Goal: Task Accomplishment & Management: Use online tool/utility

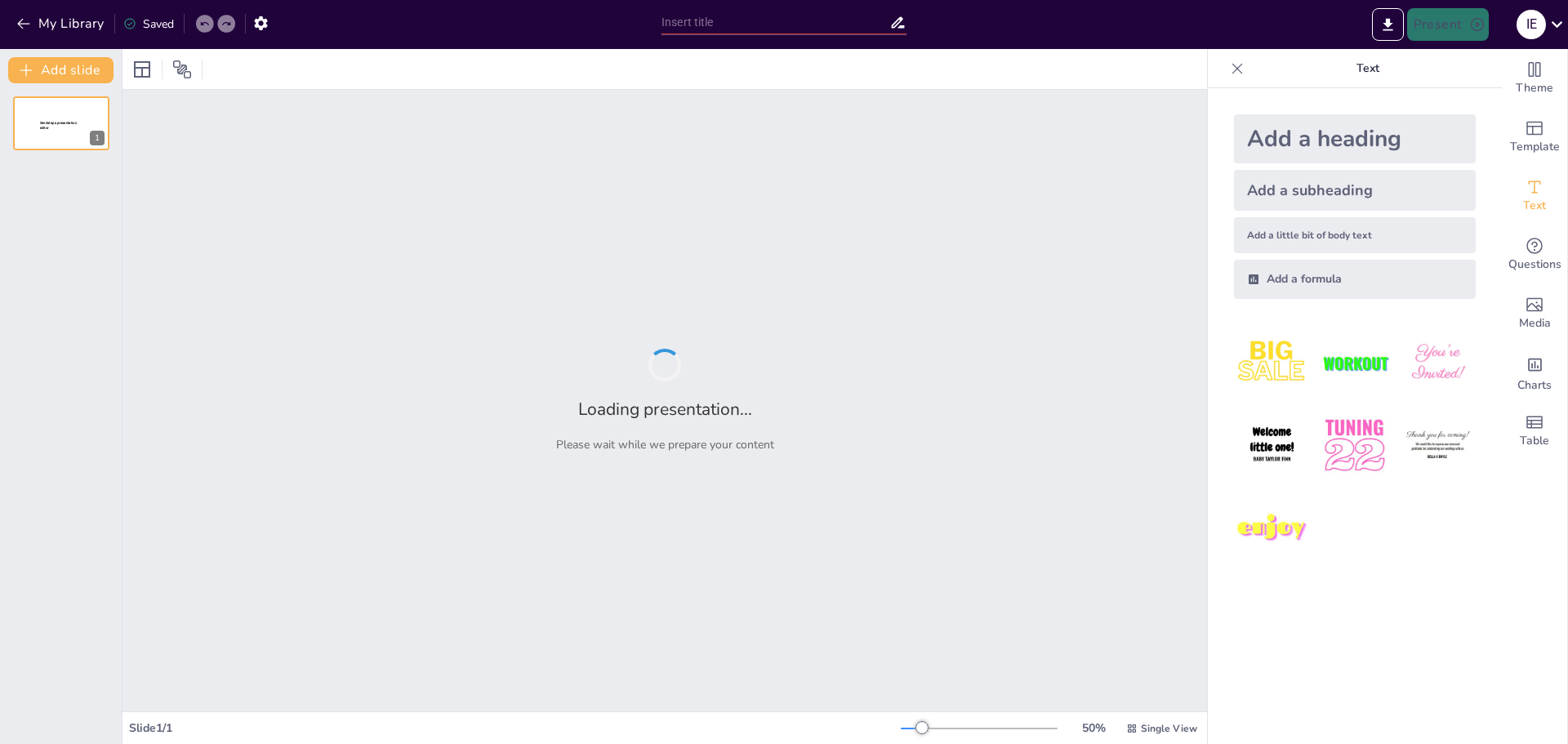
type input "[PERSON_NAME] y la lluvia de colores: Una aventura de aprendizaje"
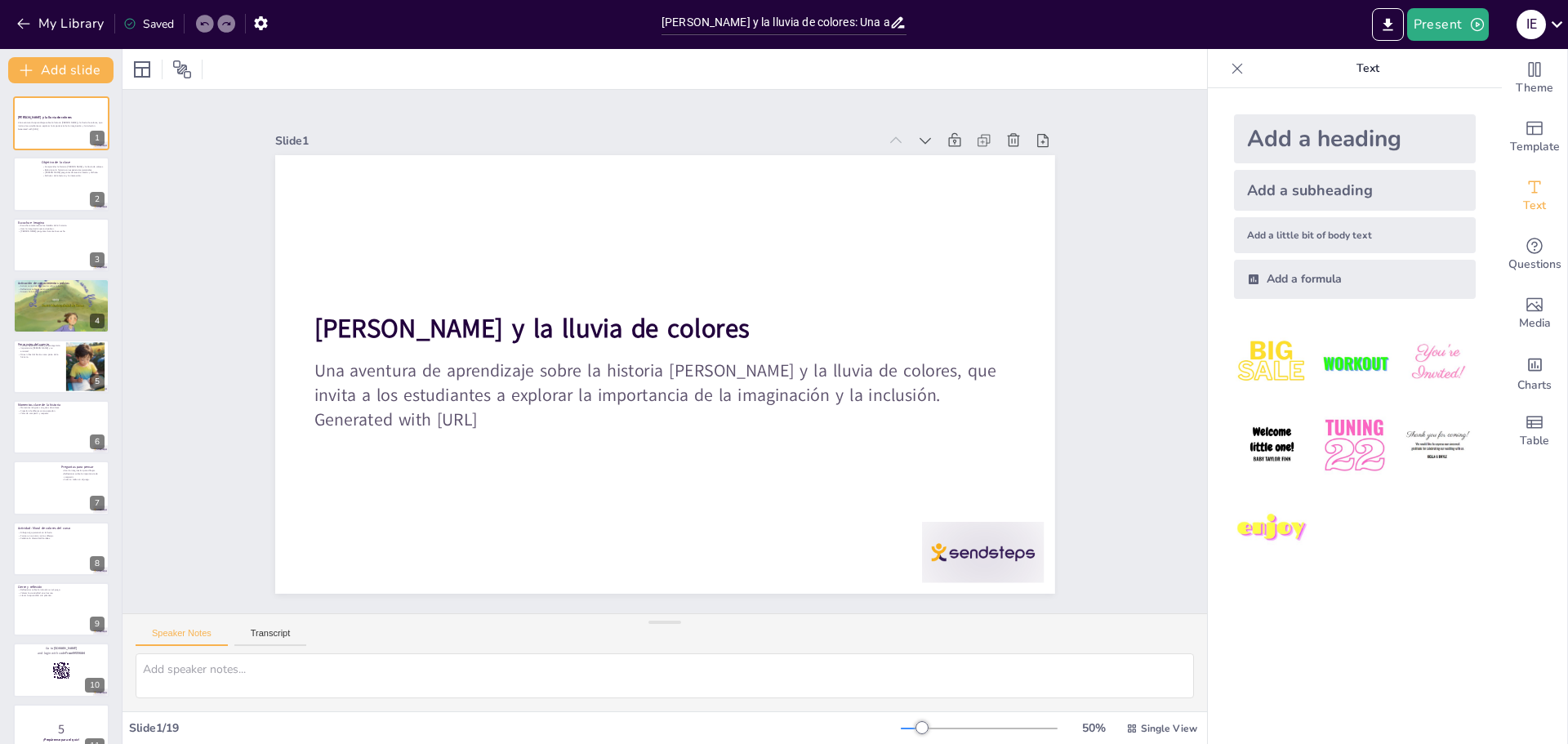
checkbox input "true"
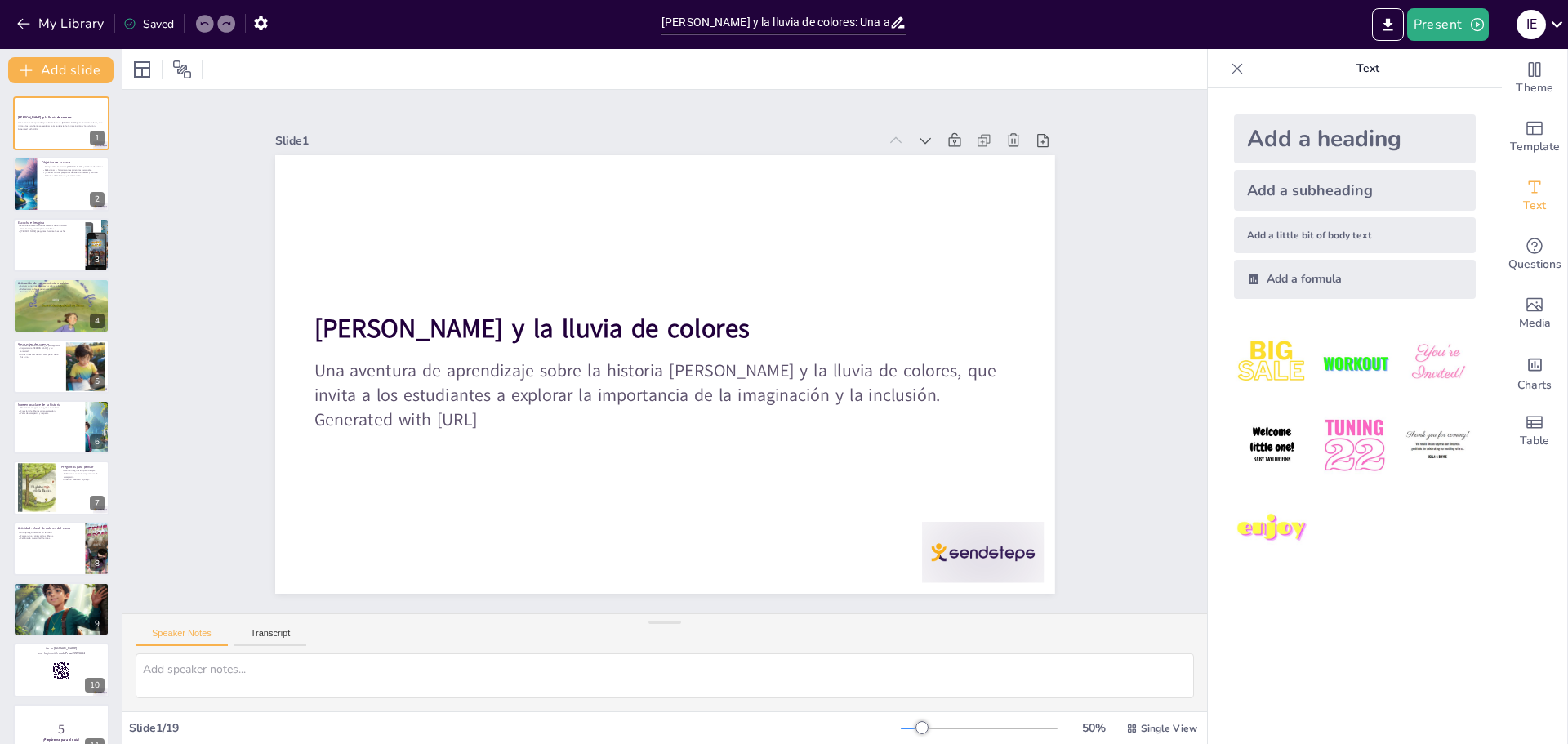
checkbox input "true"
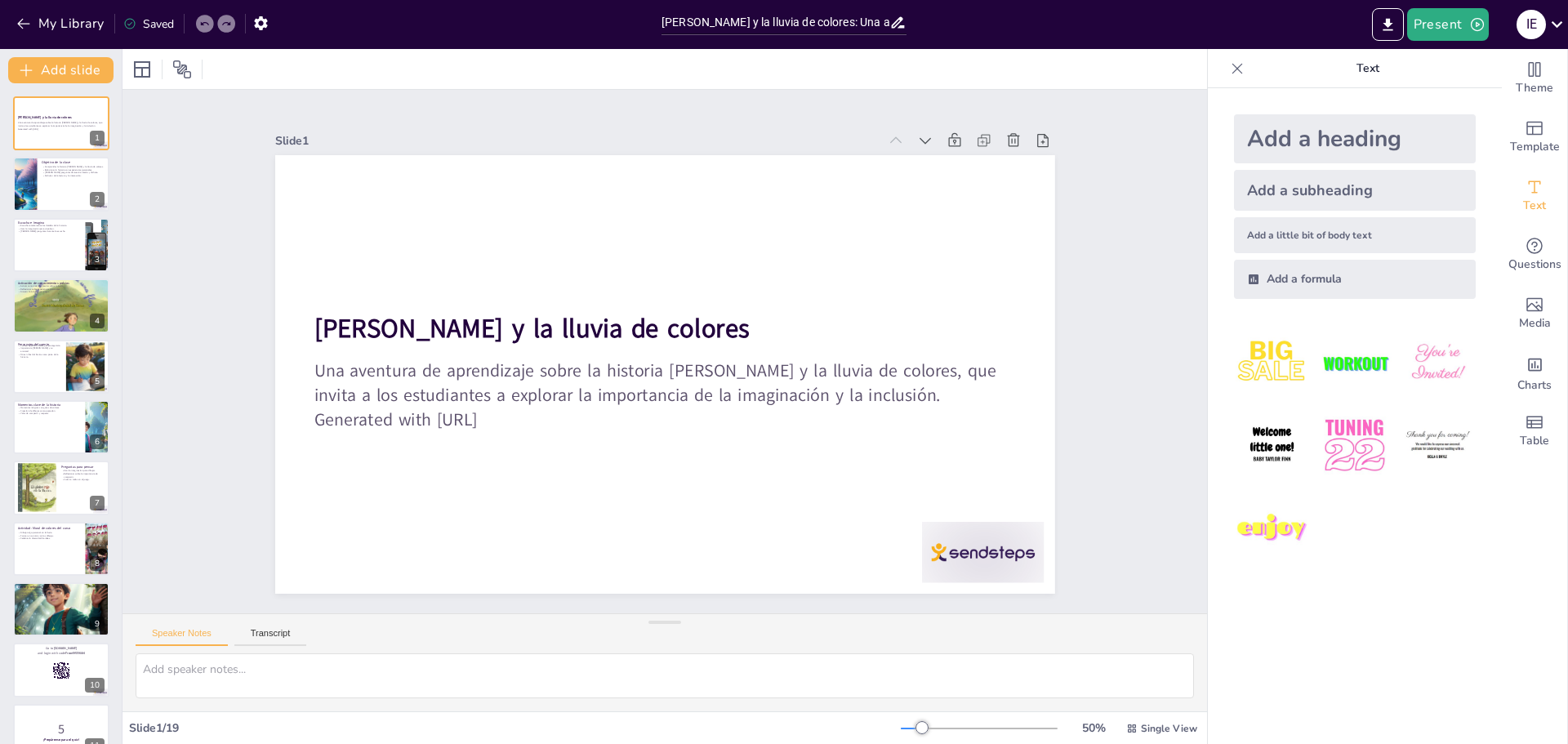
checkbox input "true"
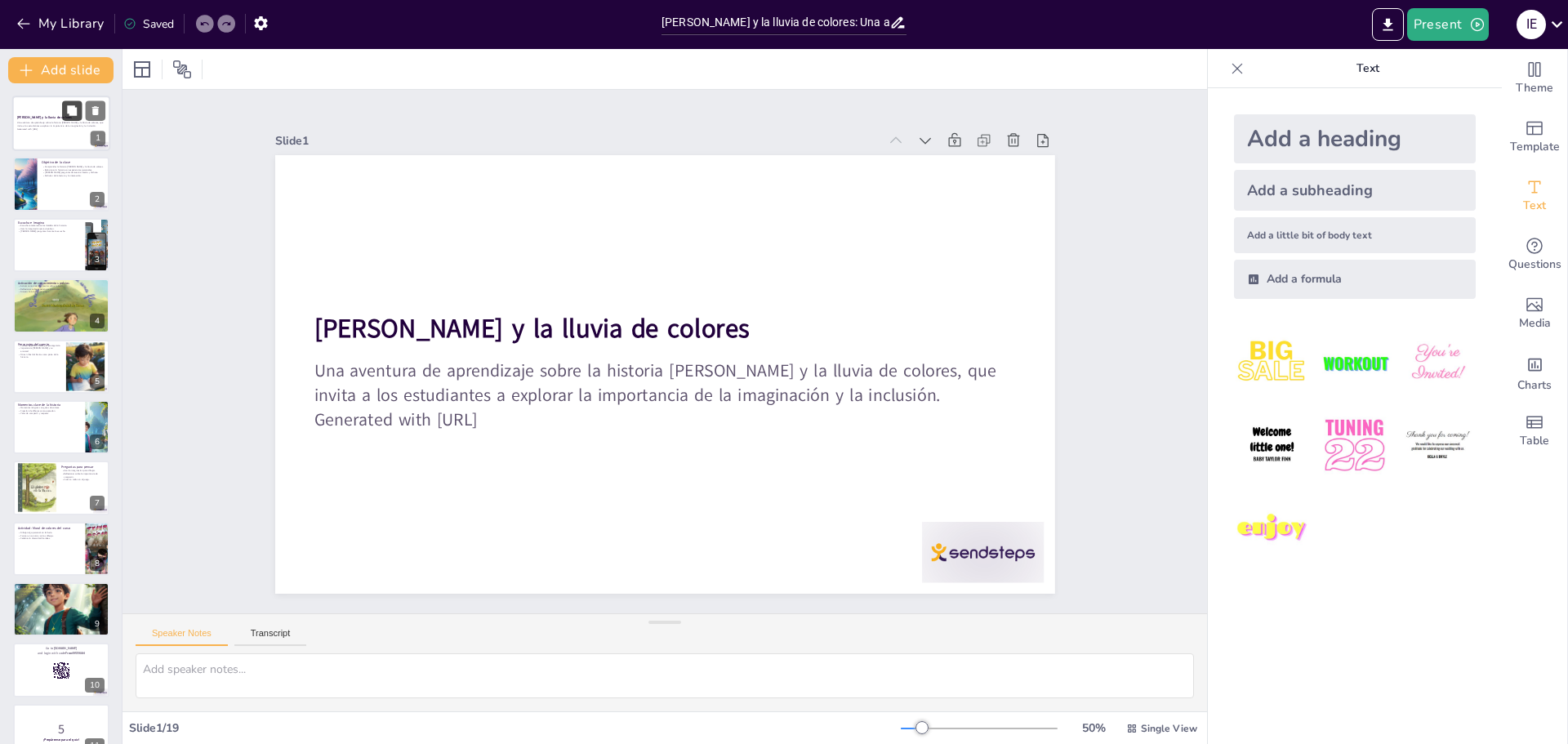
checkbox input "true"
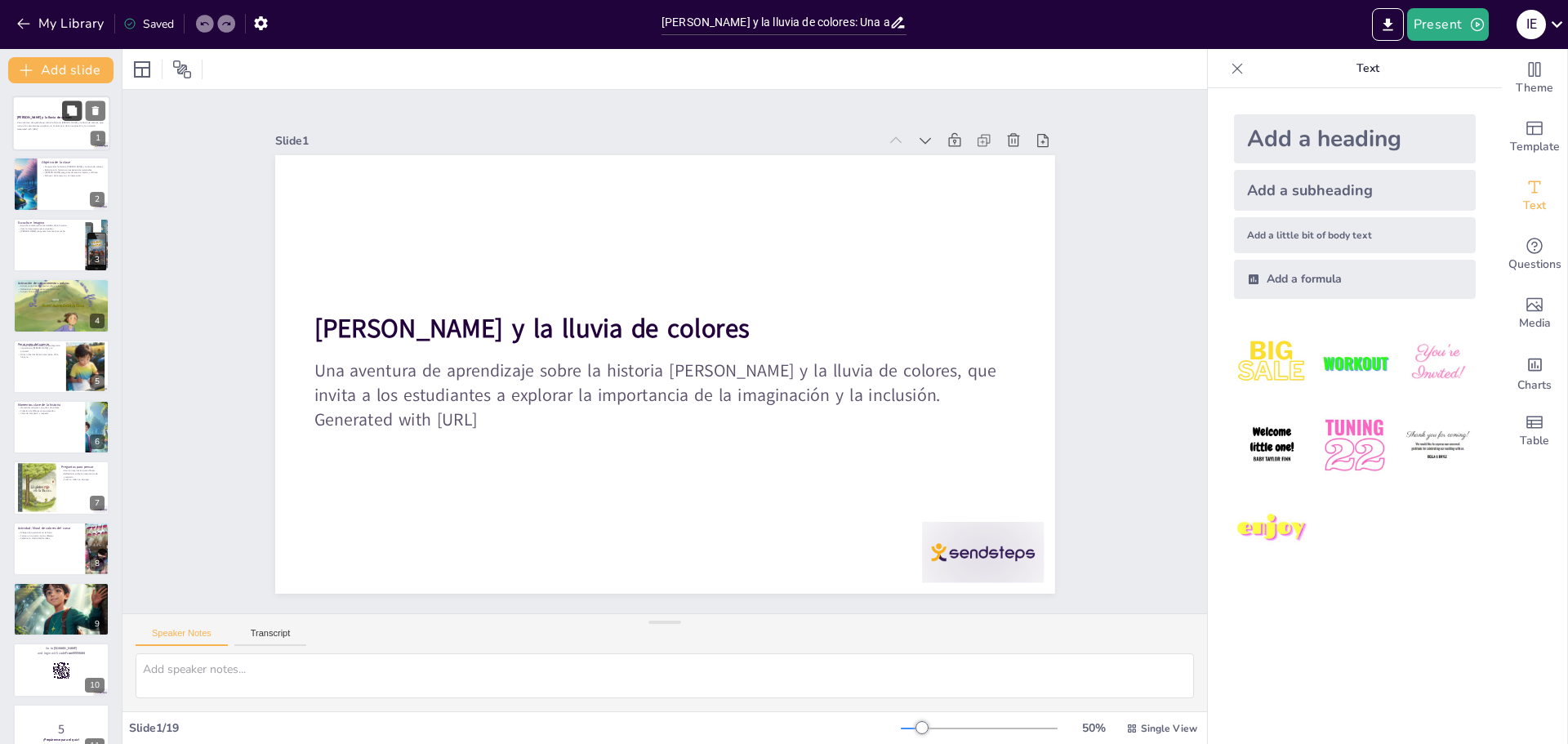
checkbox input "true"
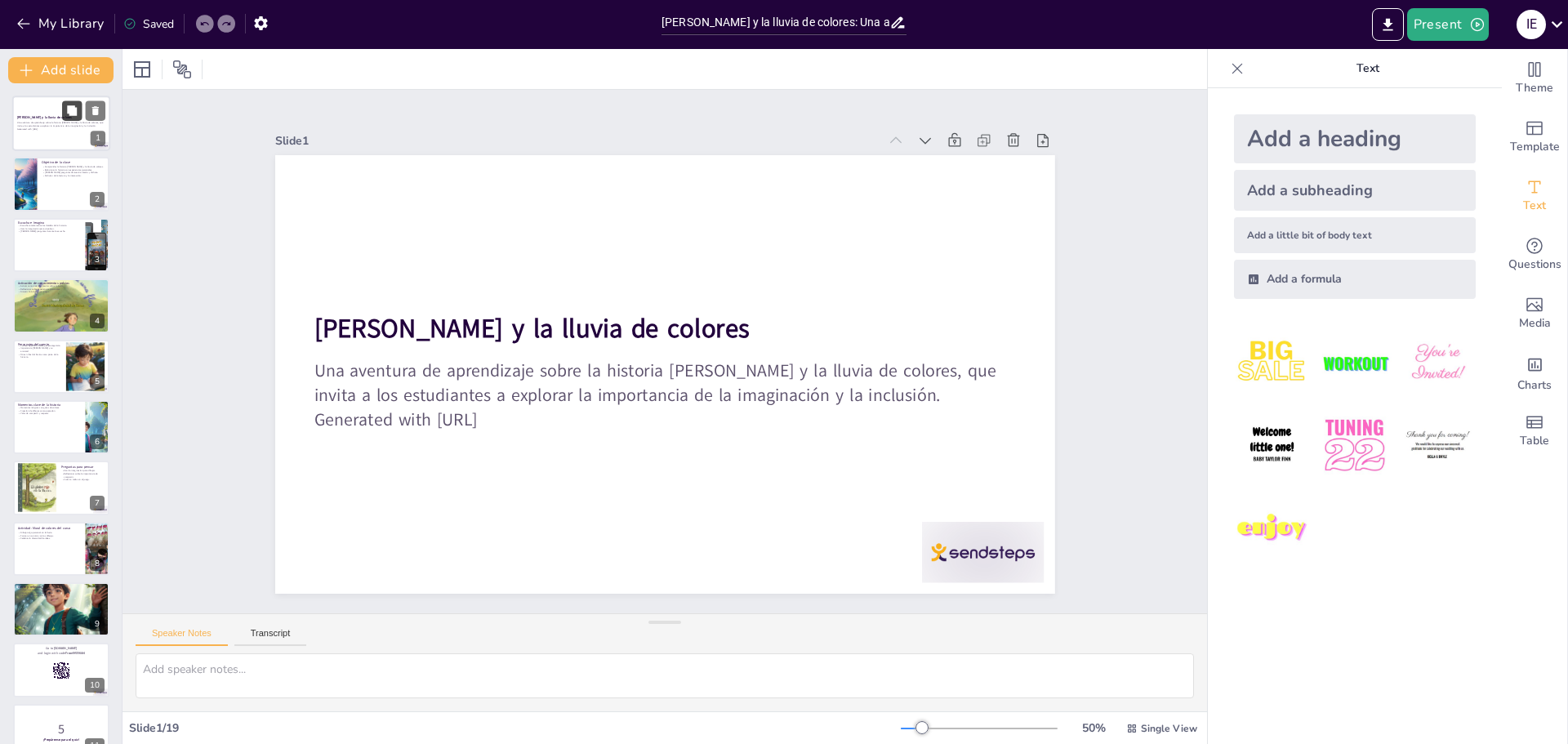
checkbox input "true"
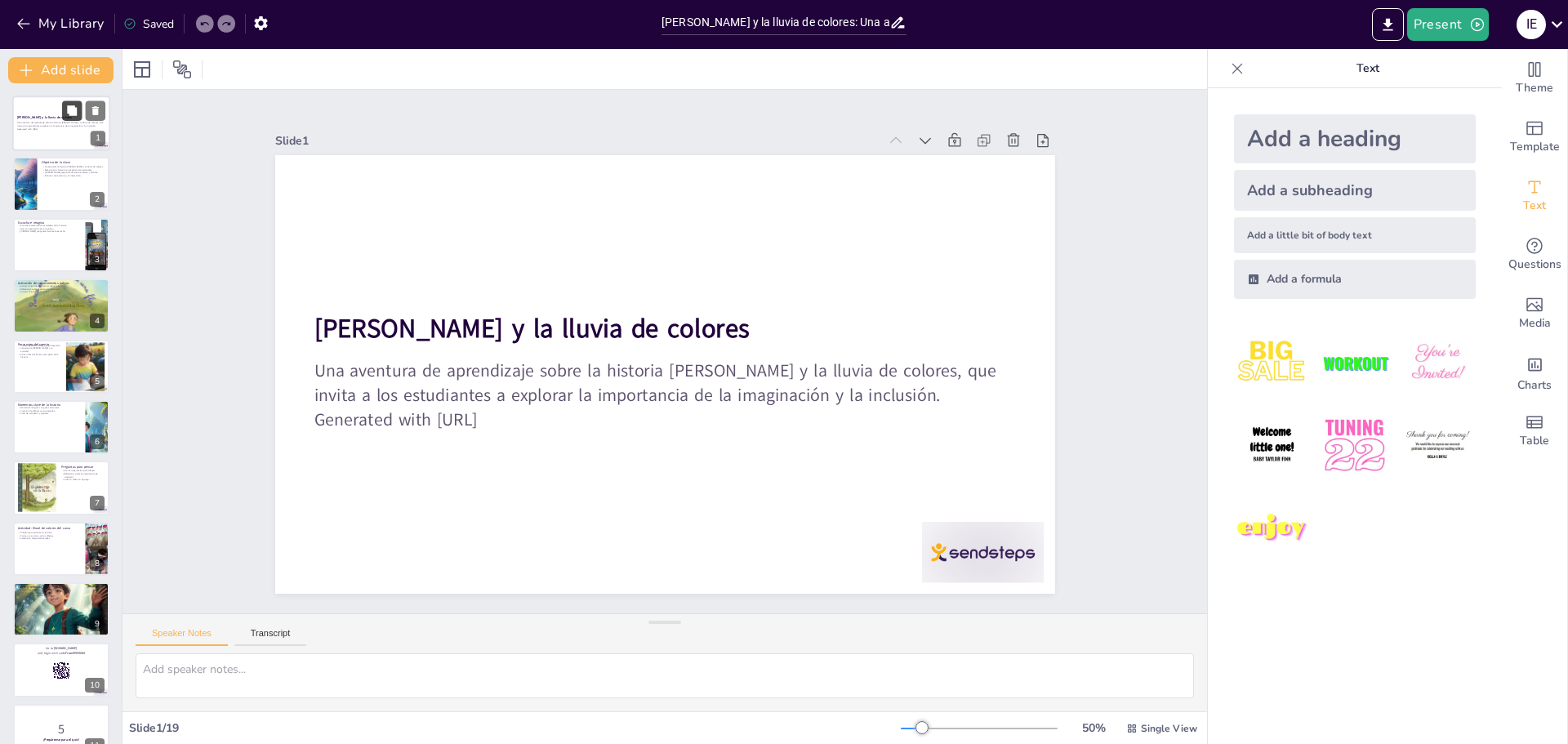
checkbox input "true"
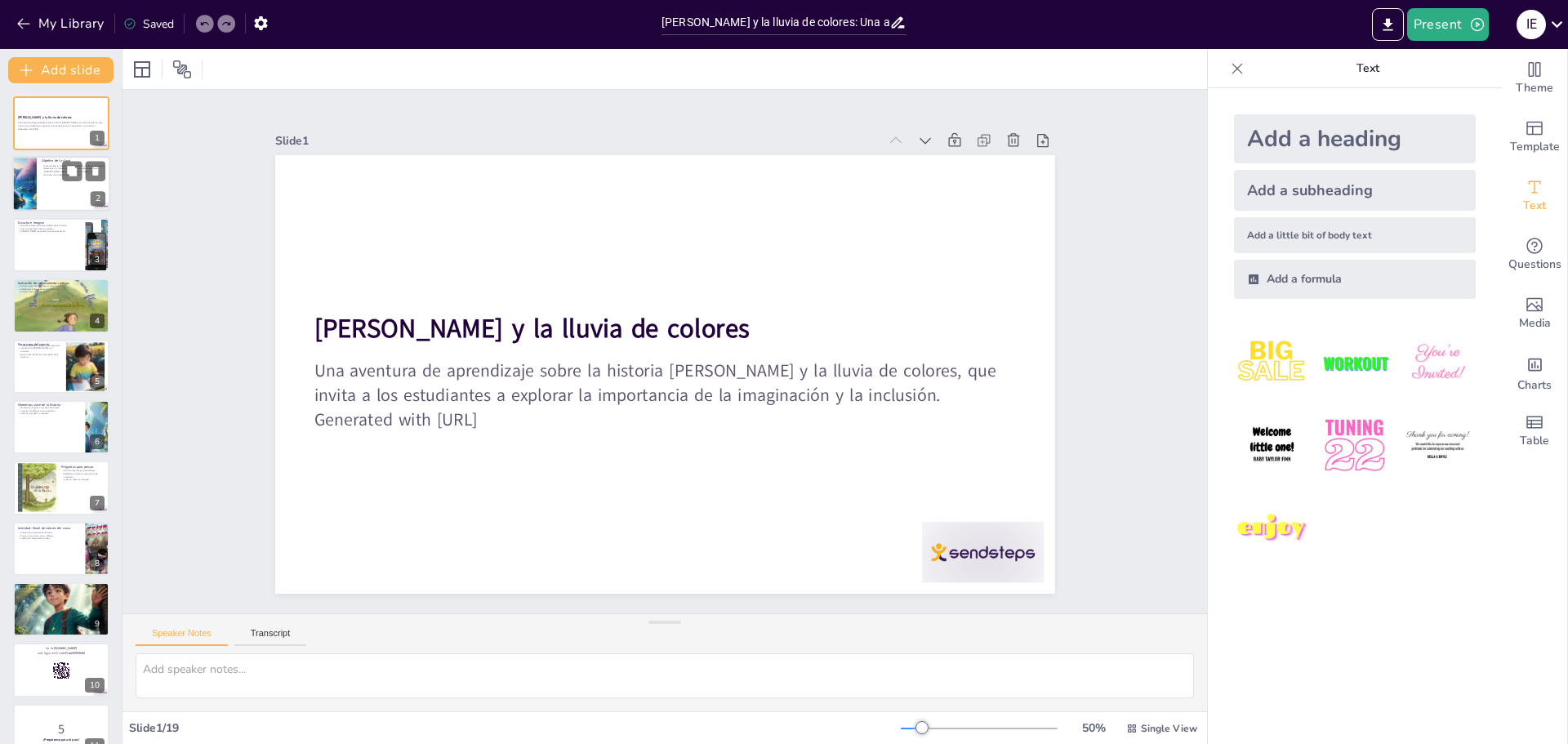
checkbox input "true"
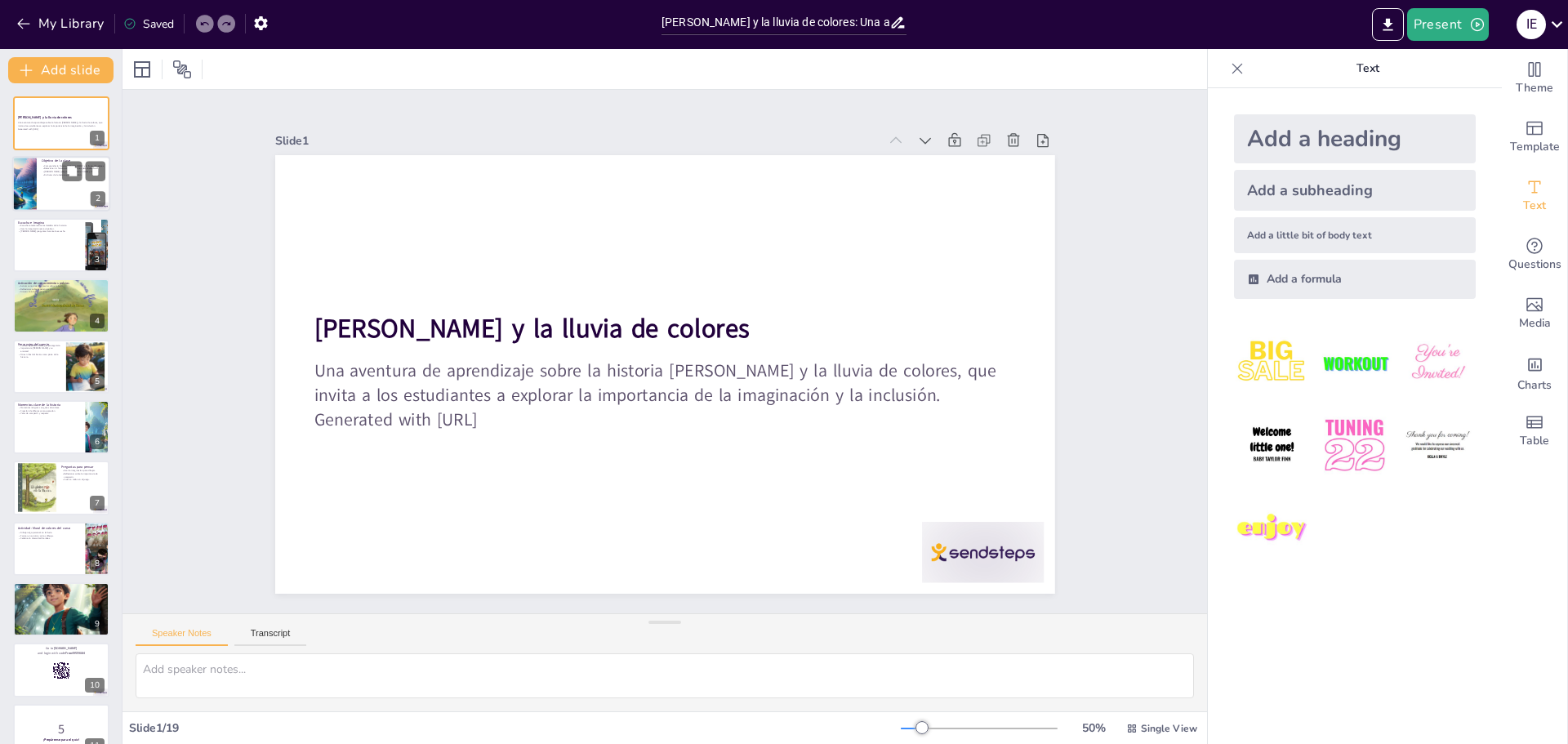
checkbox input "true"
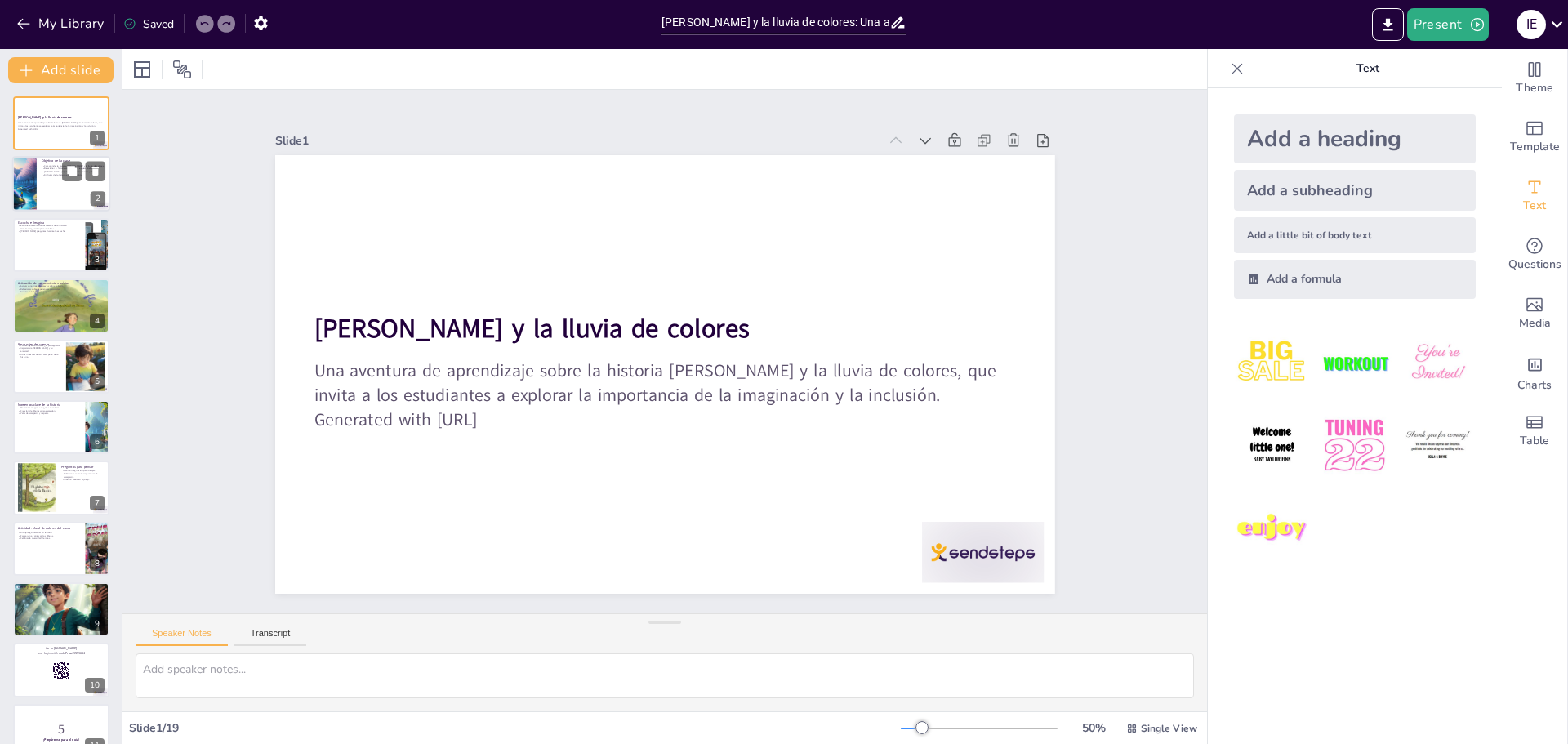
checkbox input "true"
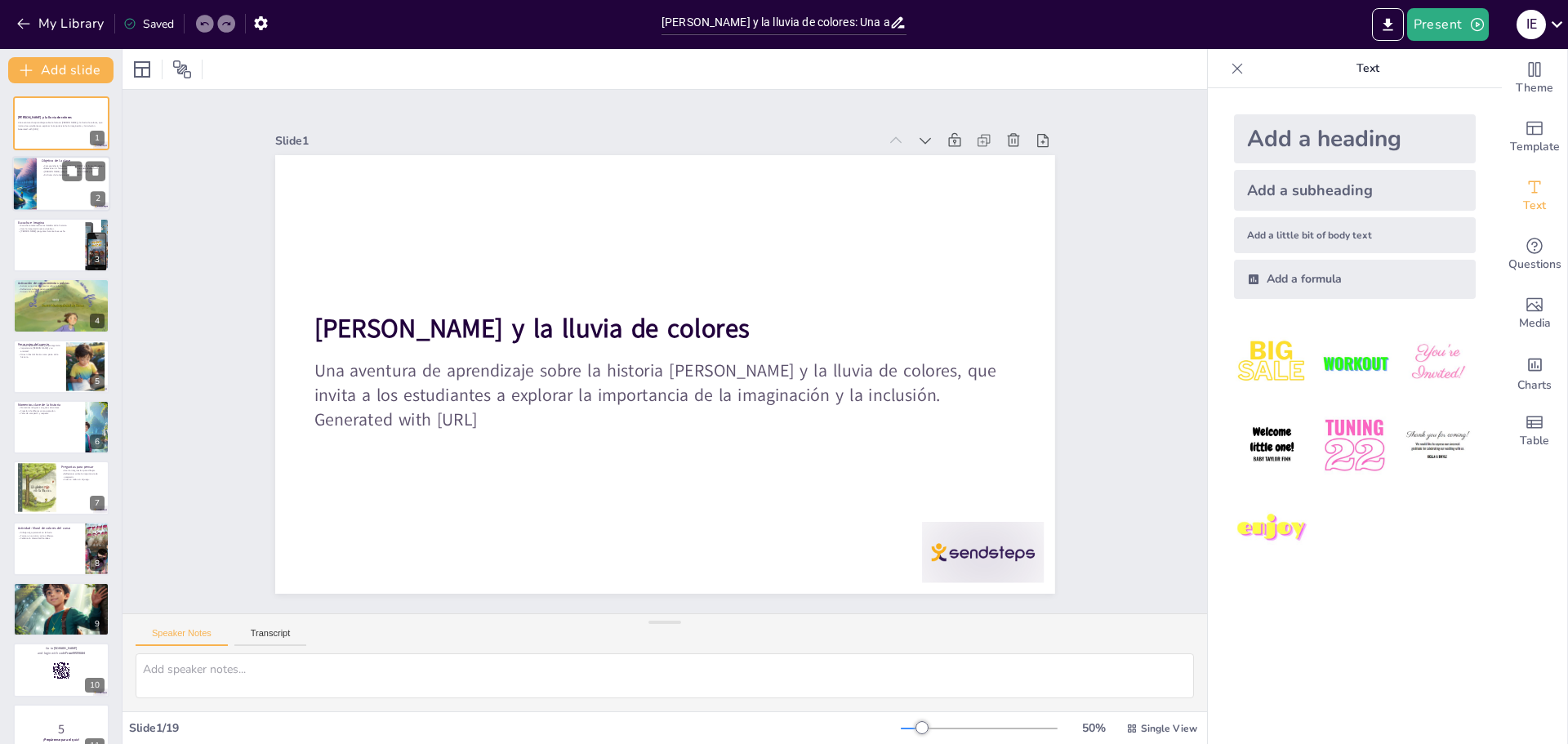
checkbox input "true"
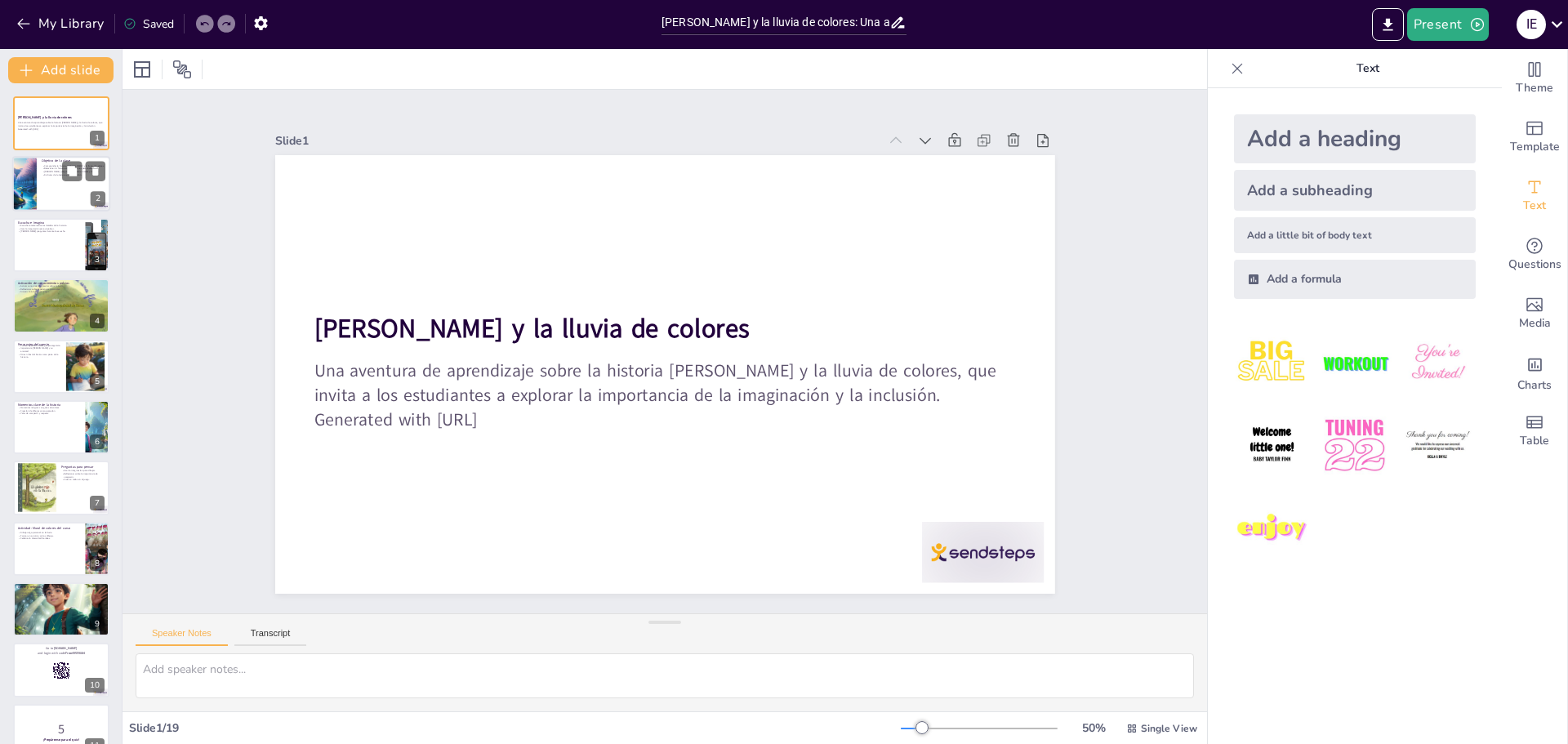
checkbox input "true"
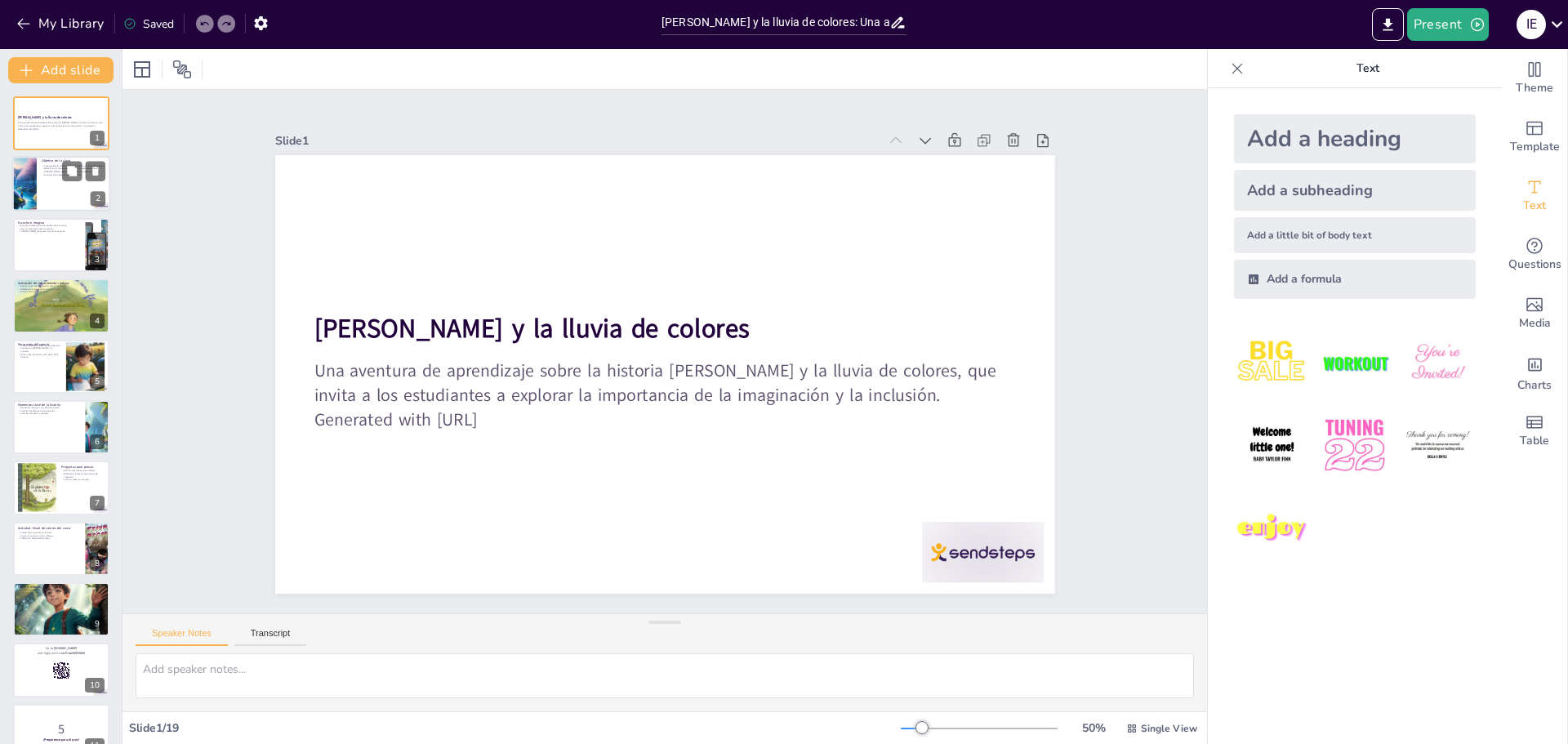
checkbox input "true"
click at [42, 174] on p "Disfrutar de la lectura y la interacción." at bounding box center [73, 176] width 63 height 4
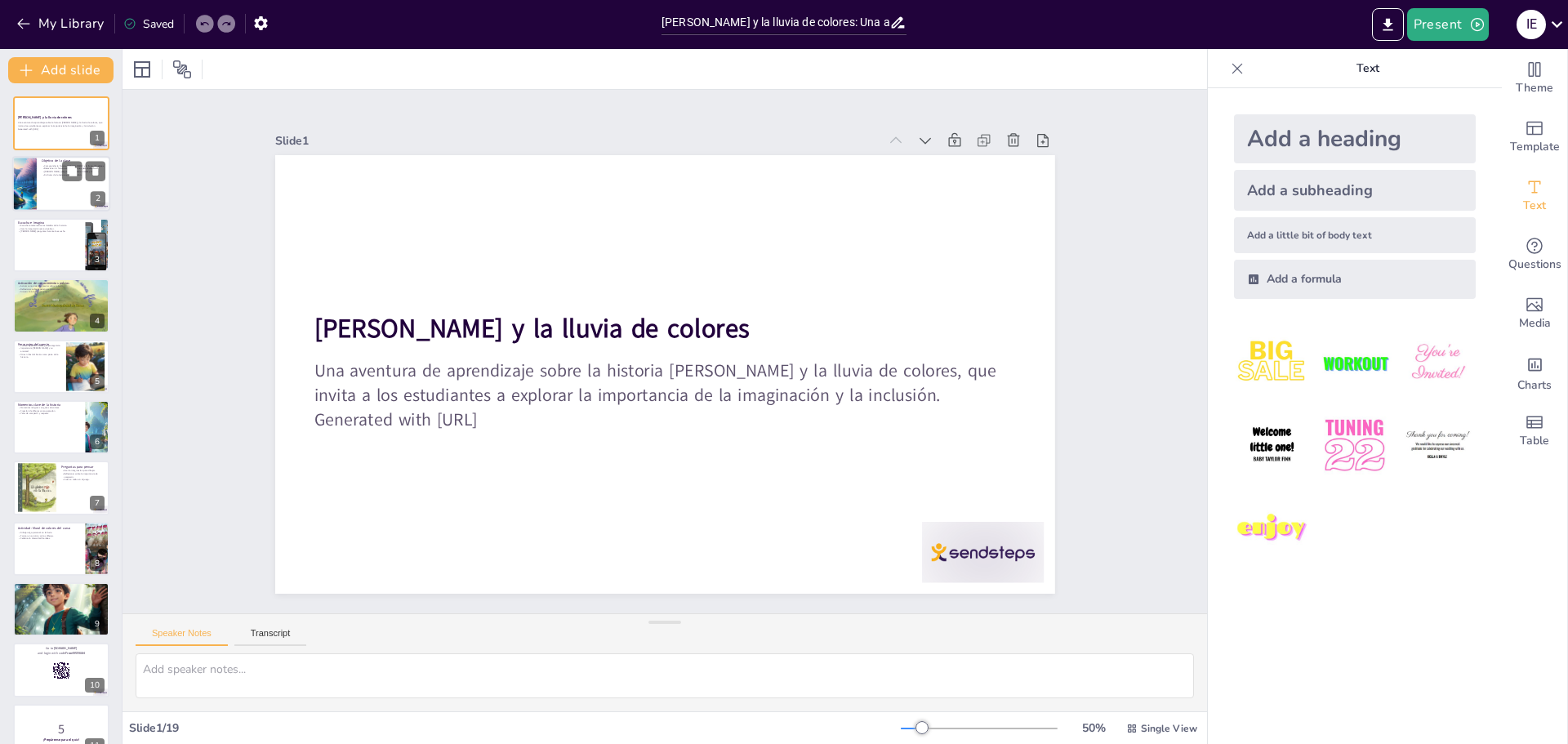
type textarea "La historia [PERSON_NAME] es el eje central de nuestra clase. A través de ella,…"
checkbox input "true"
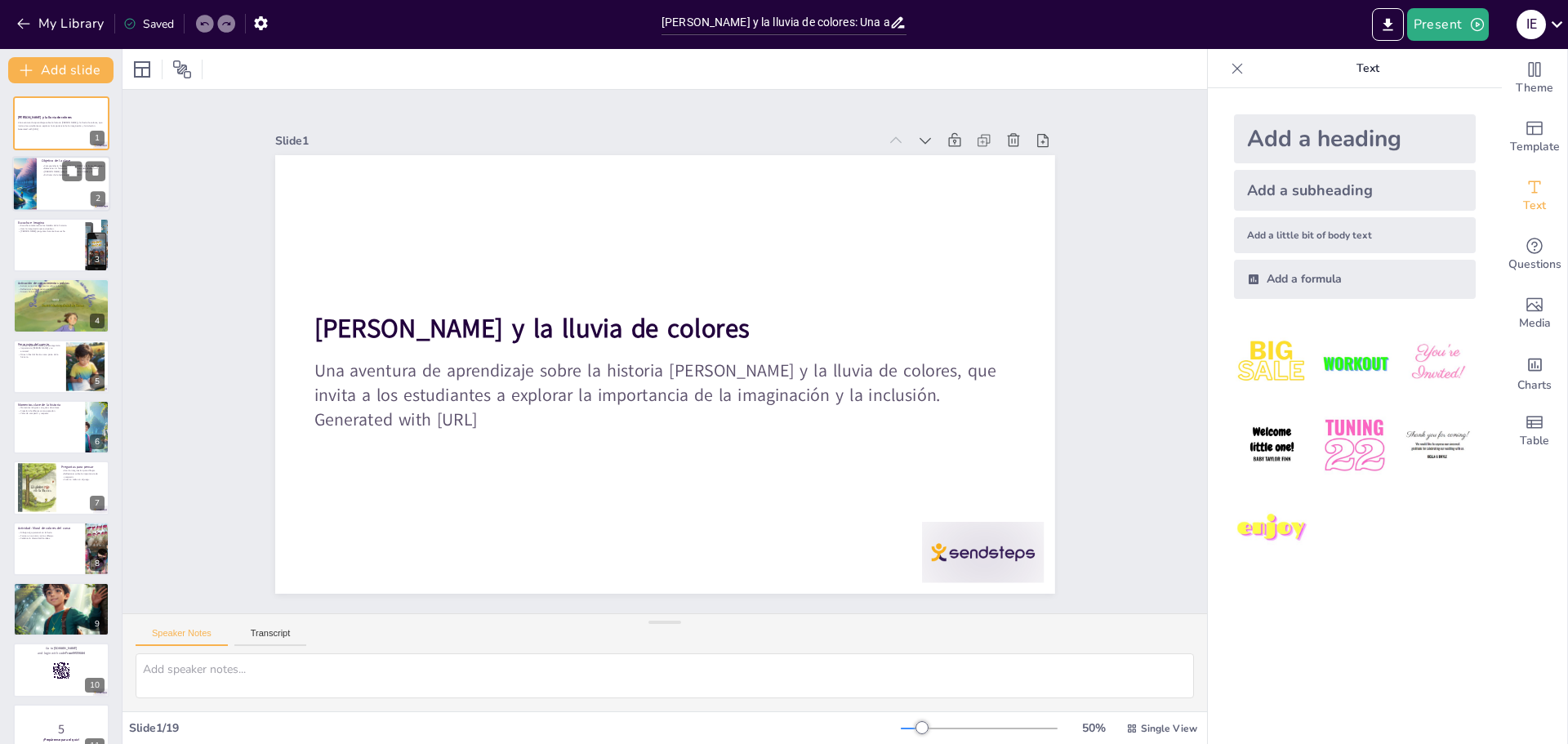
checkbox input "true"
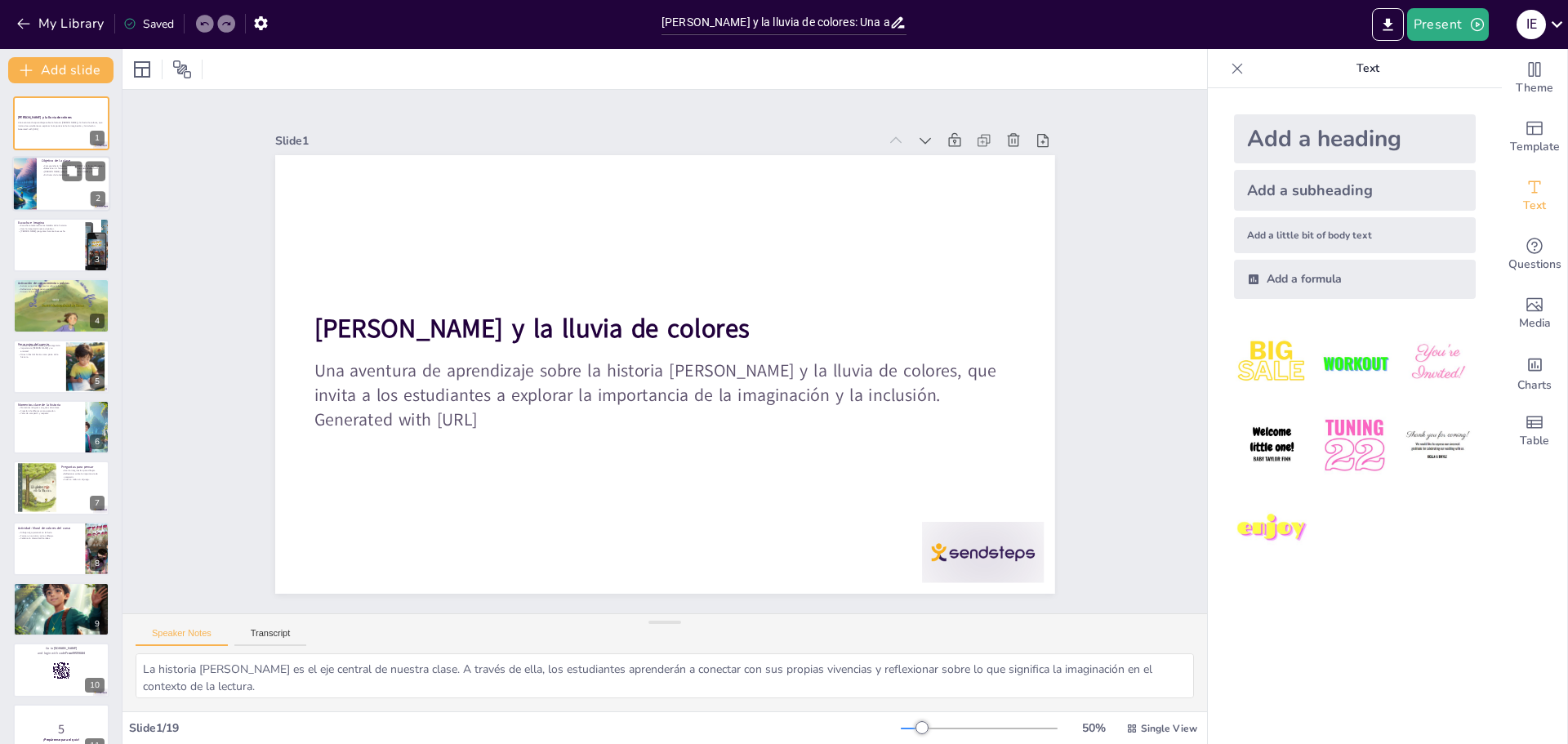
checkbox input "true"
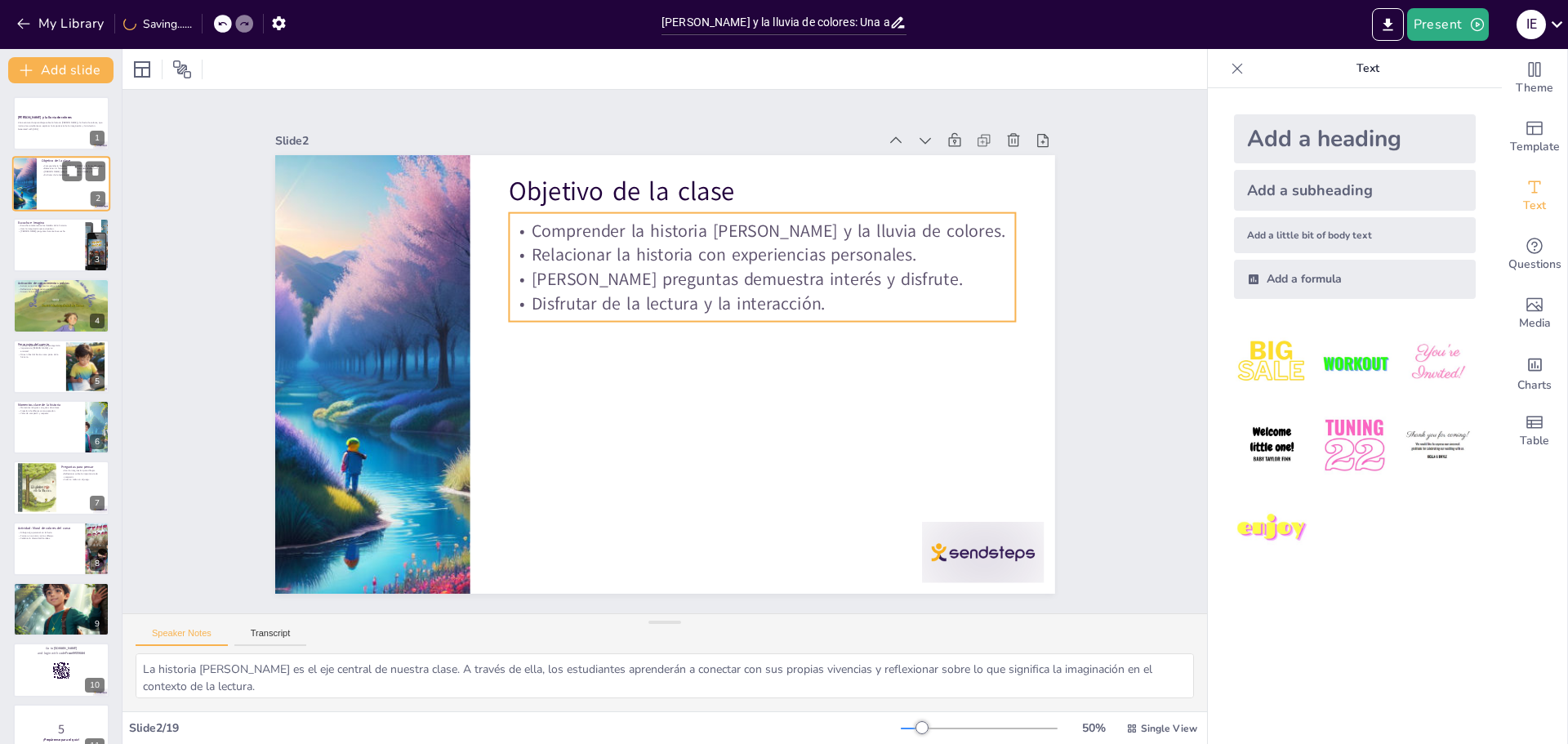
checkbox input "true"
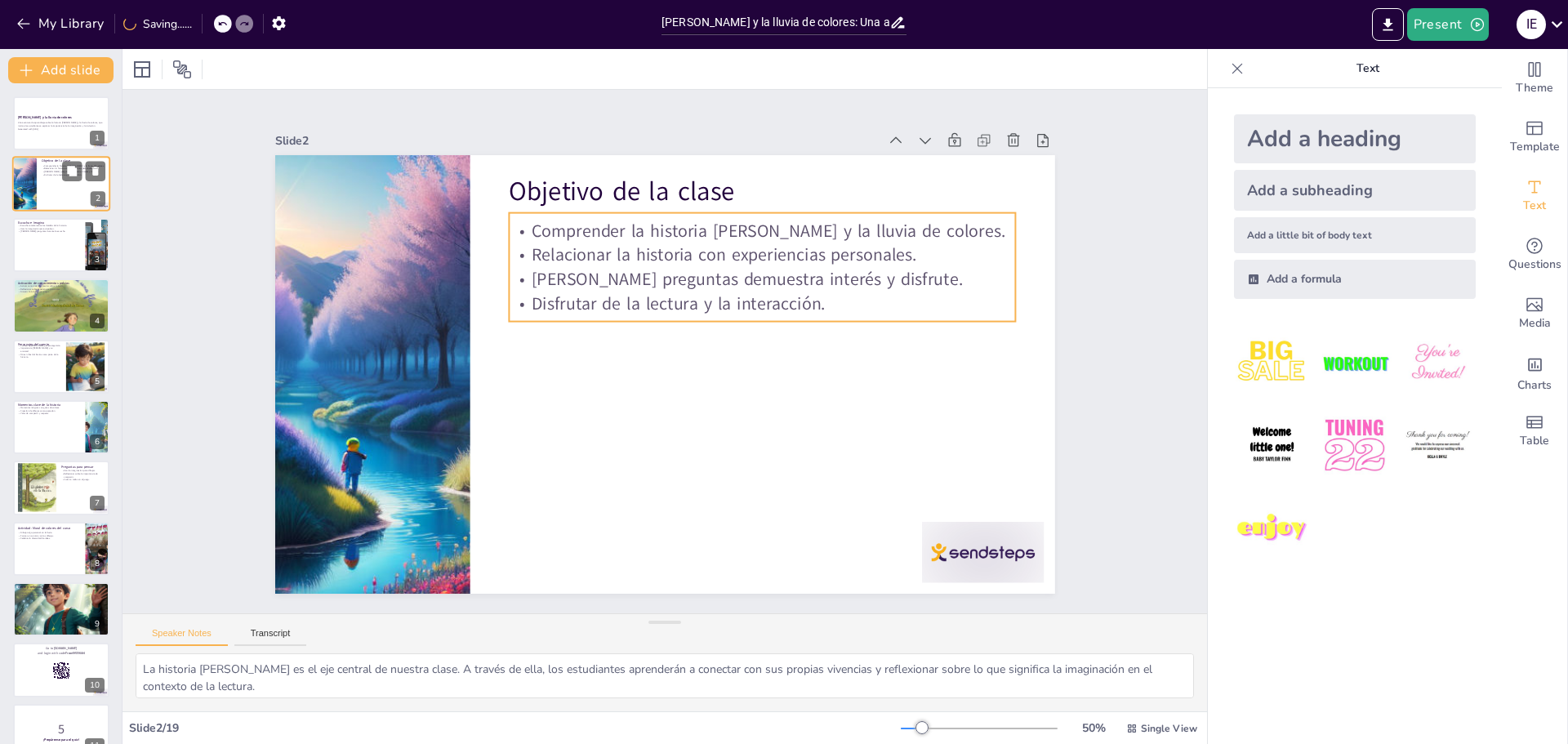
checkbox input "true"
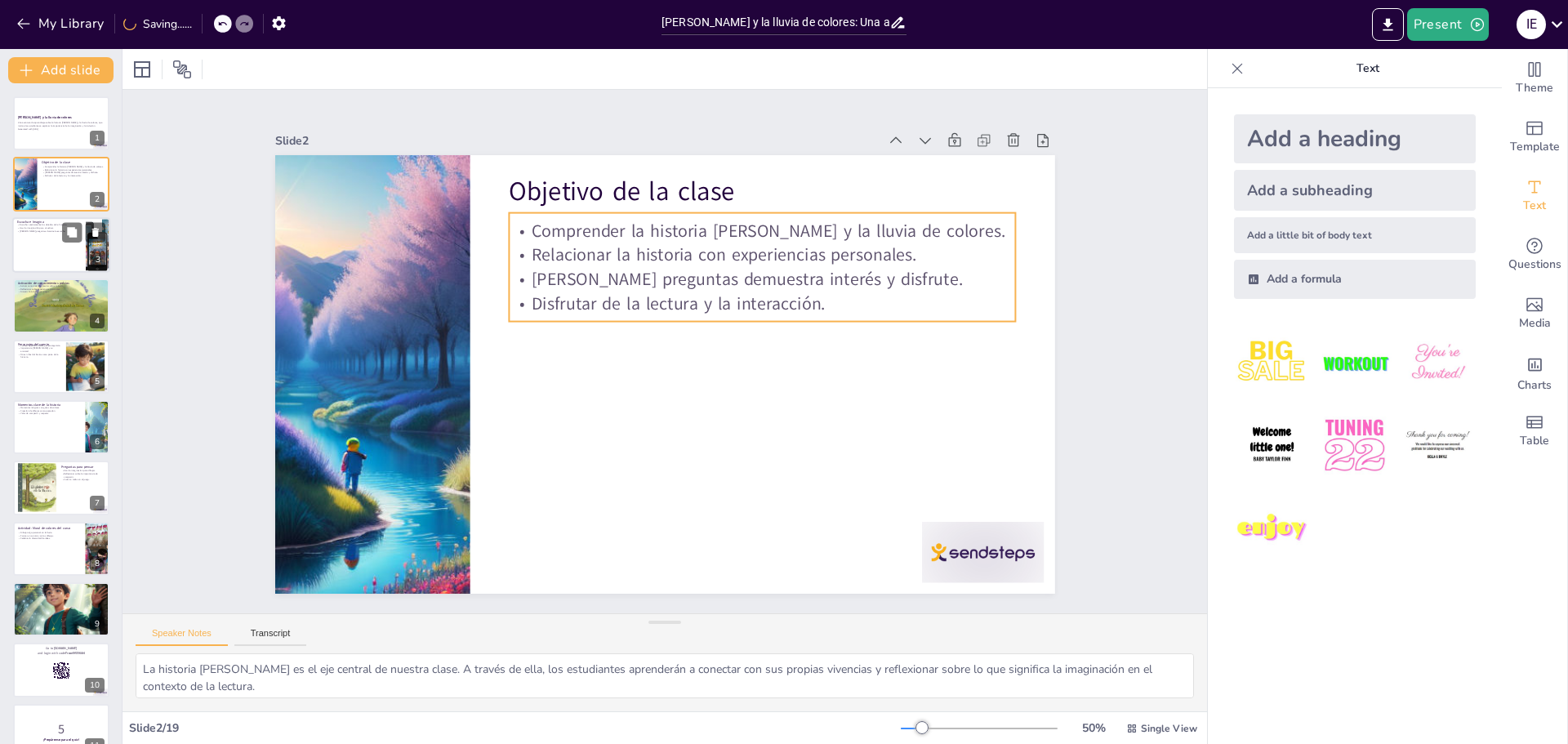
checkbox input "true"
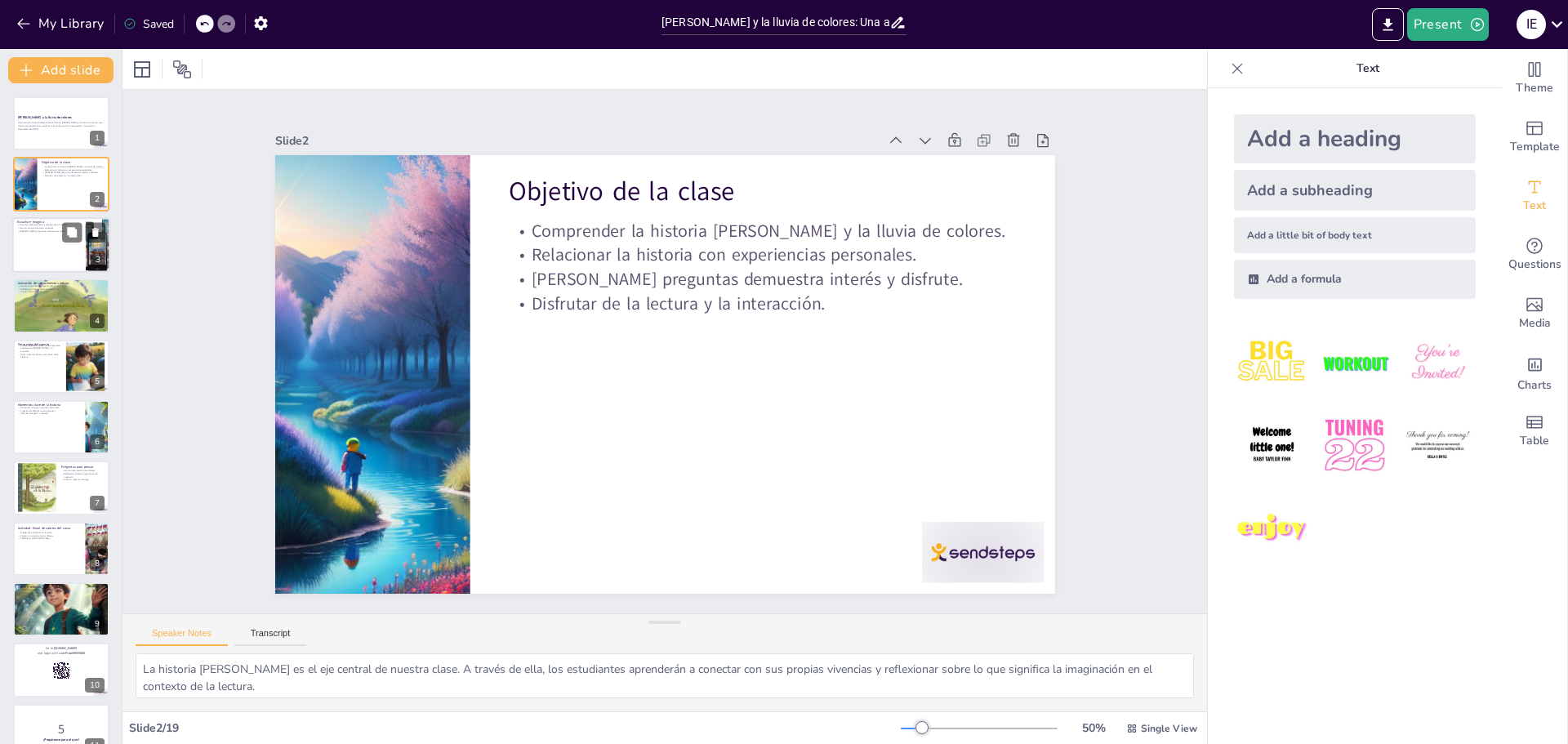
checkbox input "true"
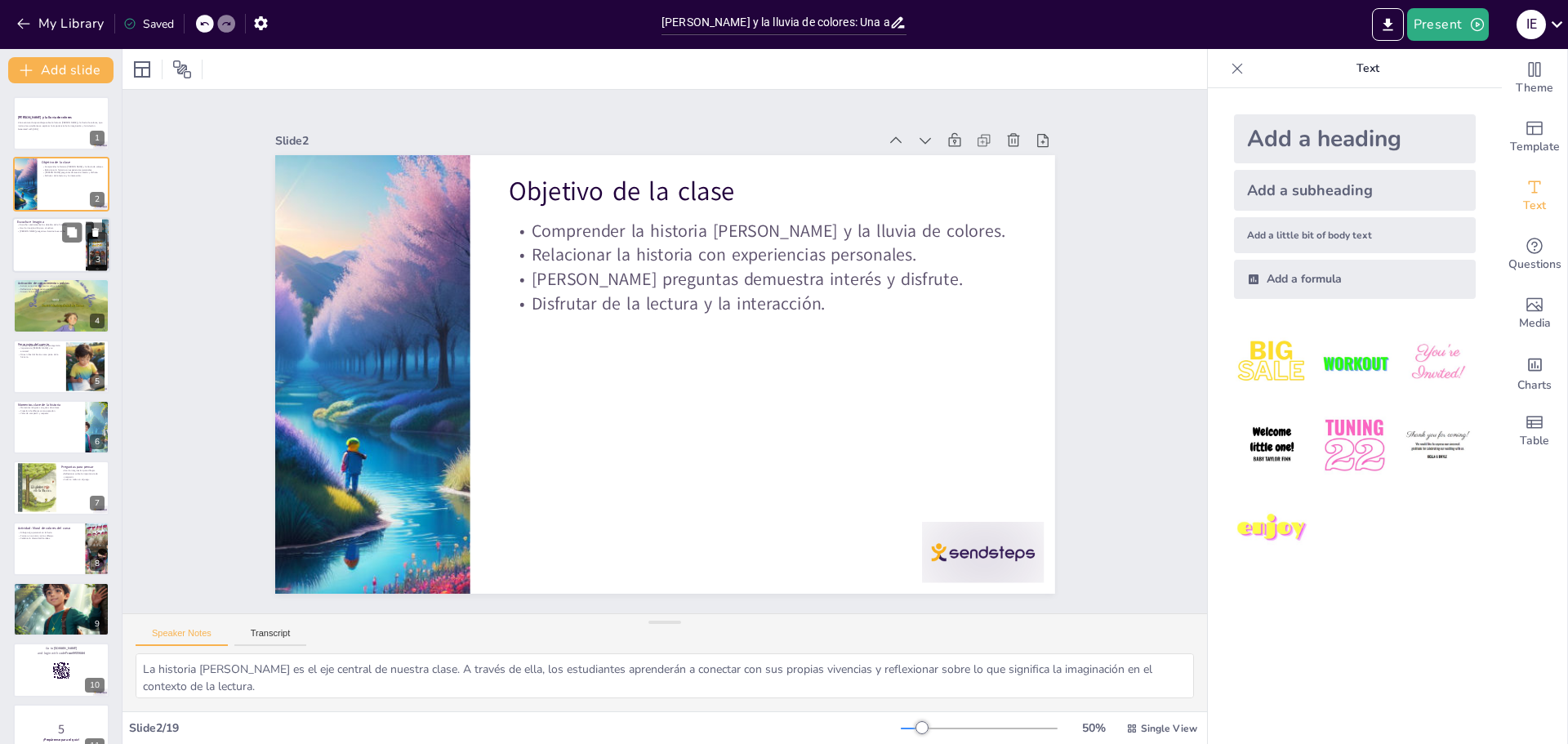
checkbox input "true"
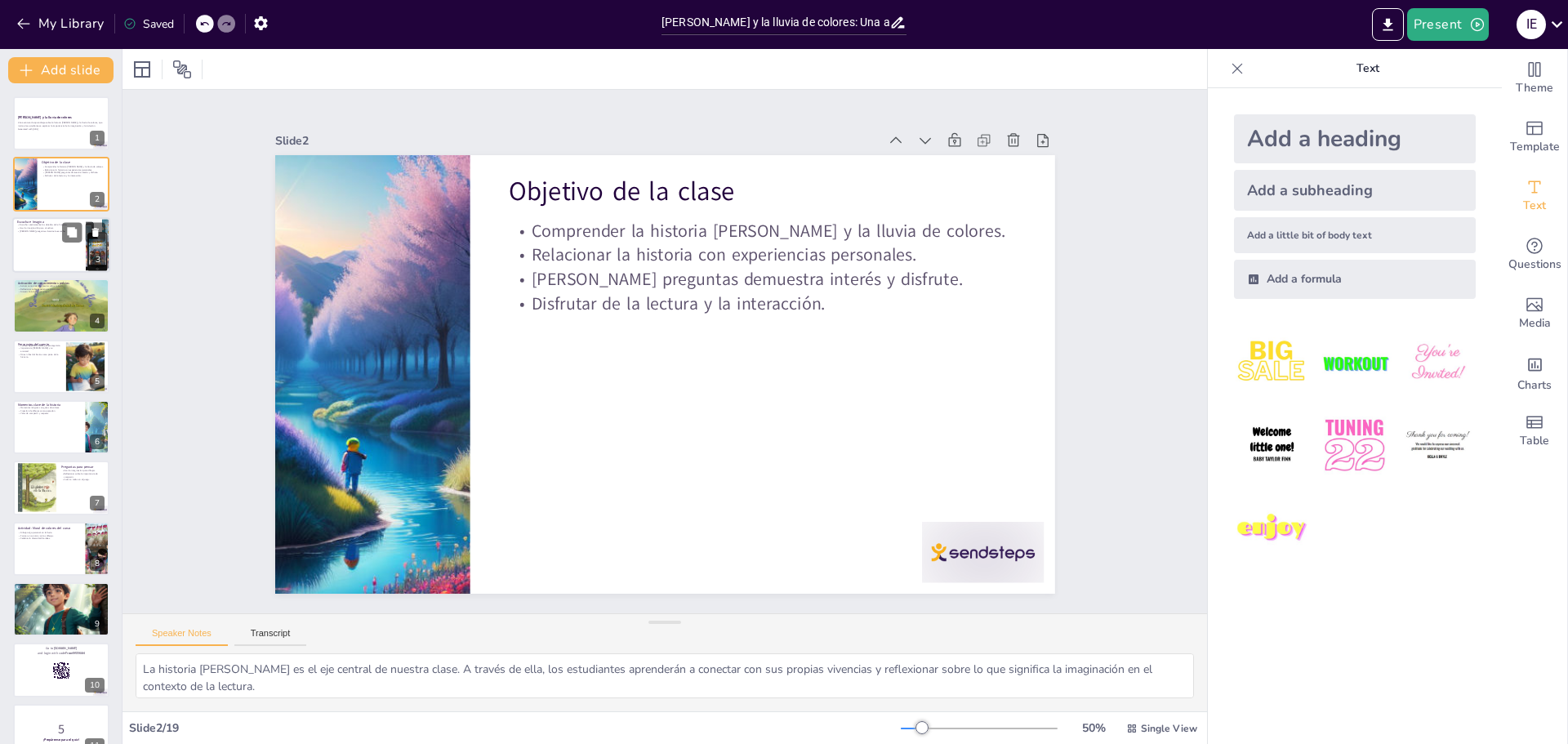
checkbox input "true"
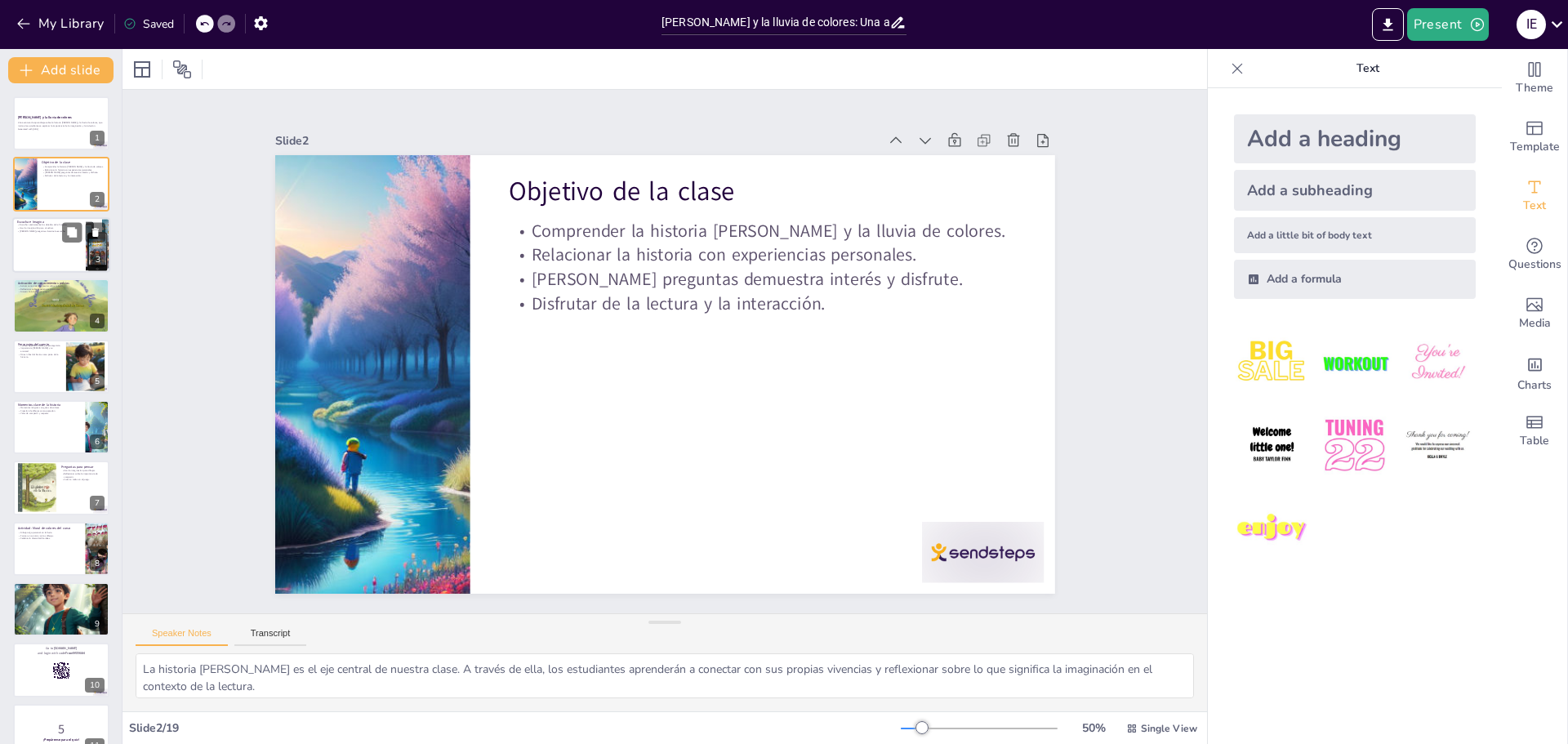
checkbox input "true"
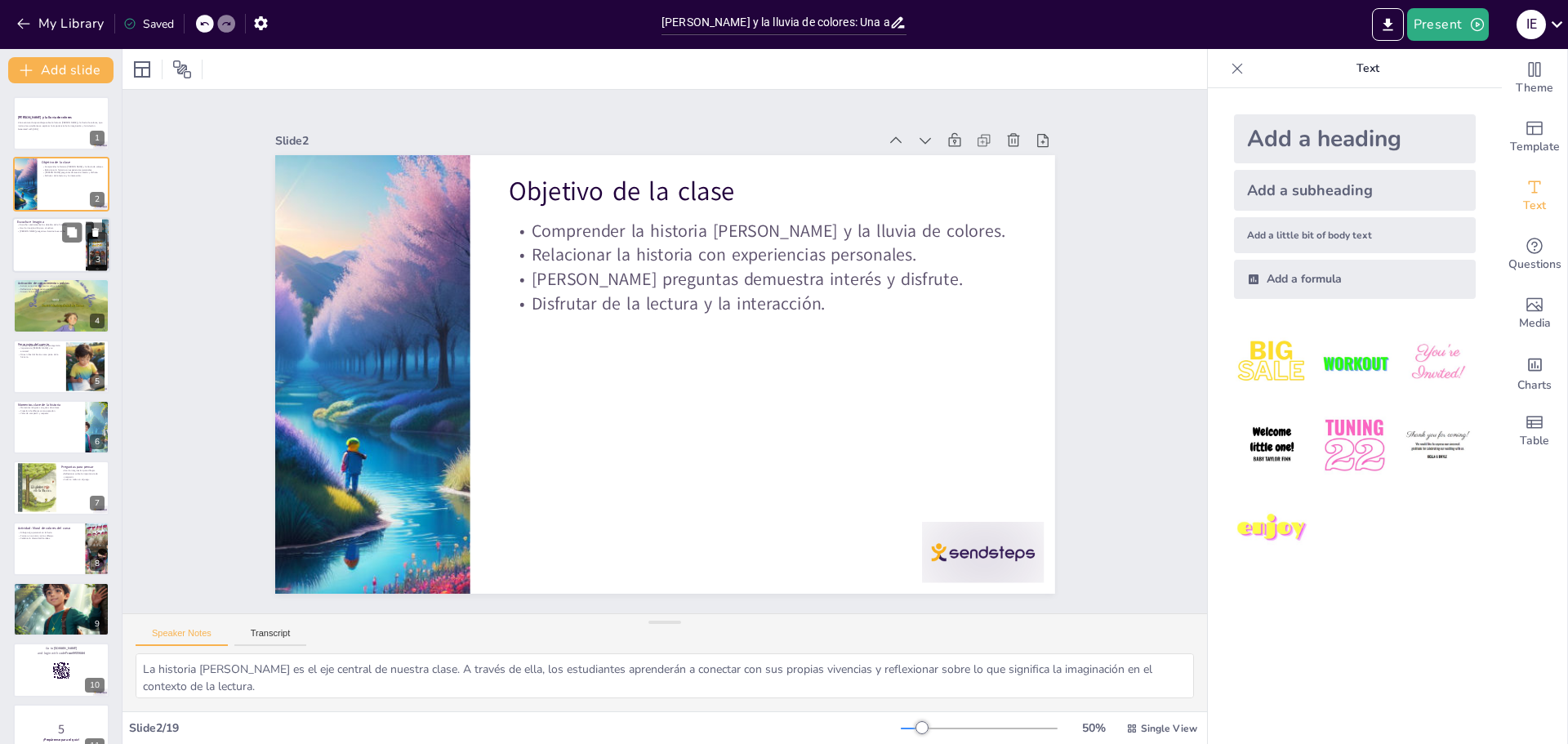
click at [27, 238] on div at bounding box center [62, 244] width 98 height 55
type textarea "Escuchar atentamente es crucial para comprender cualquier historia. Los detalle…"
checkbox input "true"
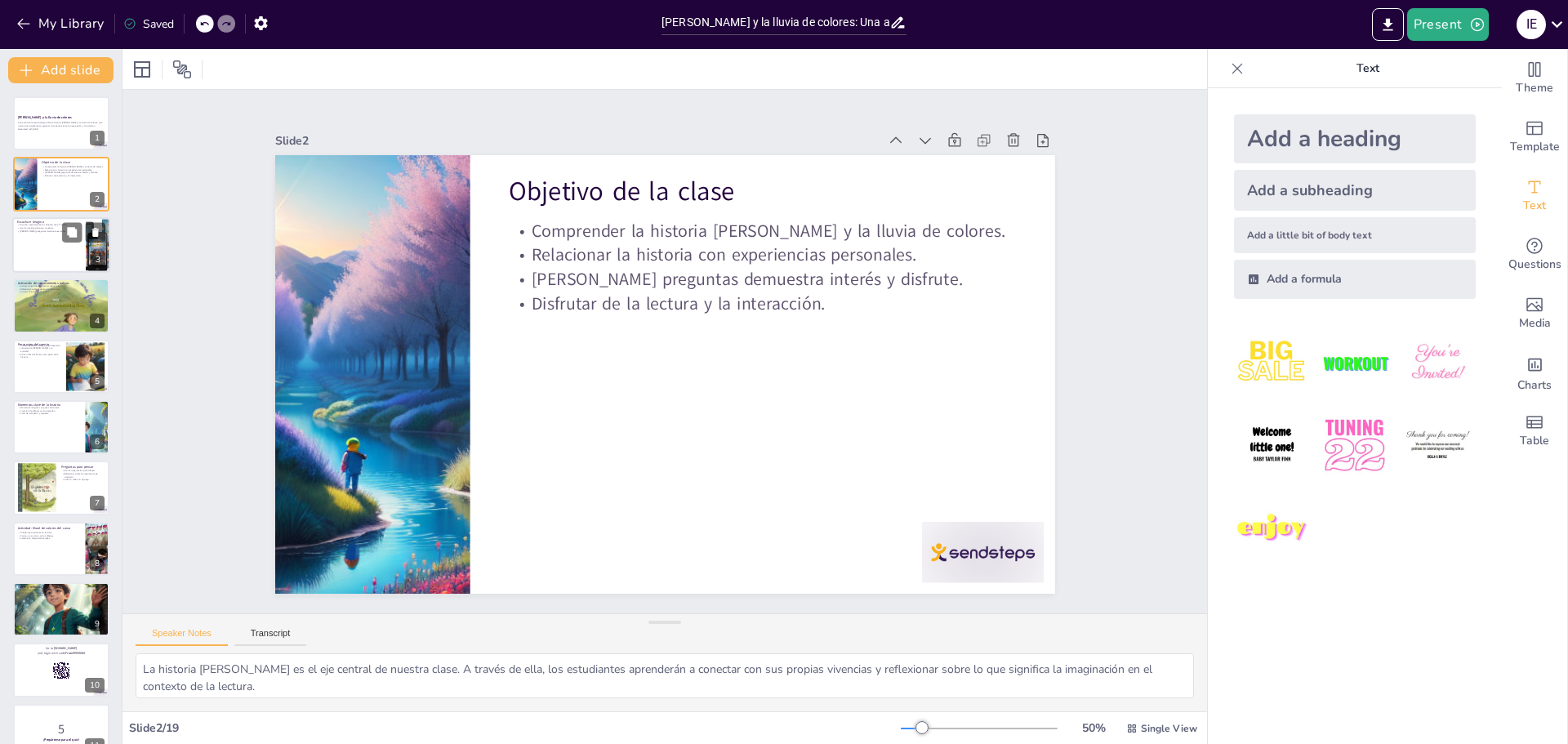
checkbox input "true"
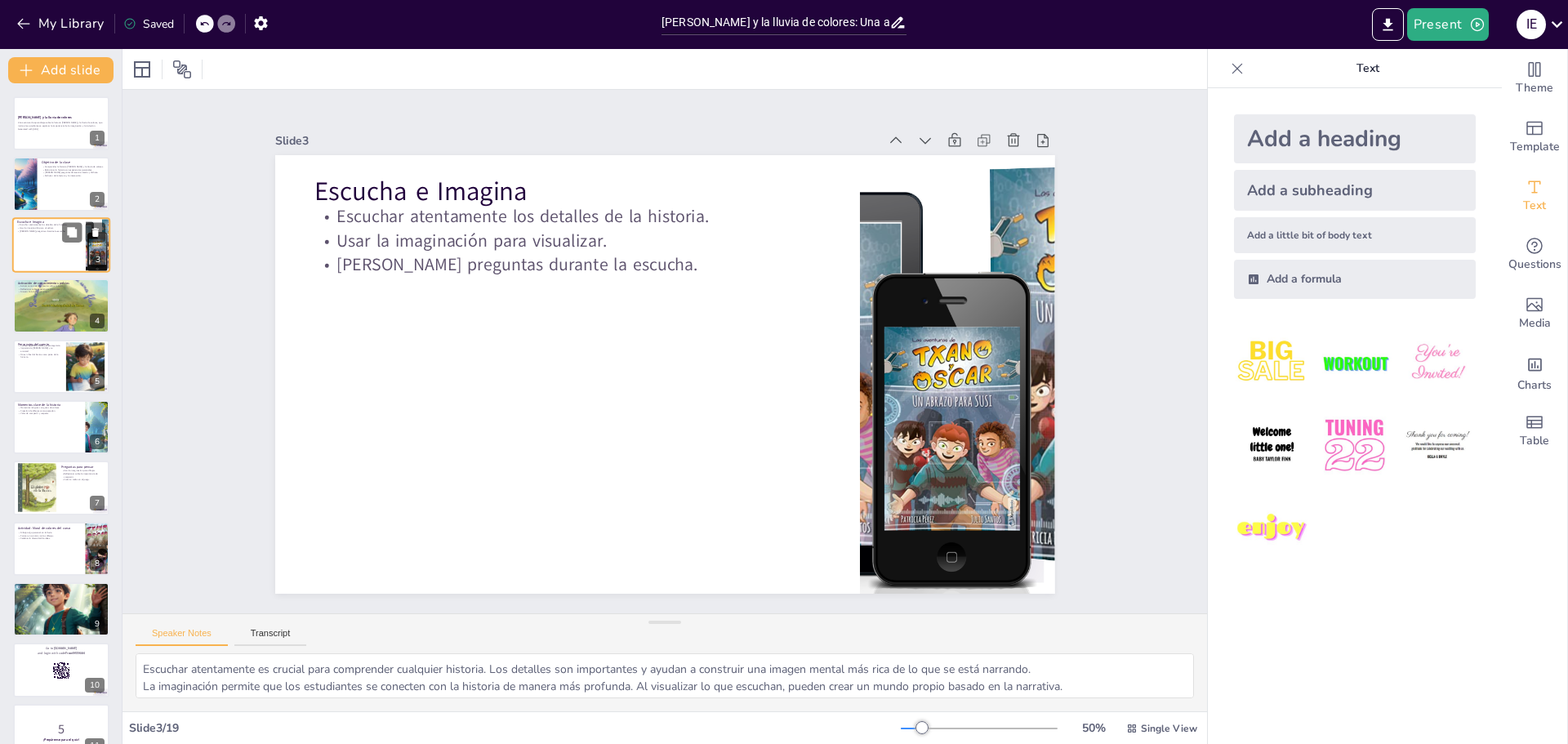
checkbox input "true"
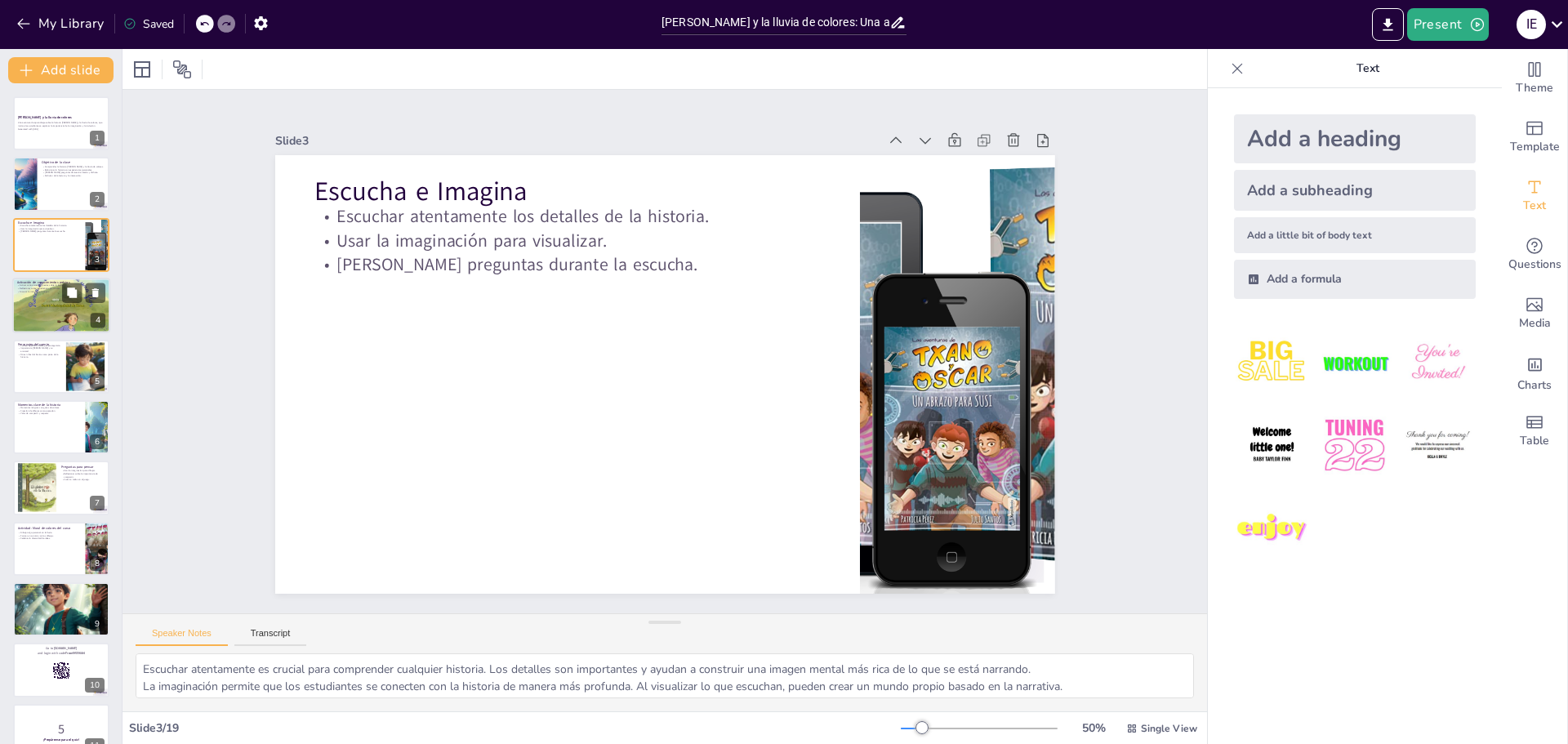
checkbox input "true"
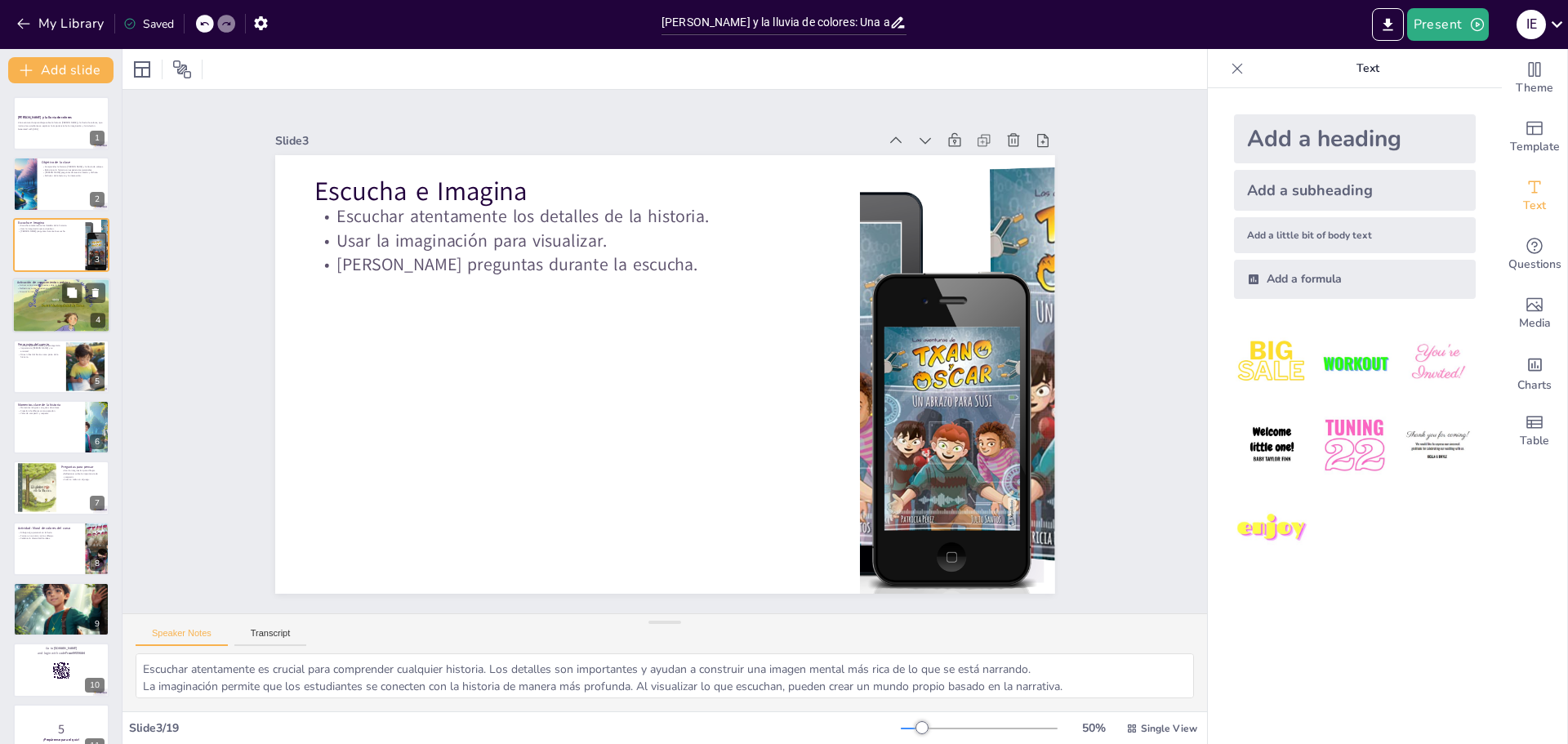
checkbox input "true"
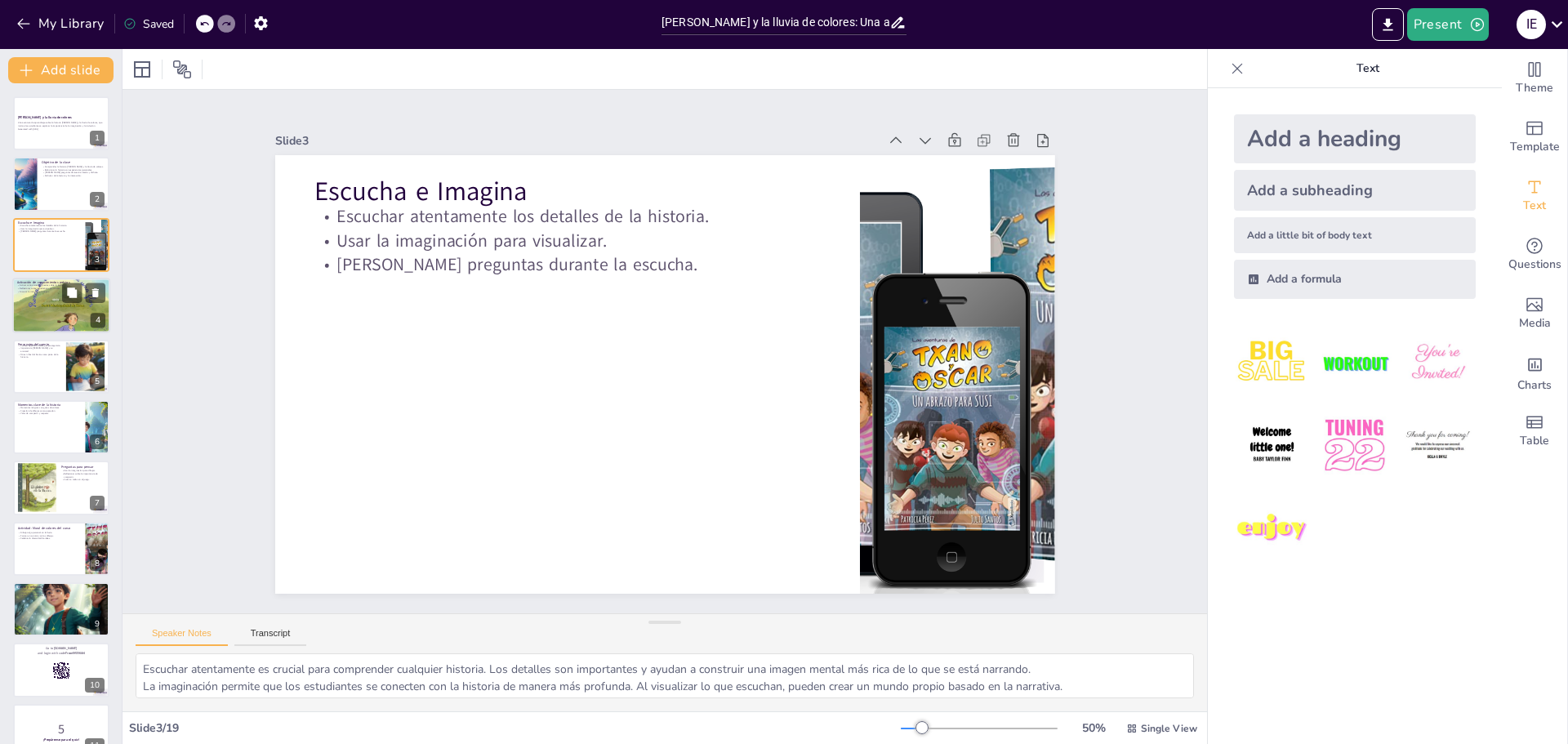
checkbox input "true"
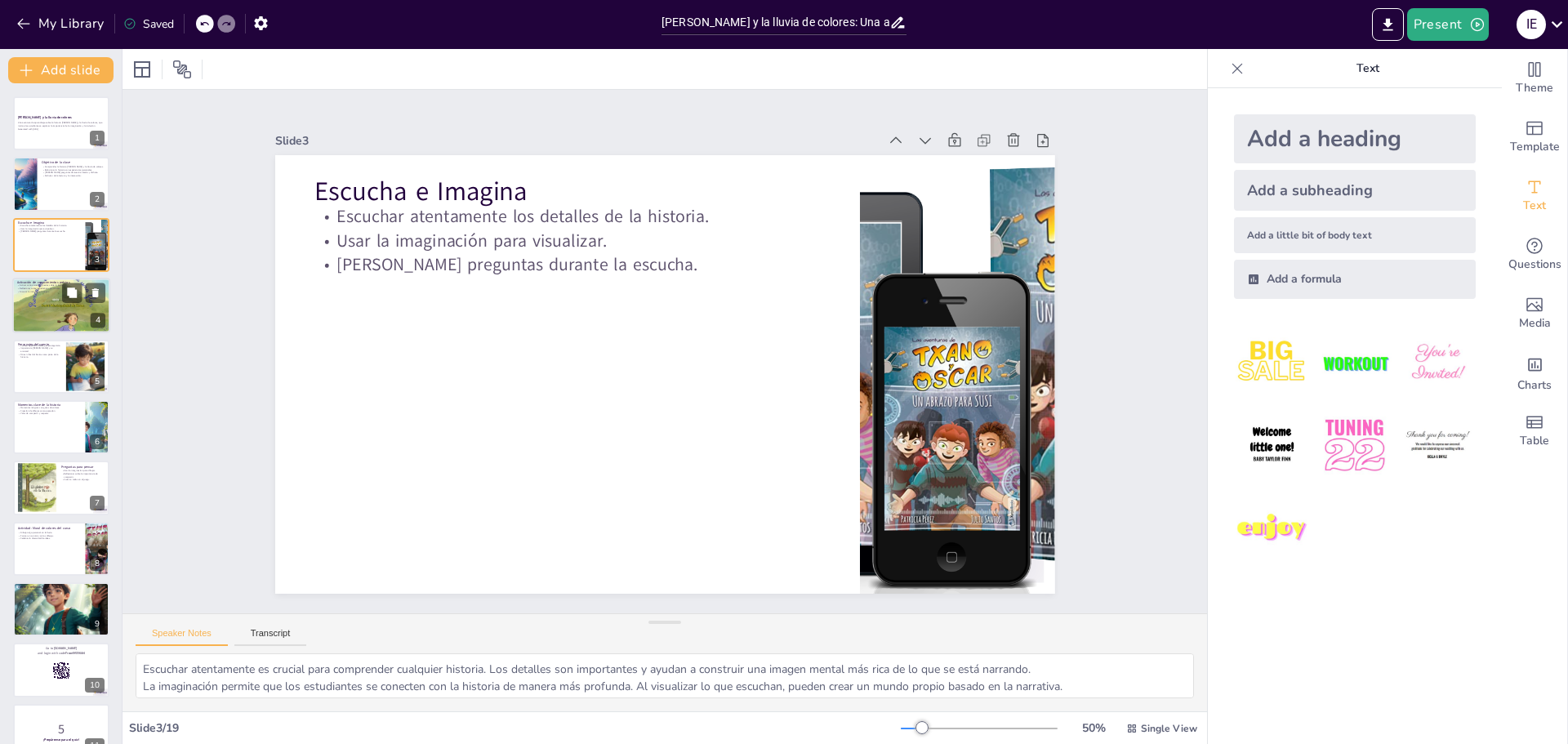
checkbox input "true"
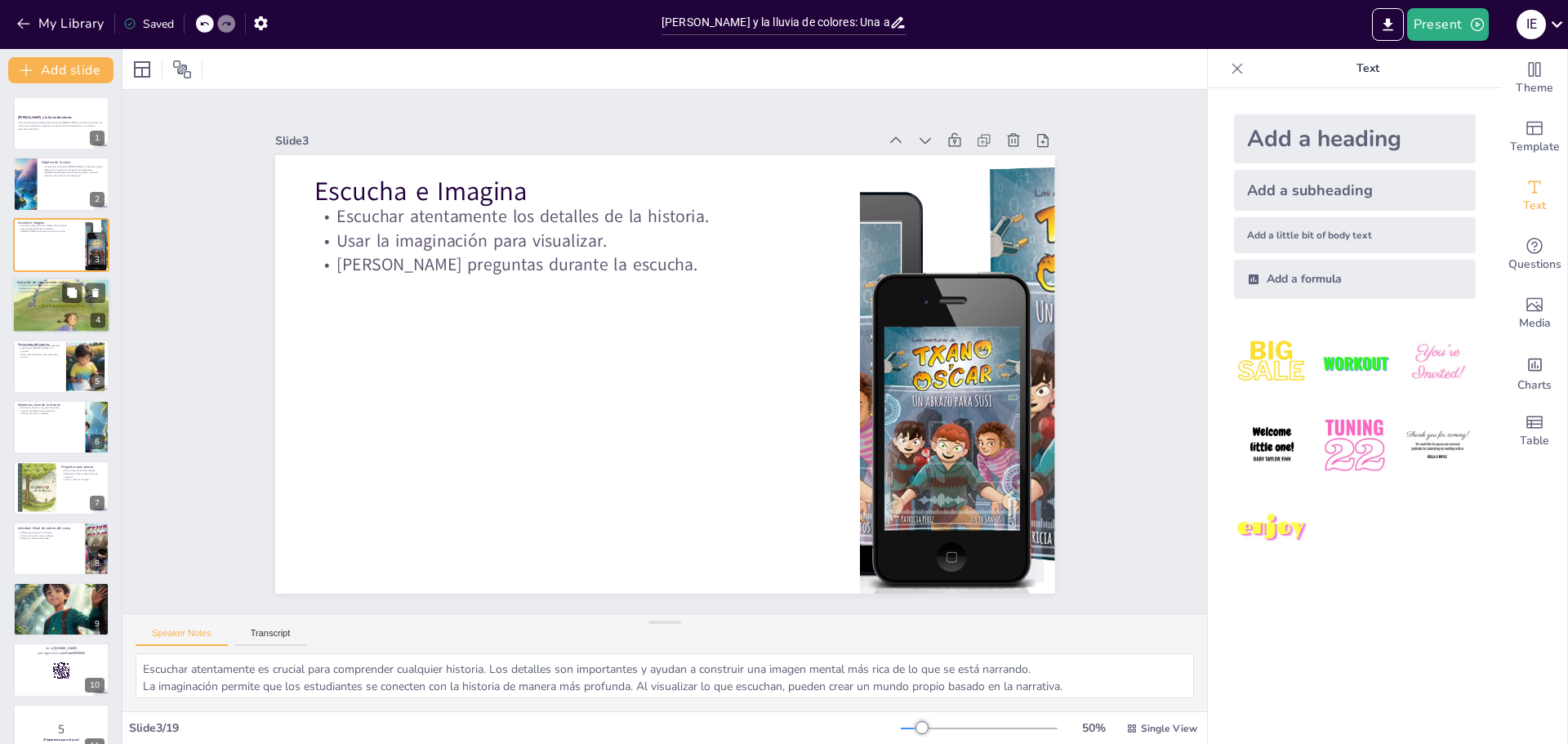
checkbox input "true"
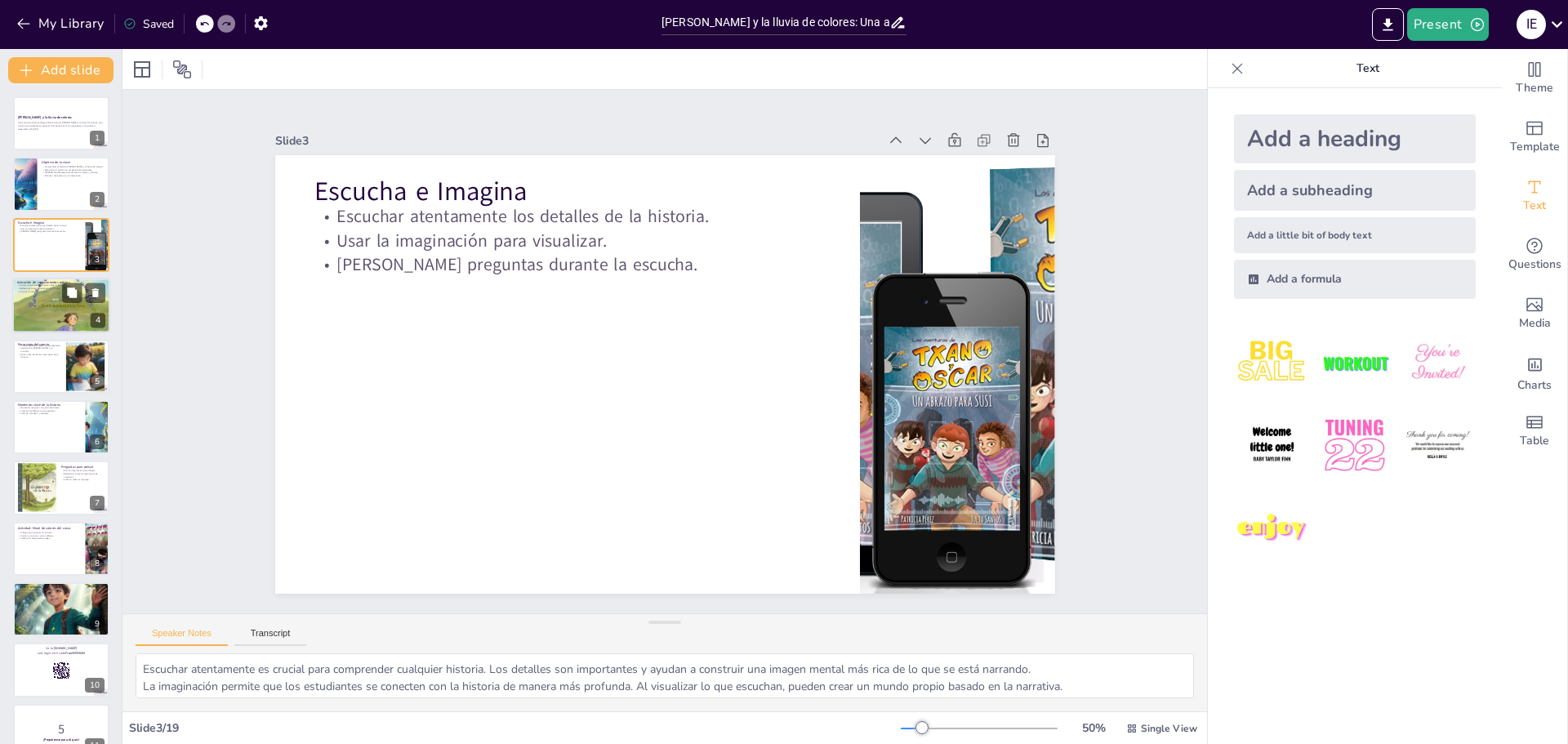
click at [36, 293] on div at bounding box center [62, 305] width 98 height 81
type textarea "Activar conocimientos previos es una técnica efectiva para preparar a los estud…"
checkbox input "true"
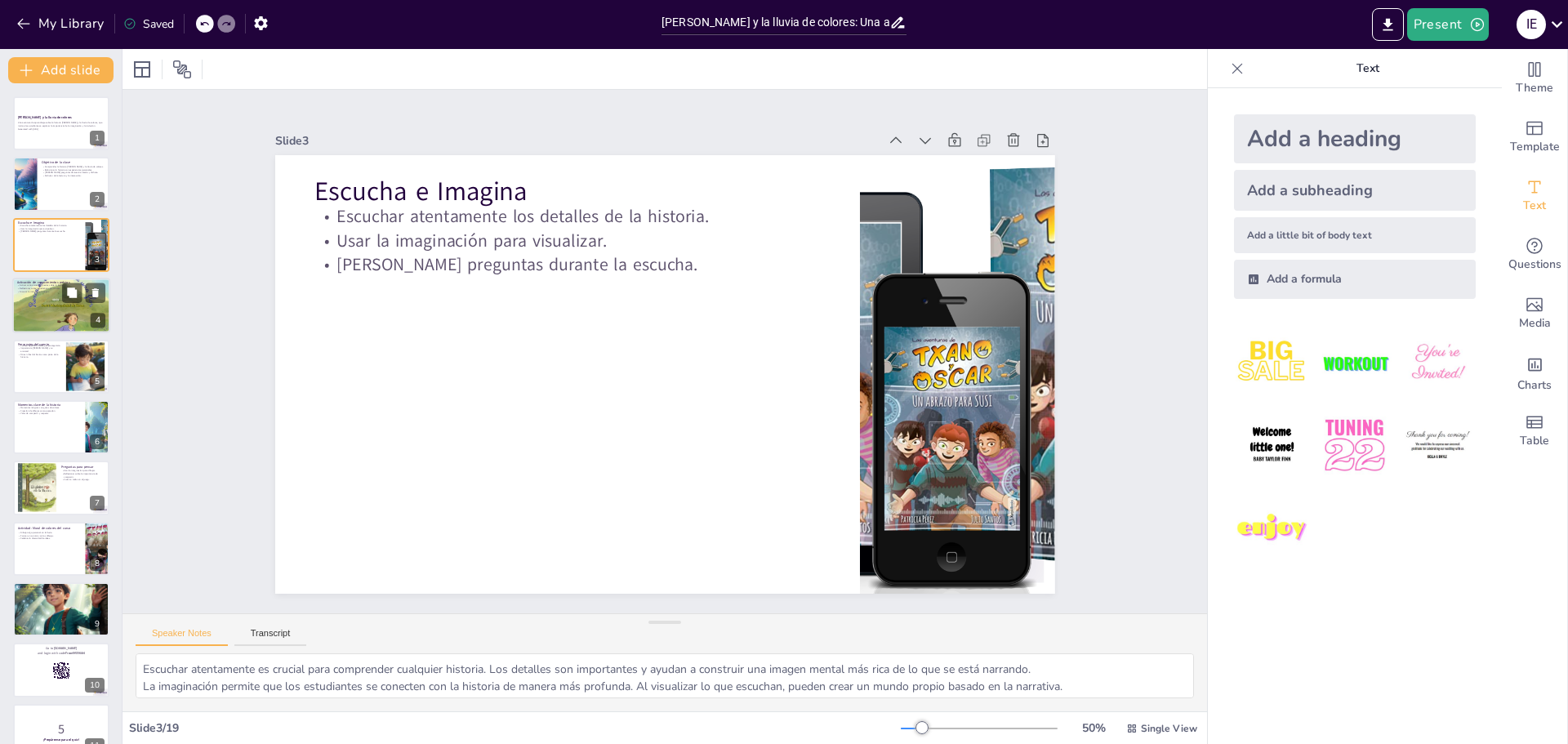
checkbox input "true"
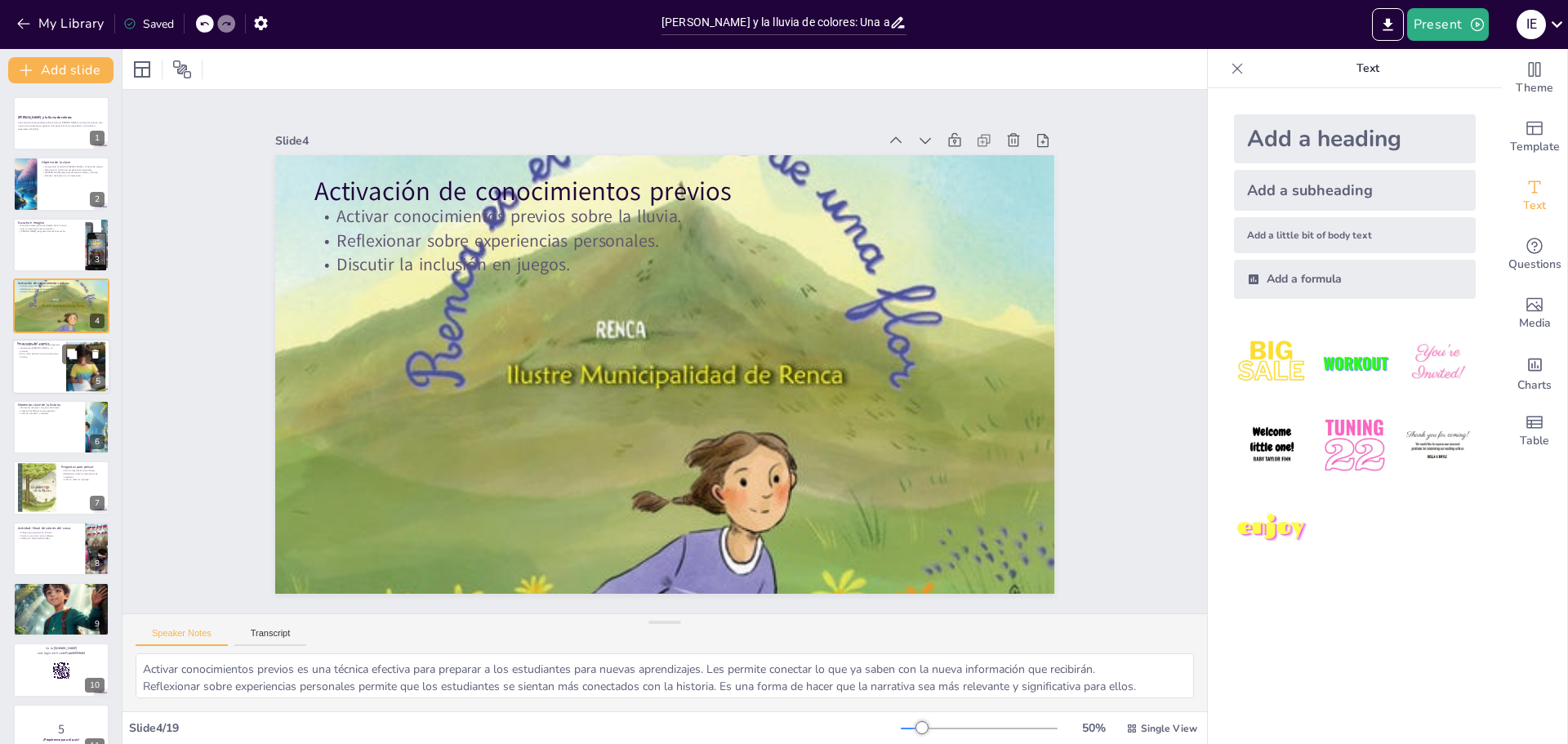
checkbox input "true"
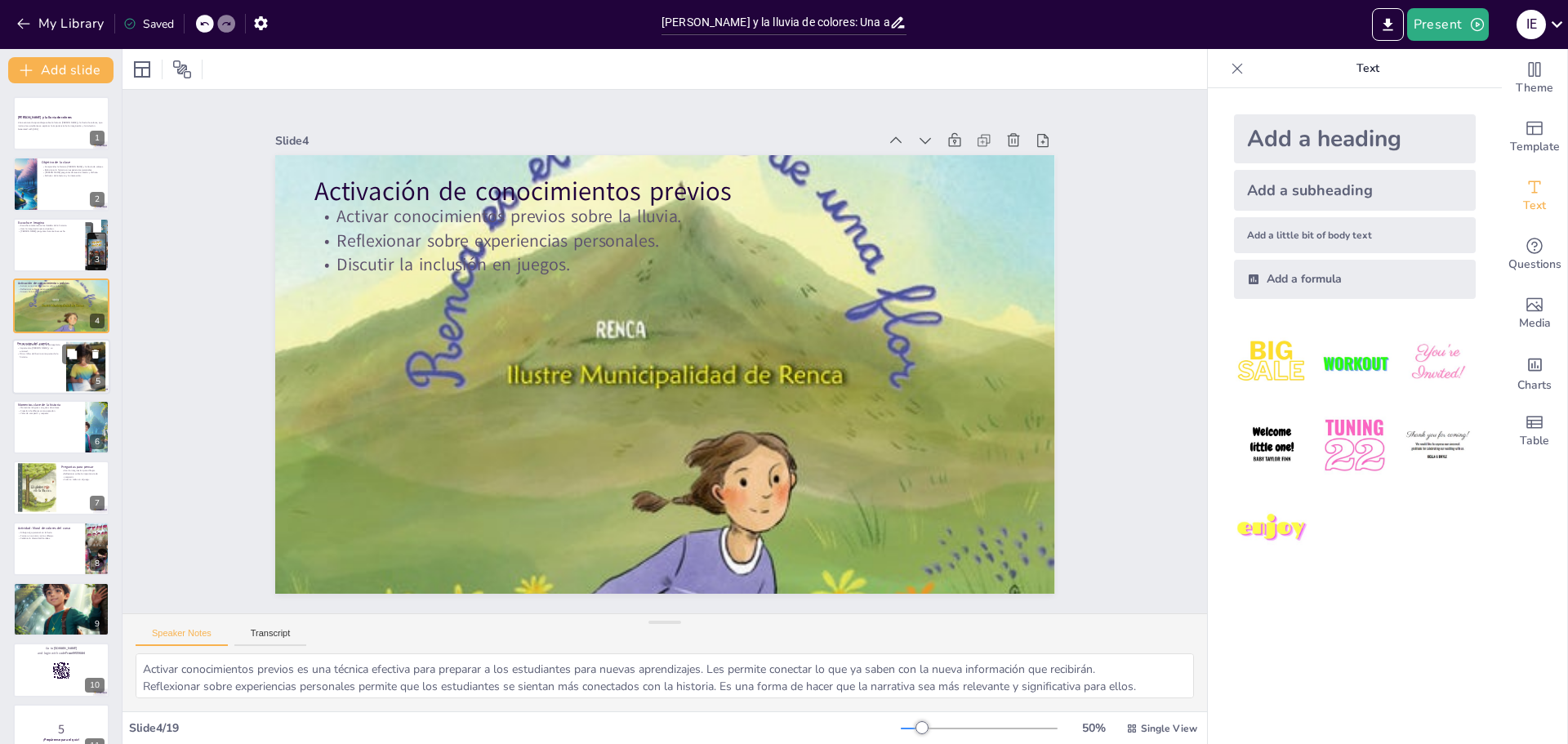
checkbox input "true"
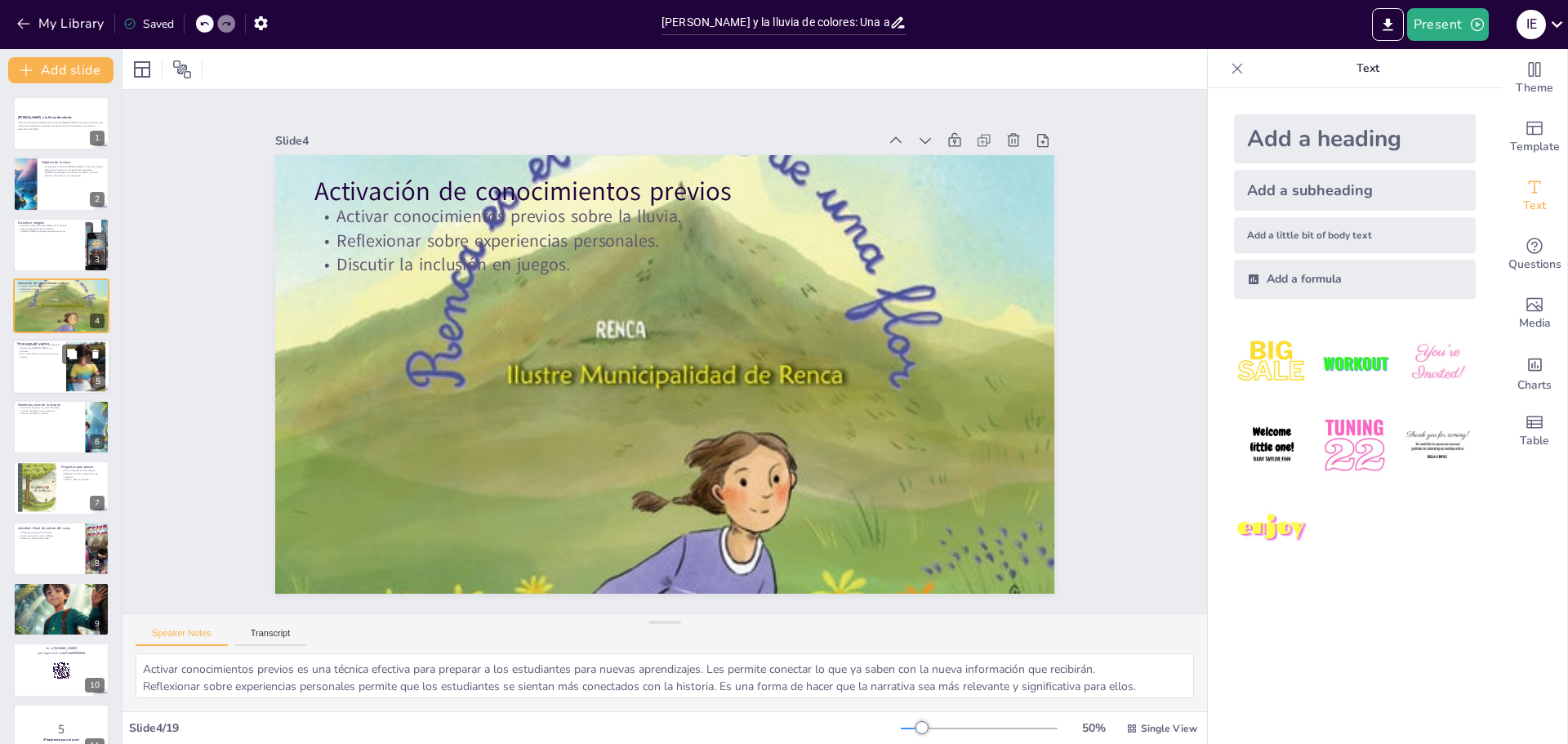
checkbox input "true"
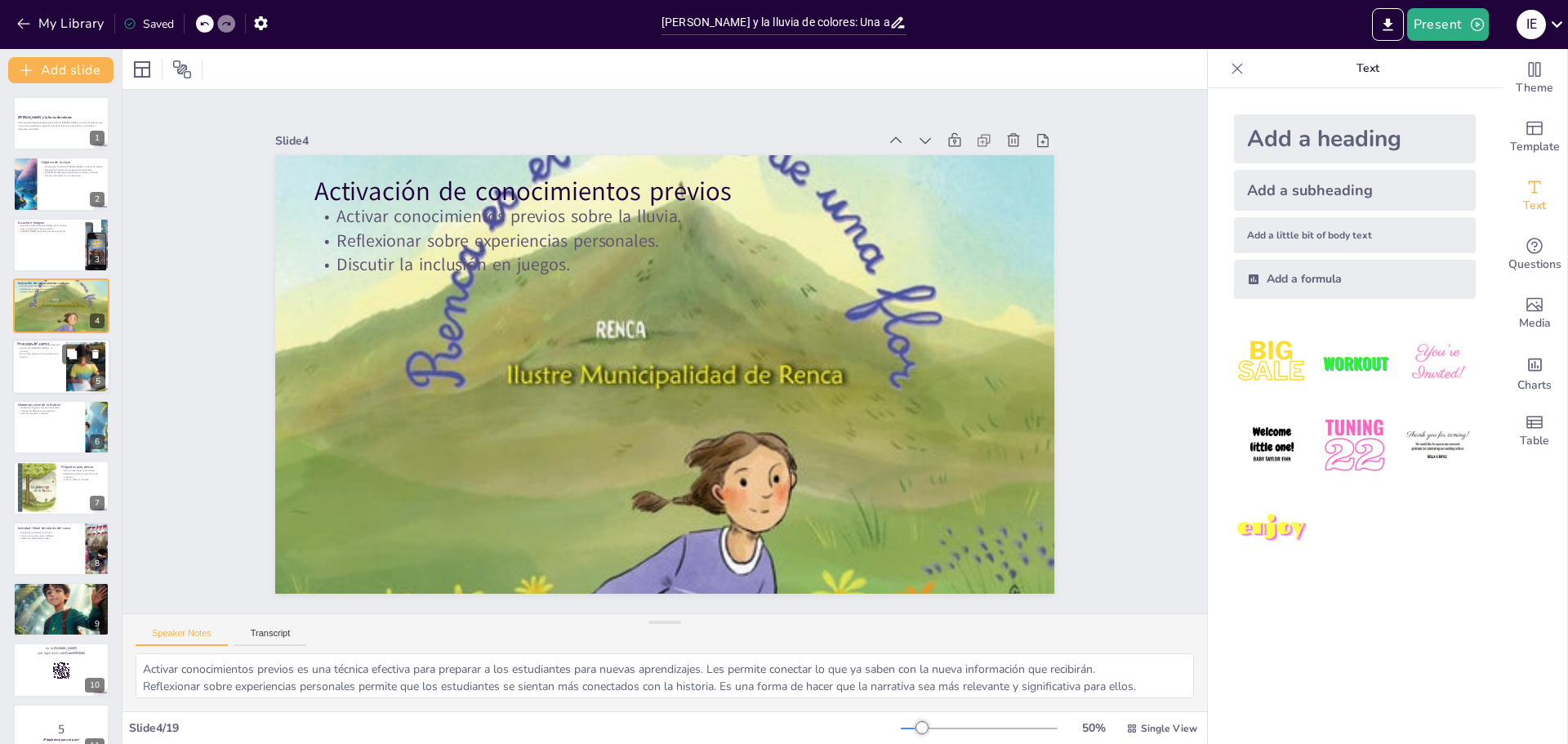
checkbox input "true"
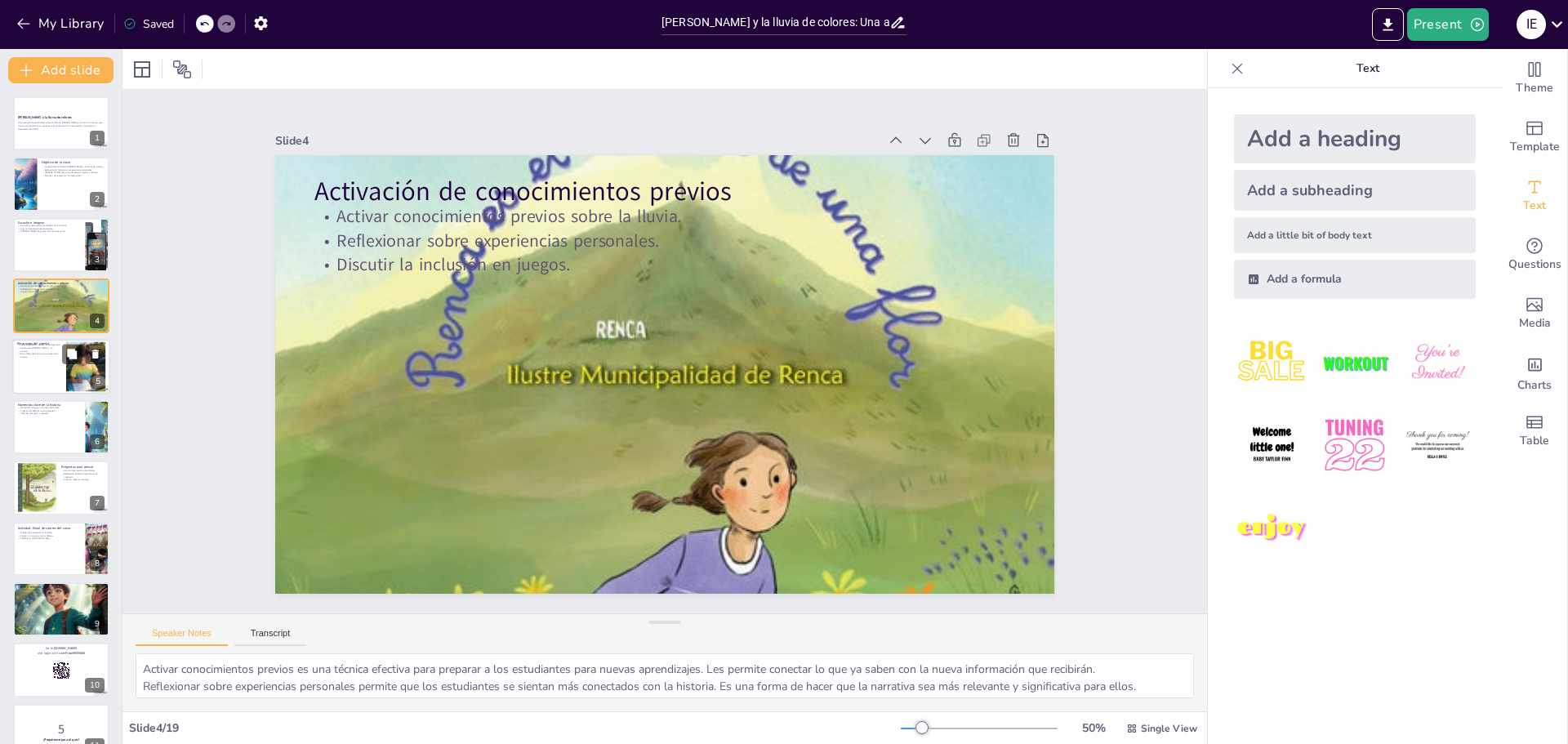
checkbox input "true"
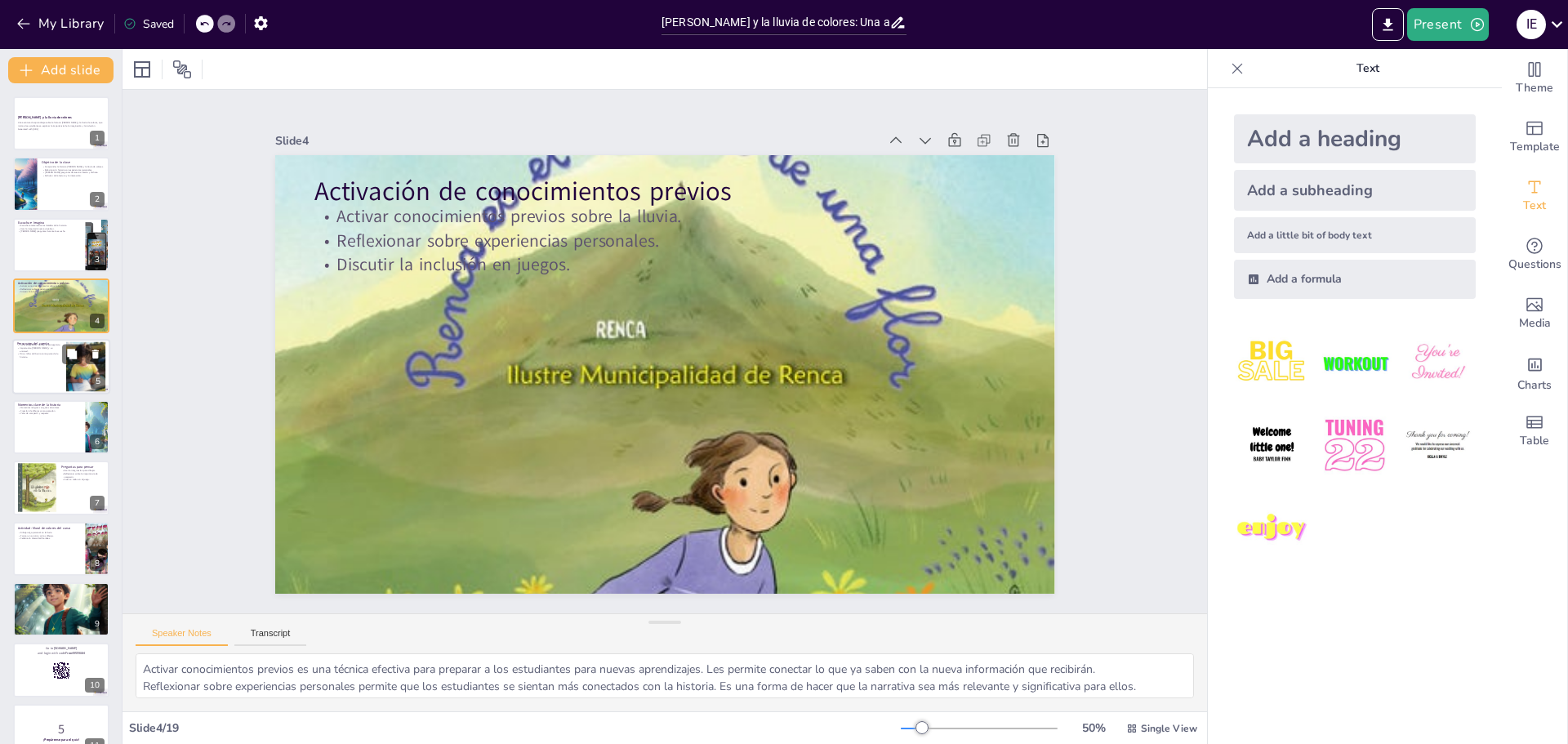
click at [45, 353] on p "Otros niños del barrio como parte de la historia." at bounding box center [39, 355] width 44 height 5
type textarea "Conocer al protagonista es esencial para comprender la historia. [PERSON_NAME] …"
checkbox input "true"
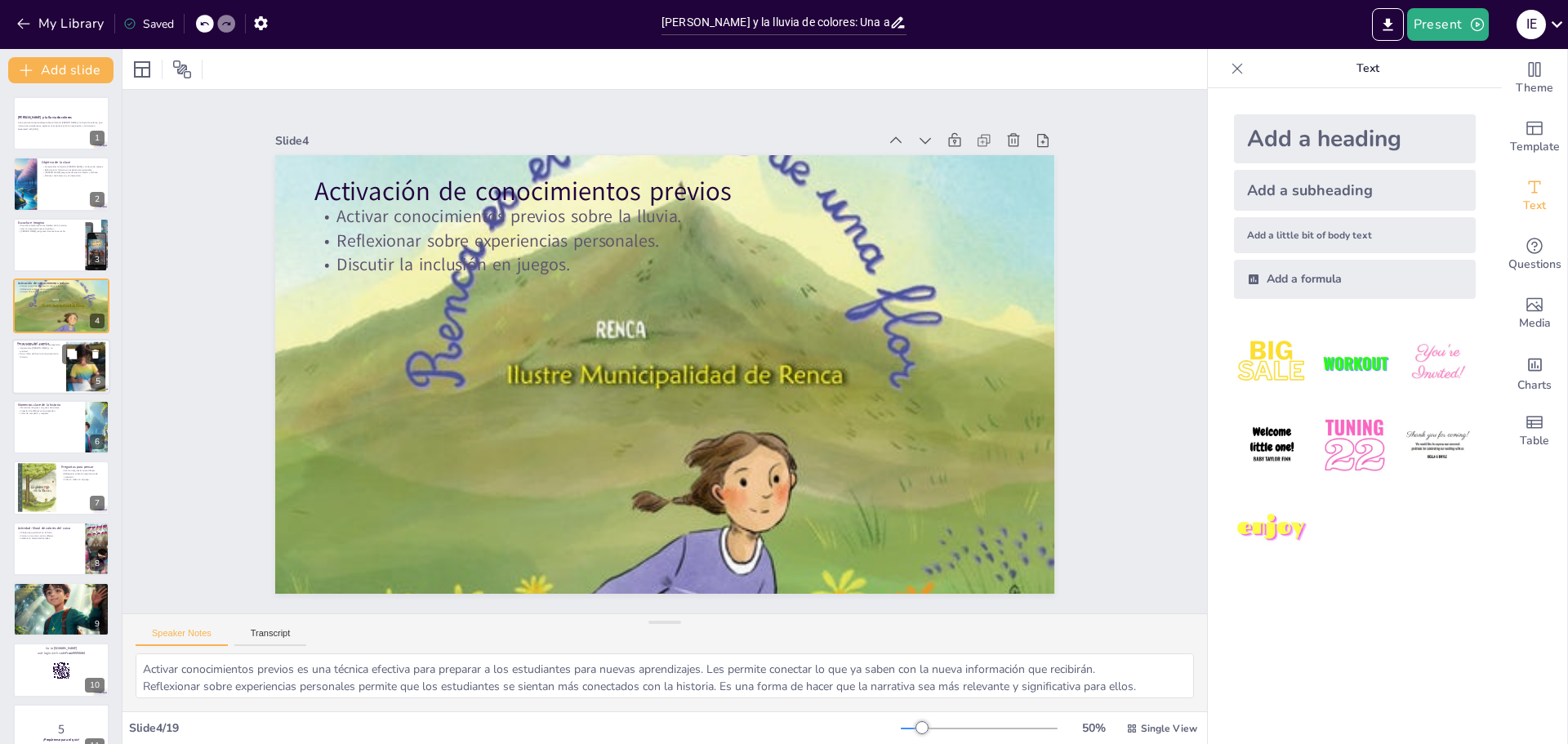
checkbox input "true"
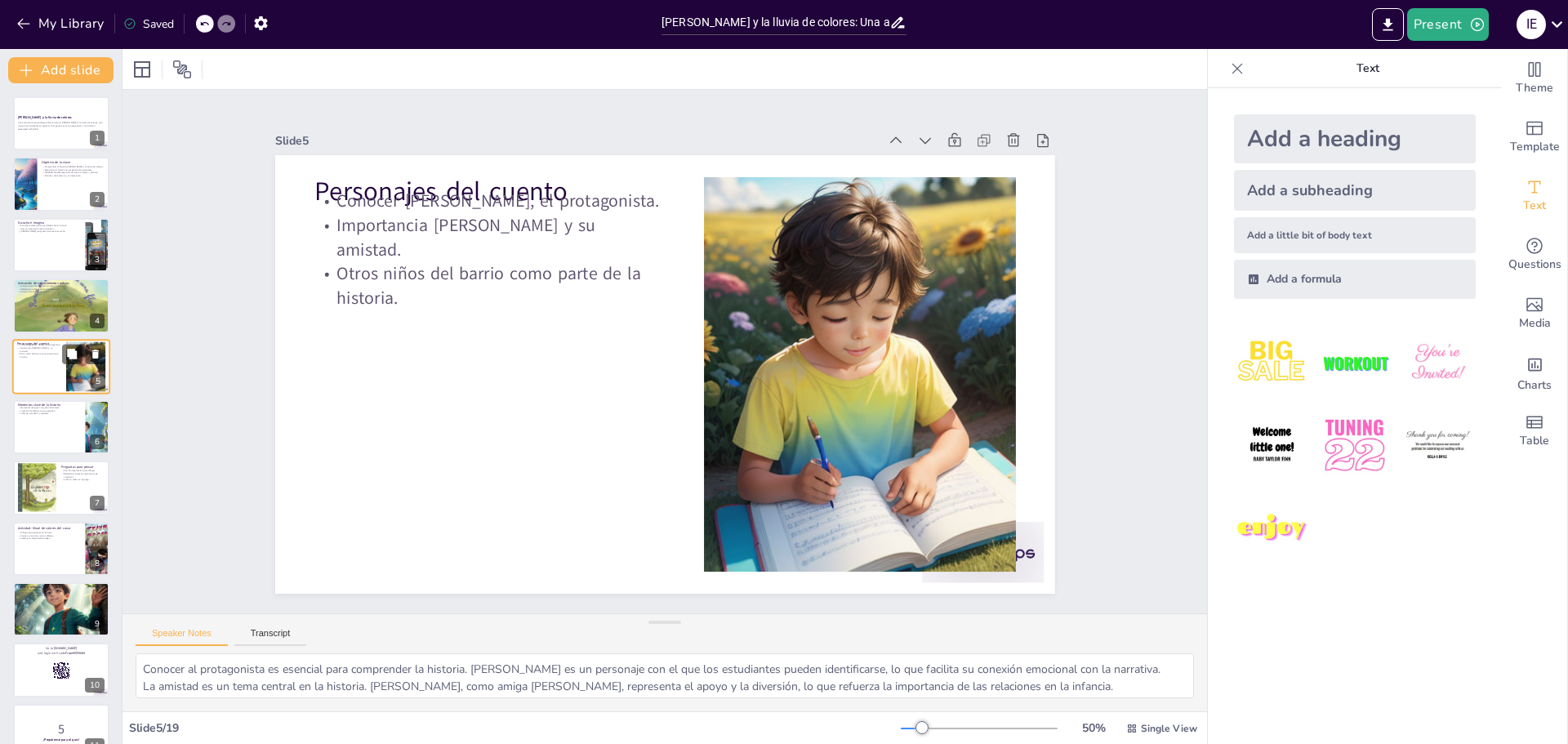
checkbox input "true"
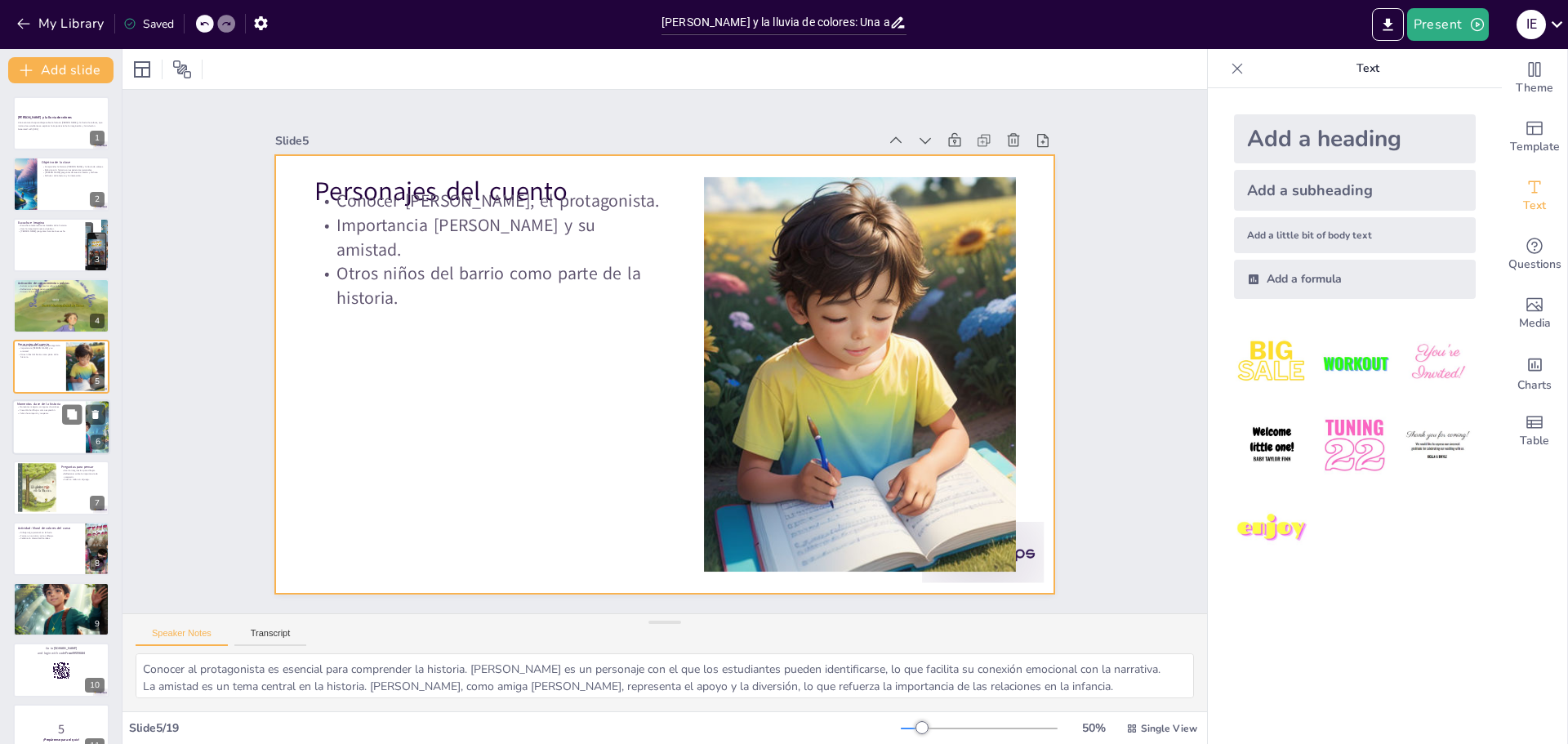
checkbox input "true"
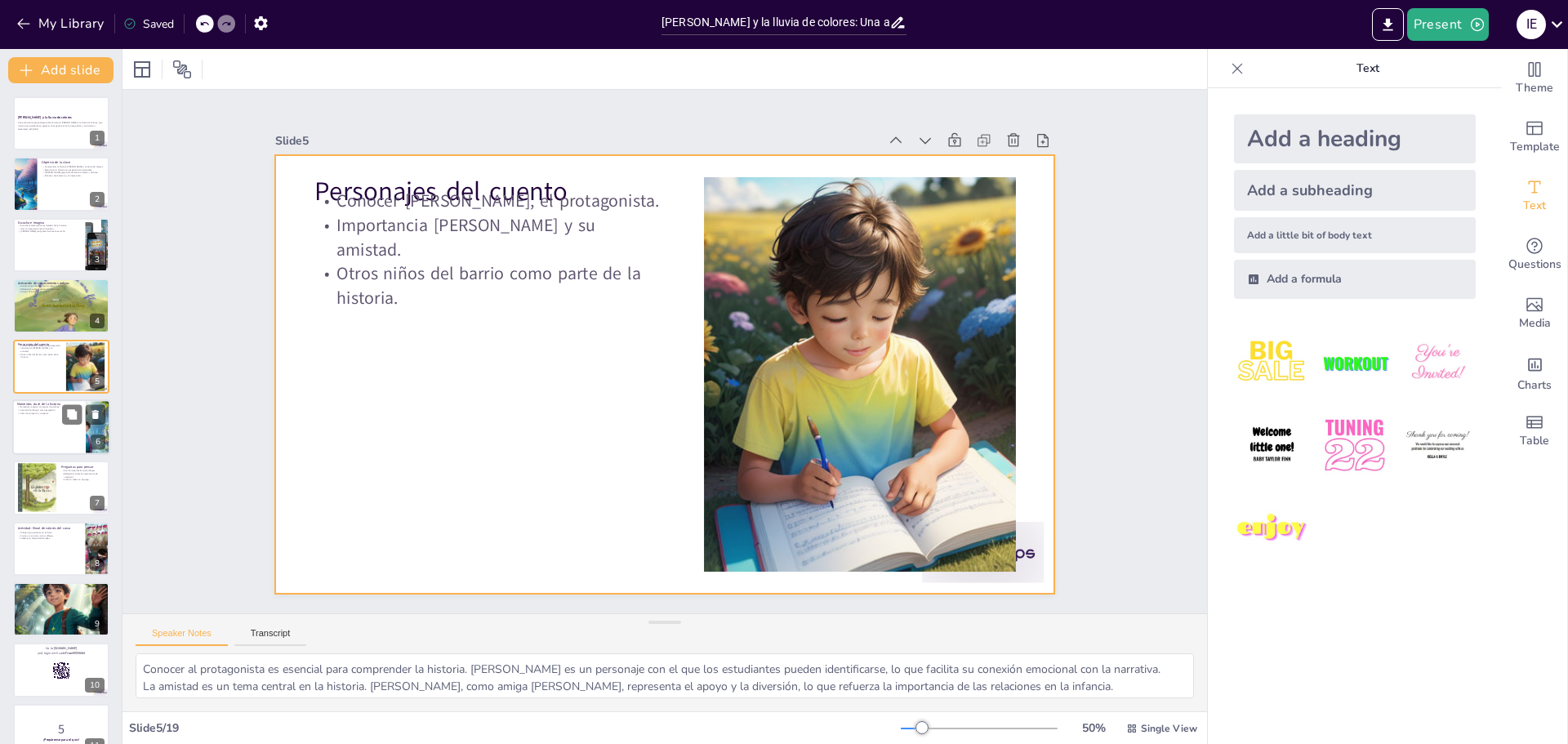
checkbox input "true"
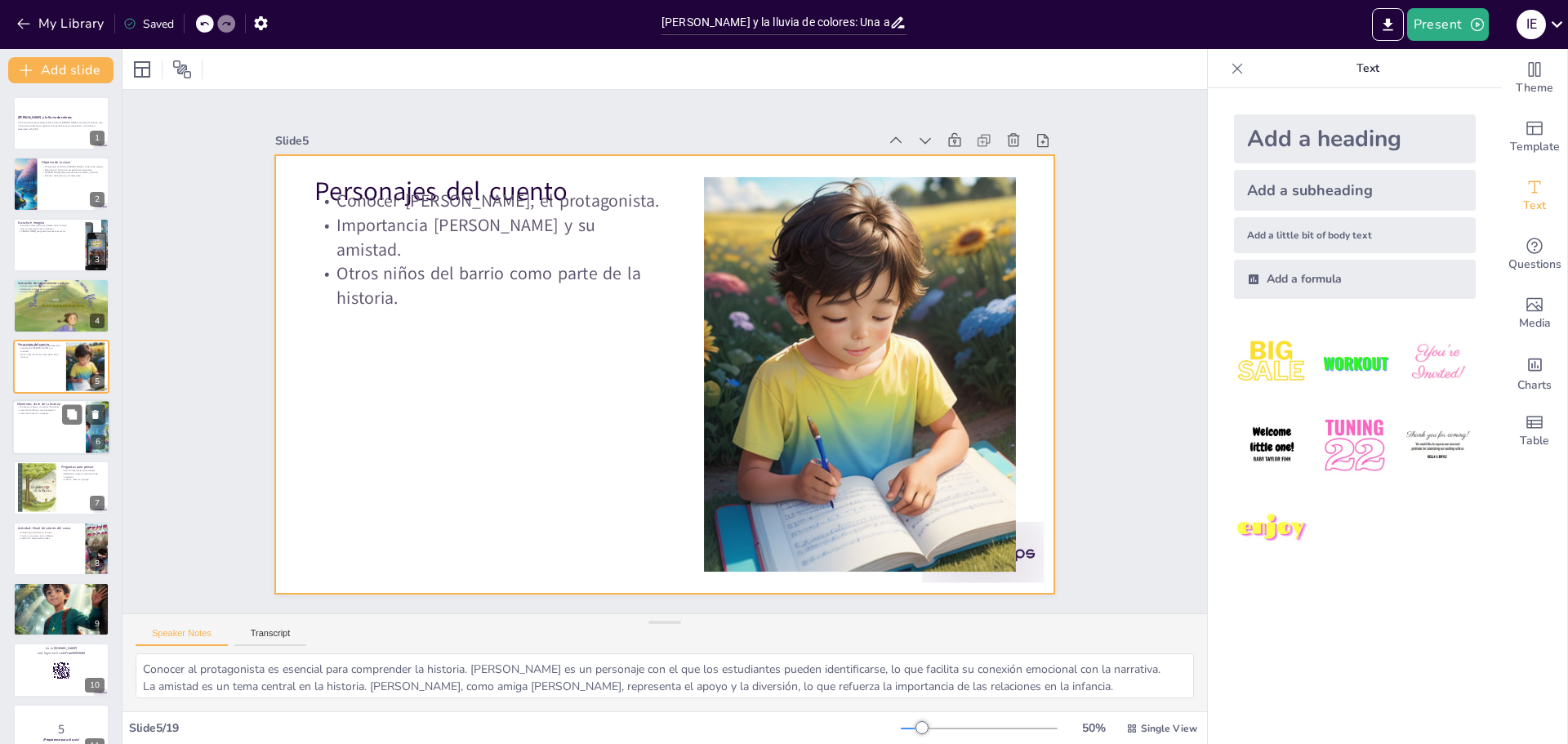
checkbox input "true"
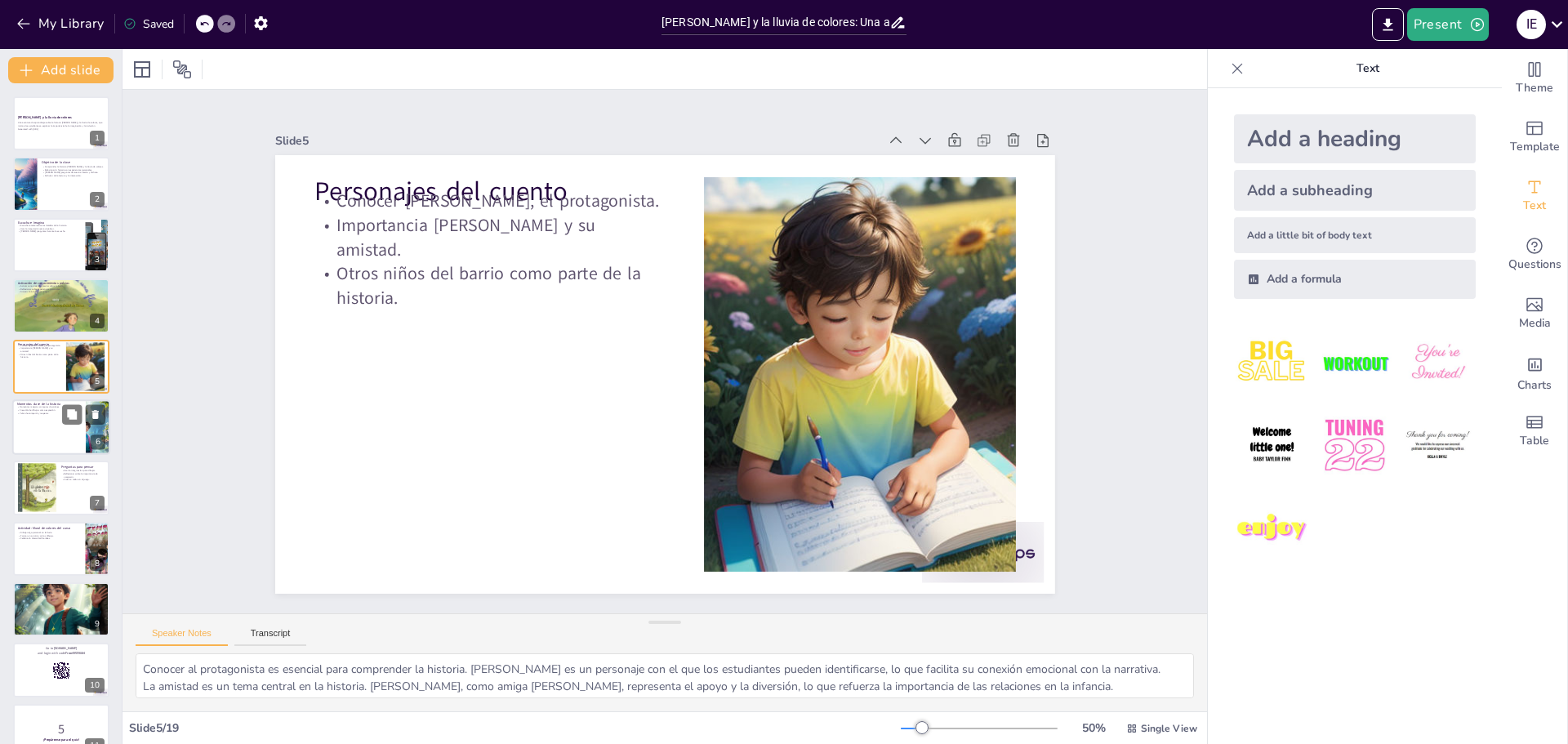
click at [44, 421] on div at bounding box center [62, 426] width 98 height 55
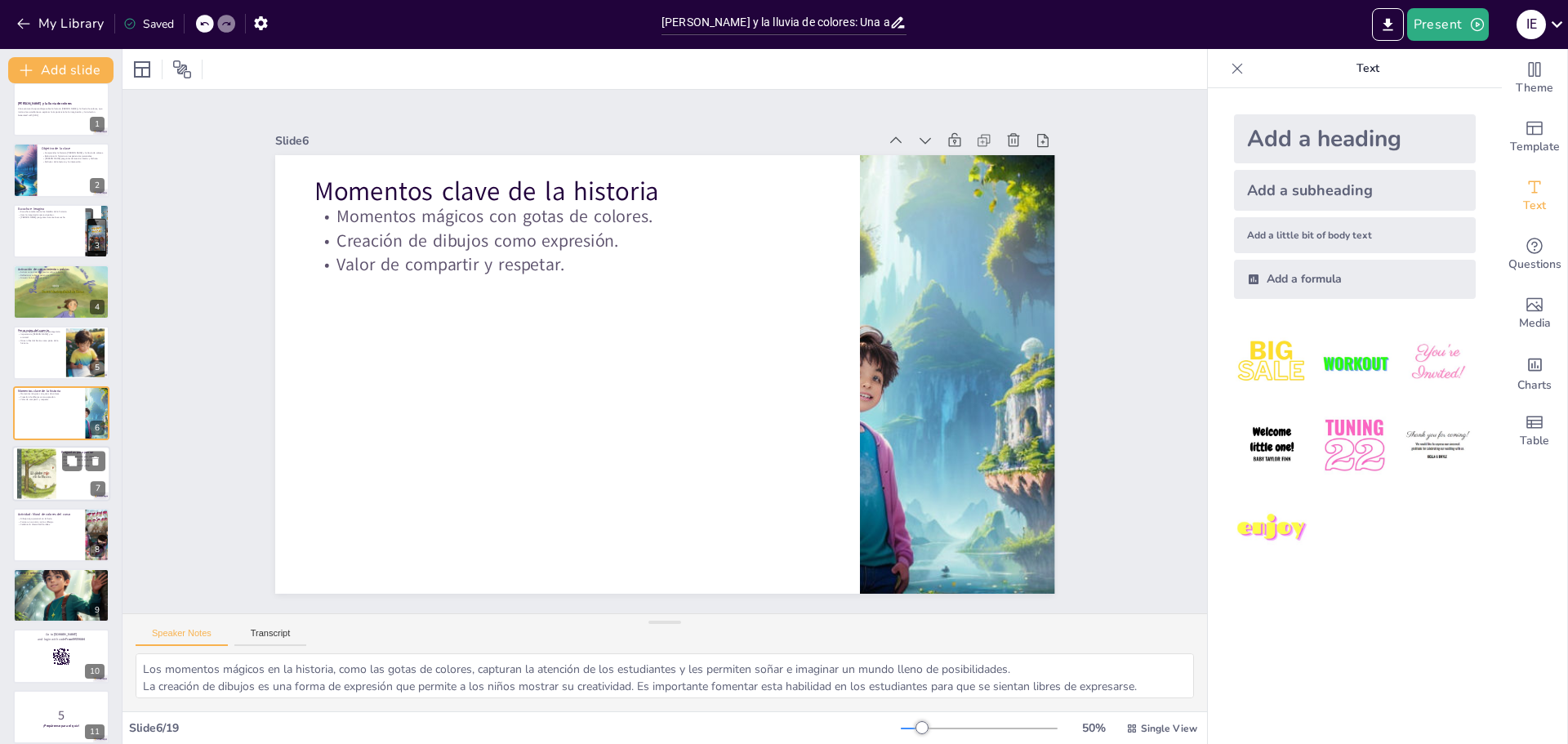
click at [35, 475] on div at bounding box center [36, 474] width 39 height 60
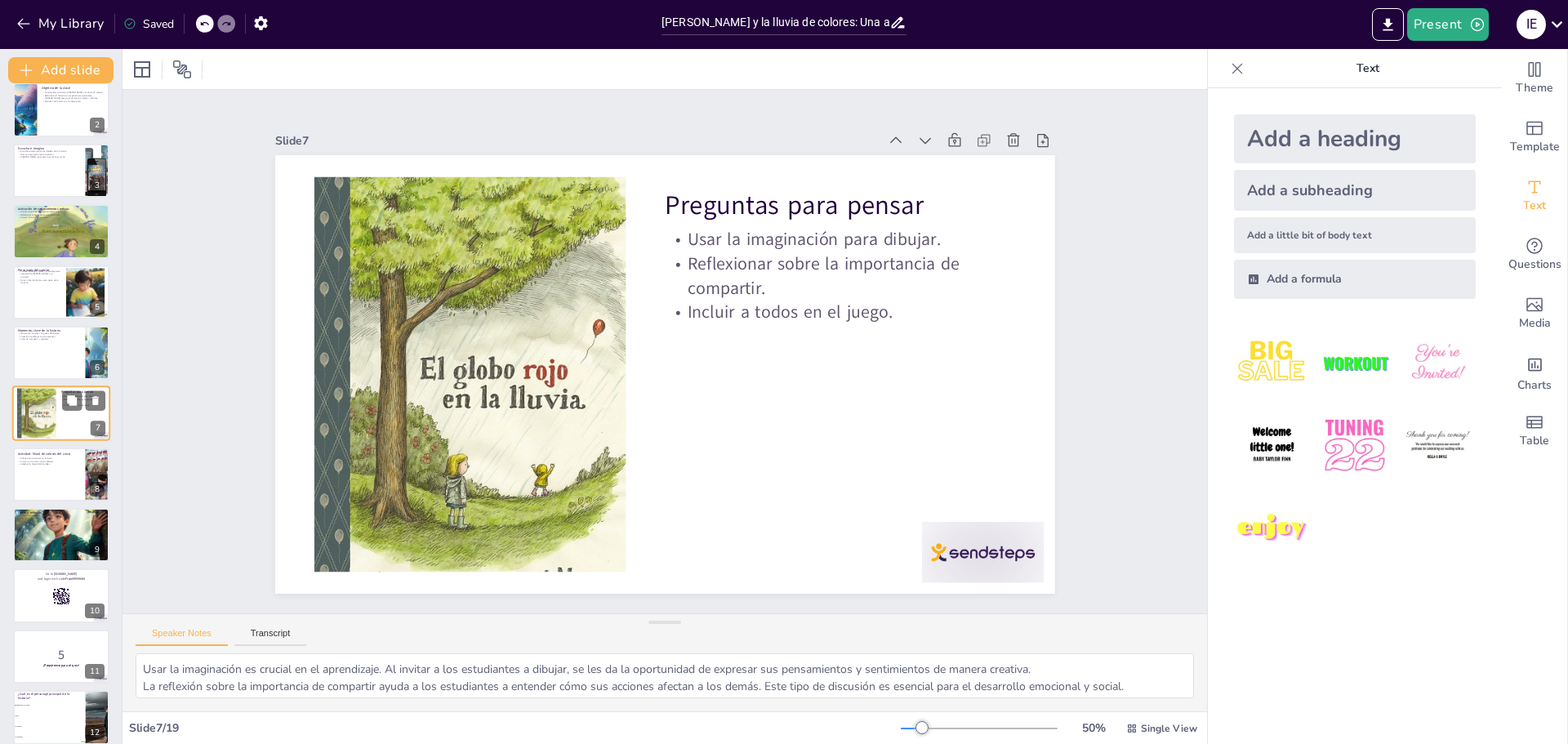
scroll to position [156, 0]
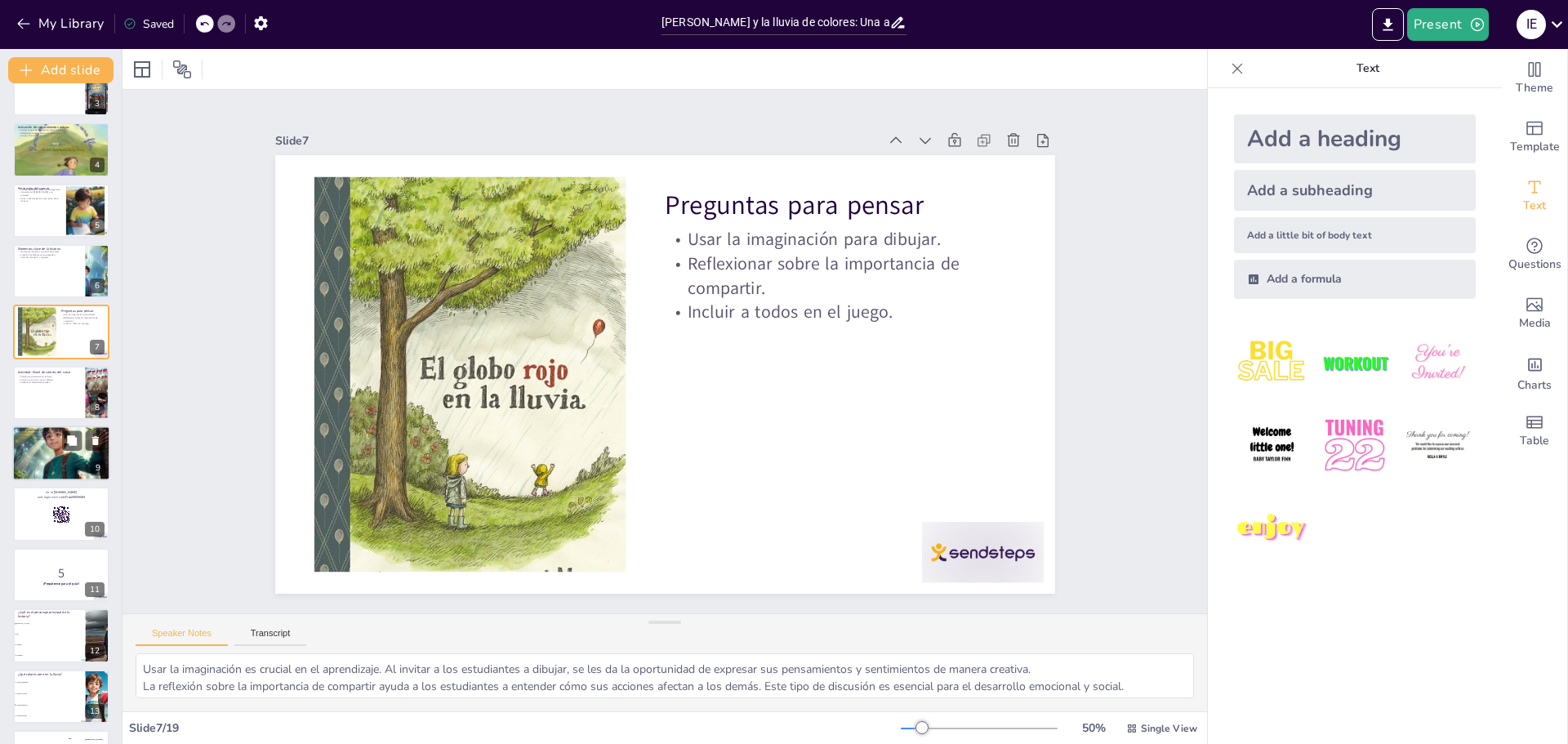
click at [49, 454] on div at bounding box center [62, 453] width 98 height 98
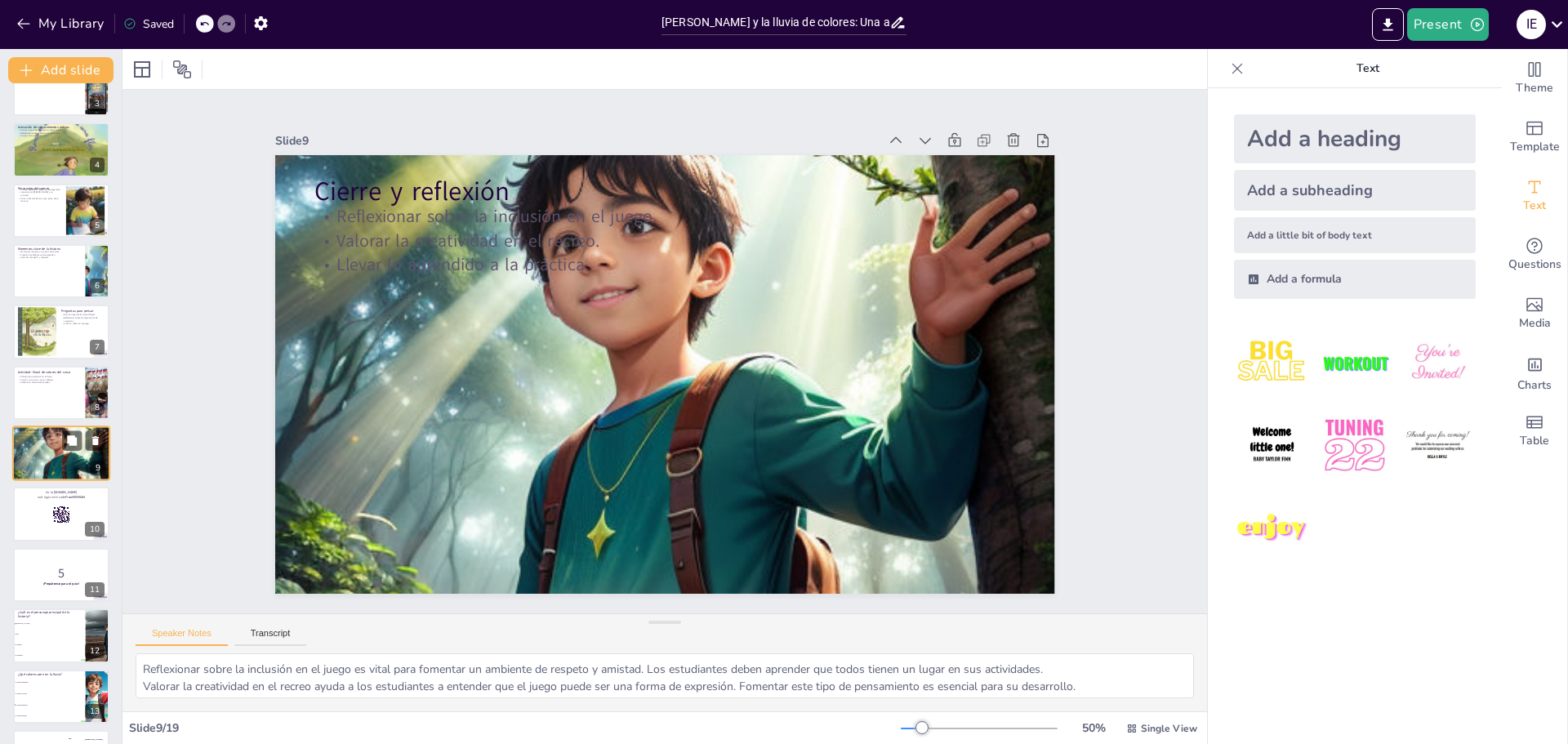
scroll to position [196, 0]
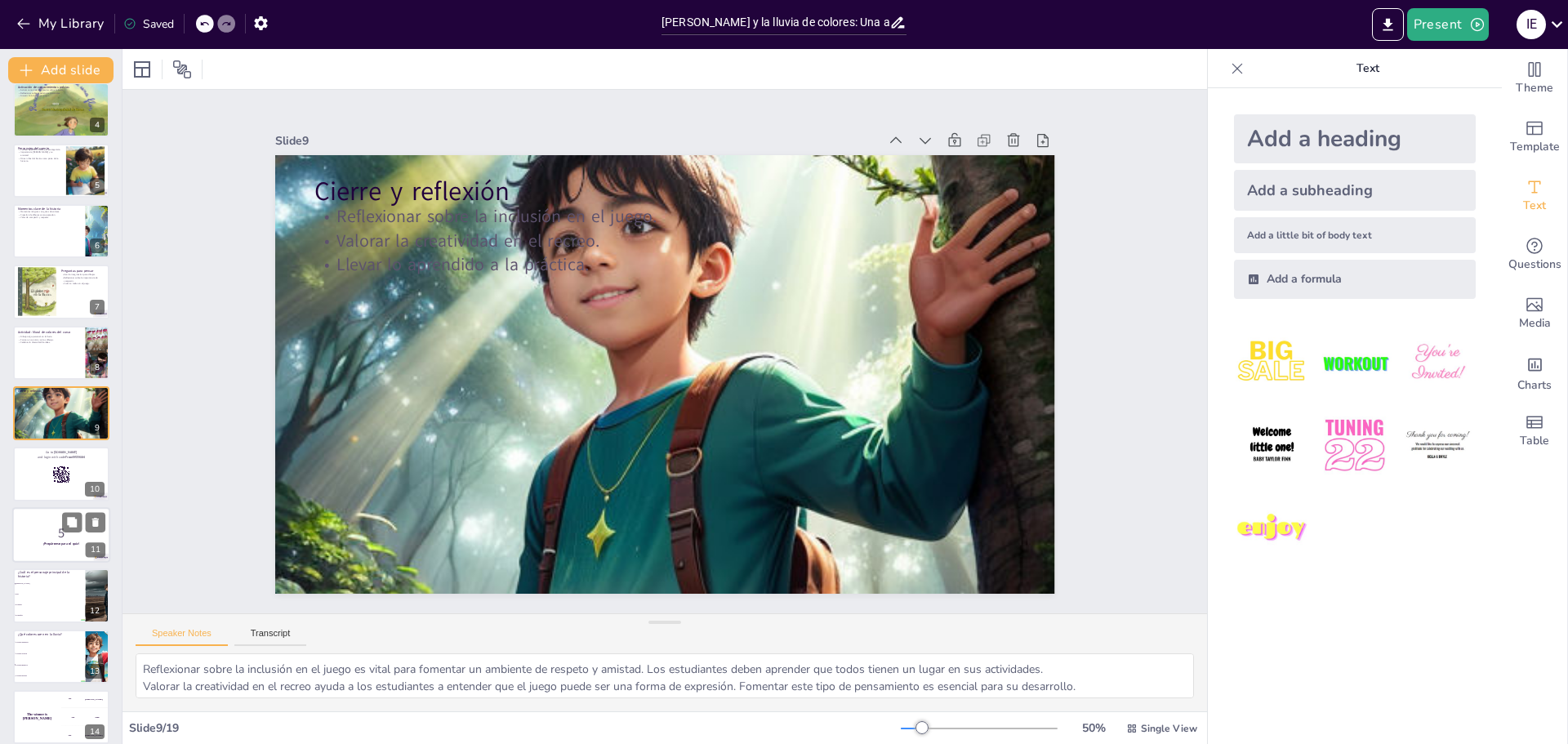
click at [47, 524] on p "5" at bounding box center [61, 532] width 88 height 18
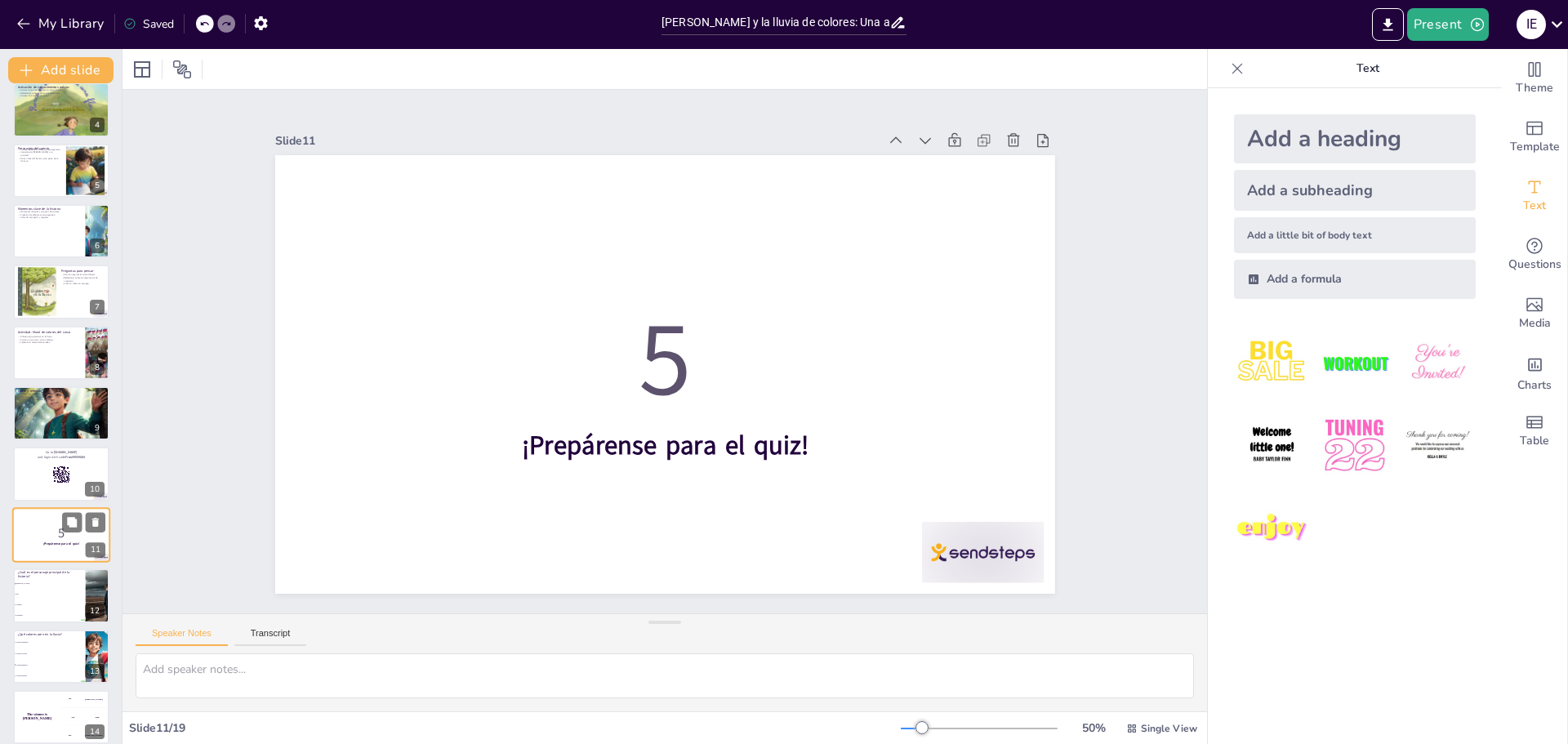
scroll to position [317, 0]
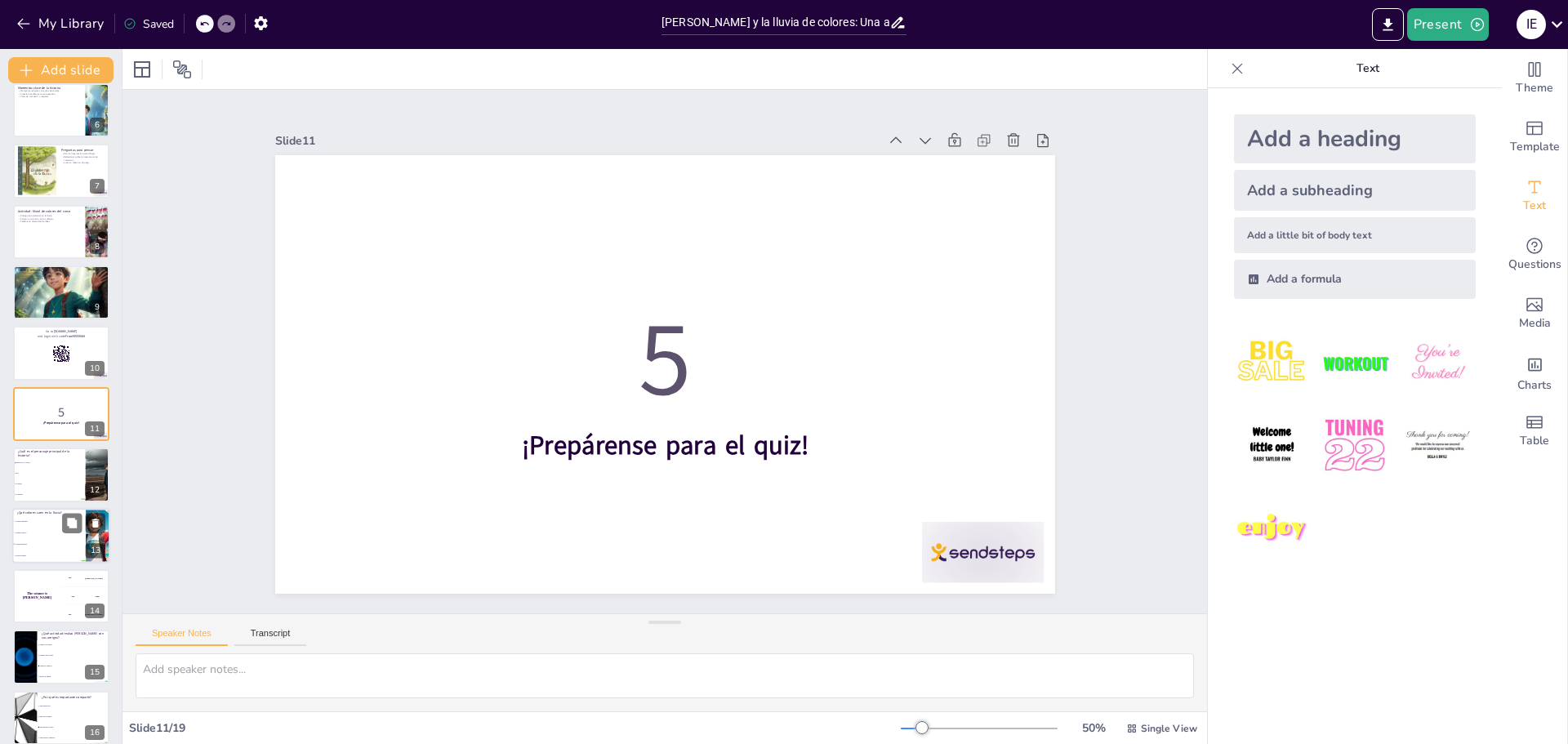
click at [56, 539] on li "Colores mágicos" at bounding box center [49, 544] width 73 height 12
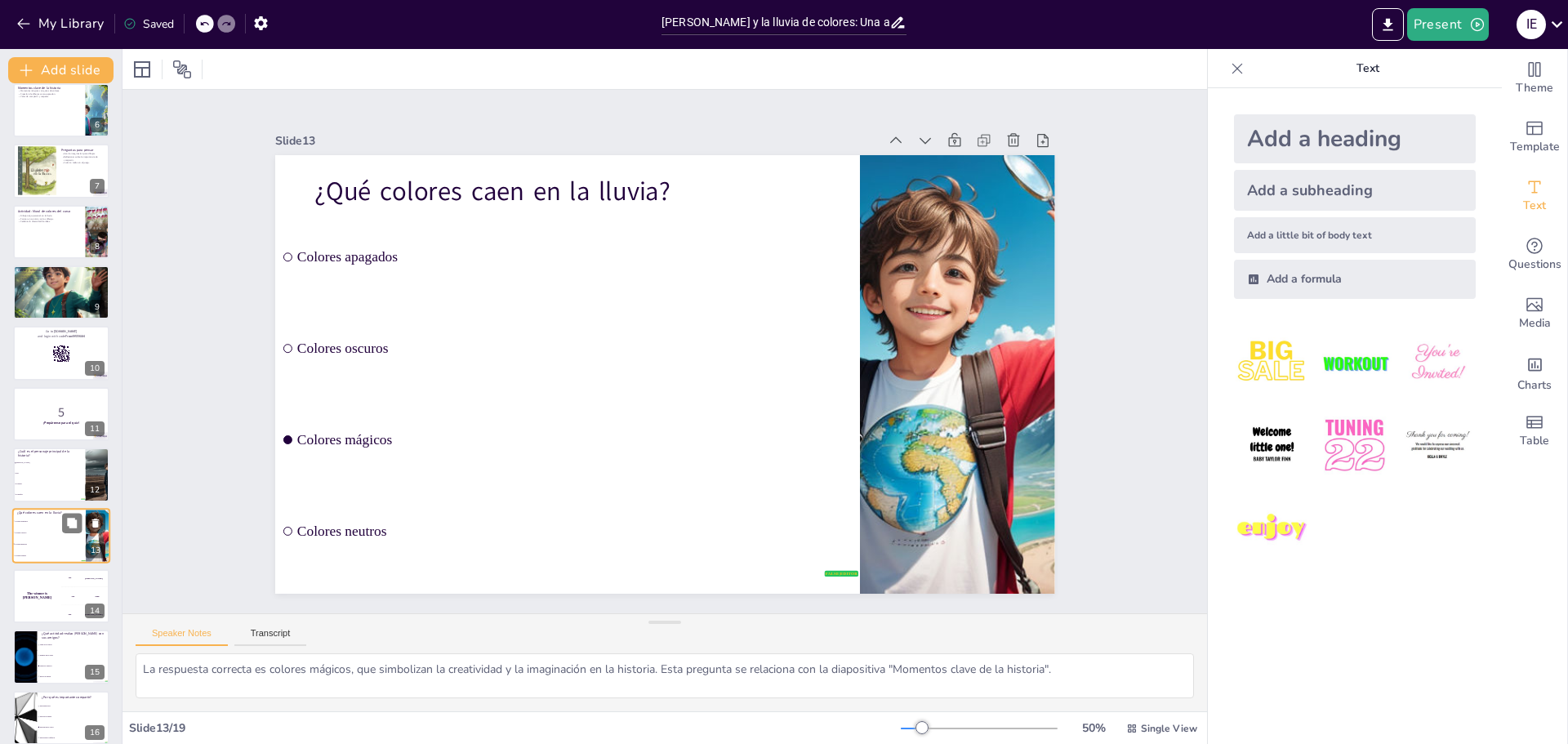
scroll to position [438, 0]
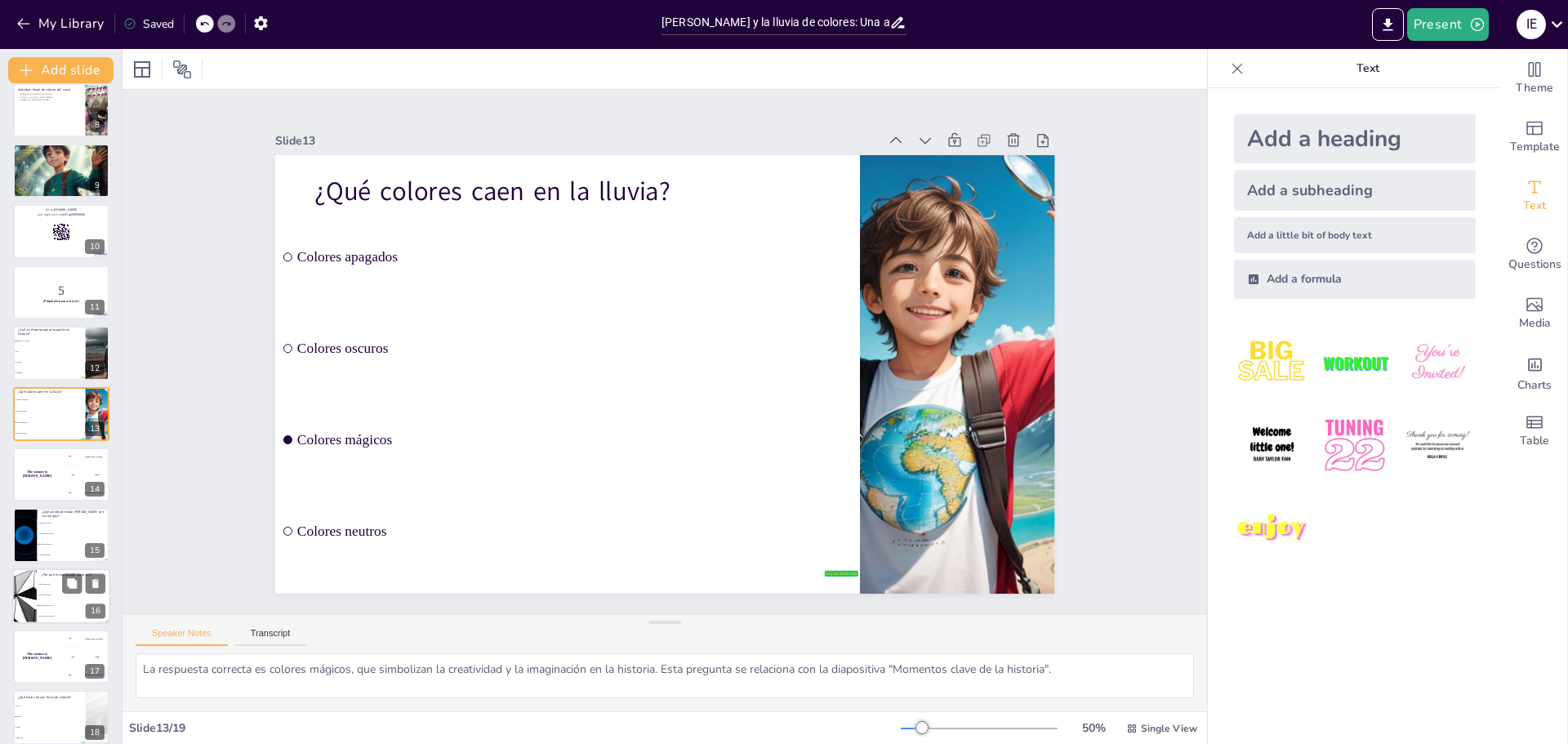
click at [46, 608] on li "Para incluir a todos" at bounding box center [73, 606] width 73 height 11
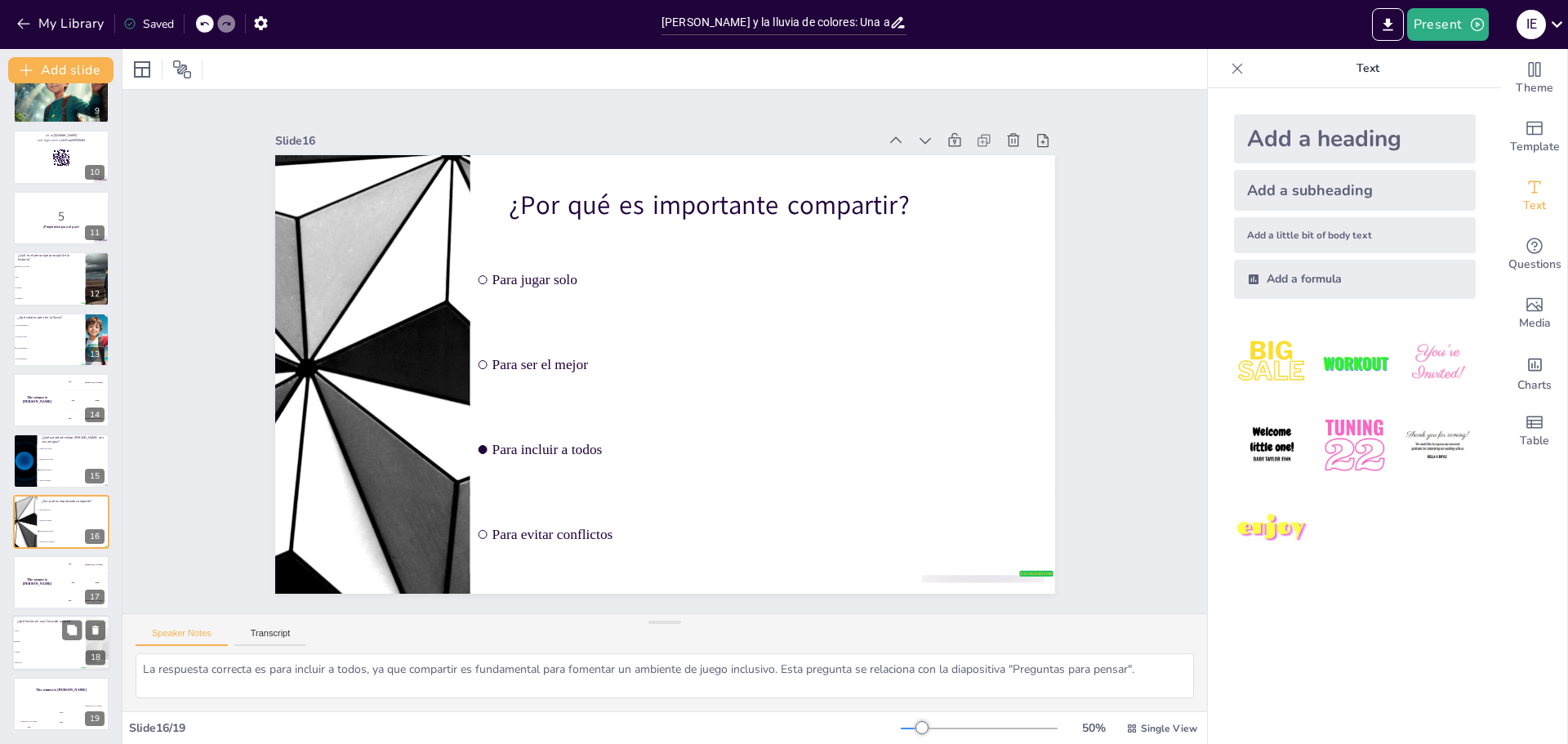
click at [41, 647] on li "Cantar" at bounding box center [49, 653] width 73 height 11
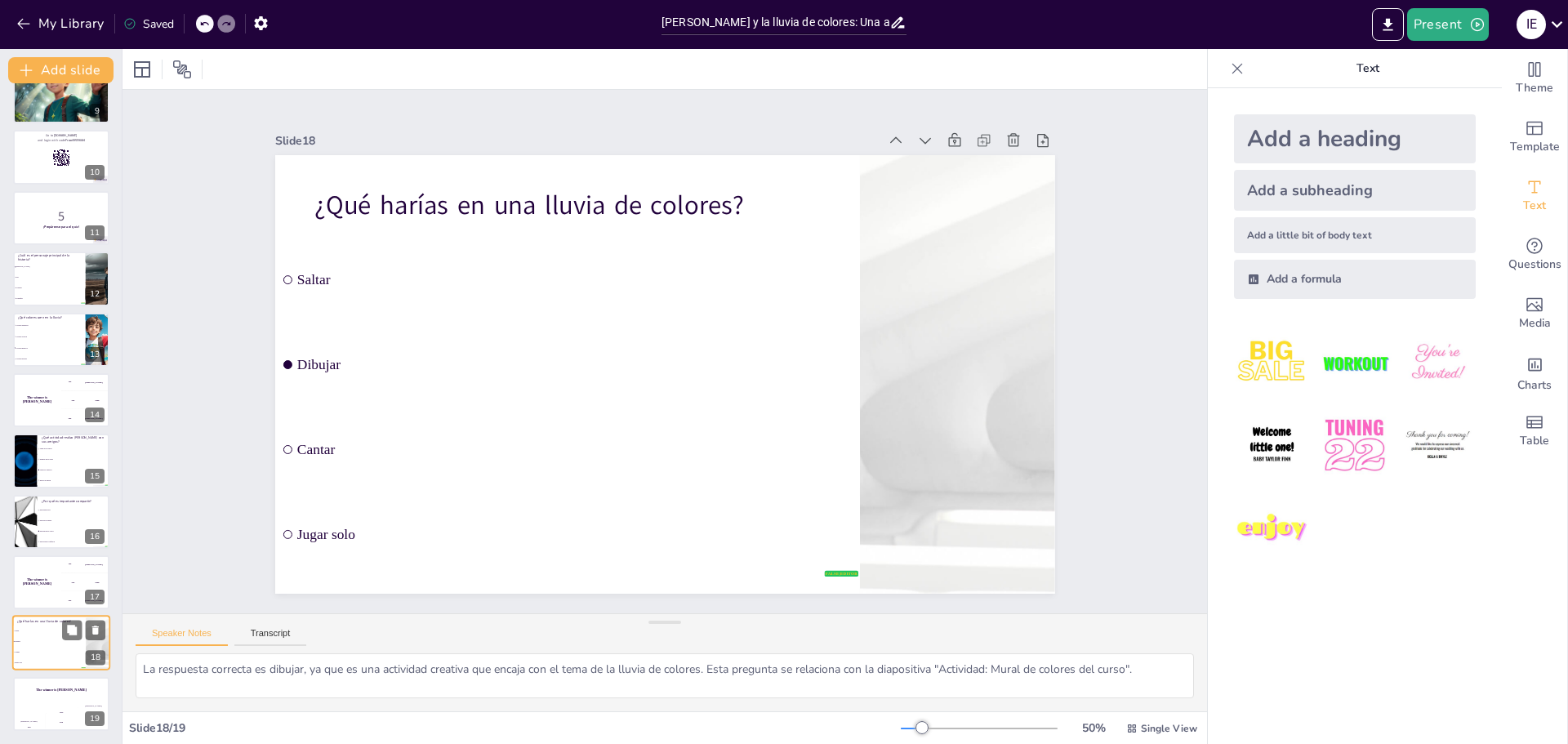
click at [41, 647] on li "Cantar" at bounding box center [49, 653] width 73 height 11
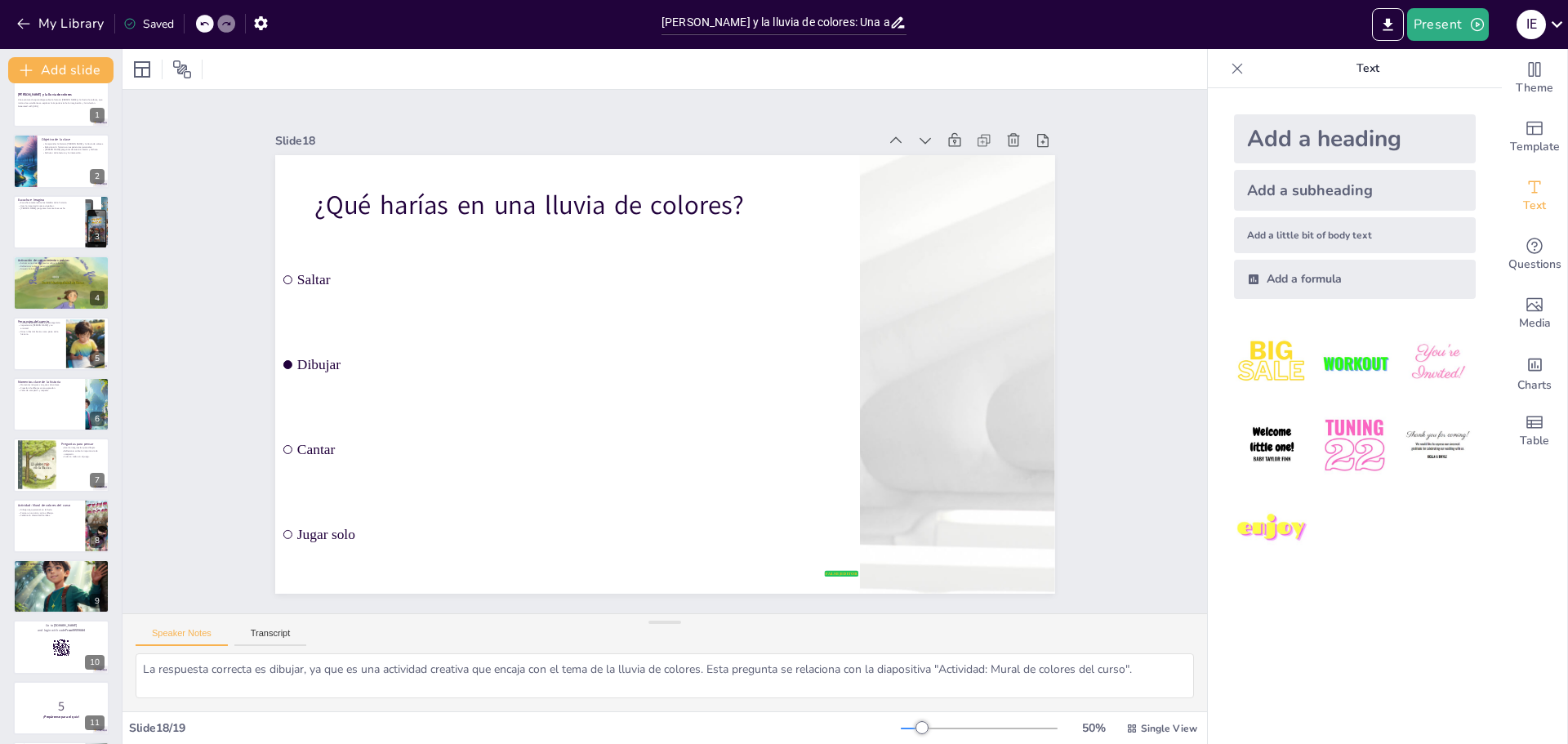
scroll to position [0, 0]
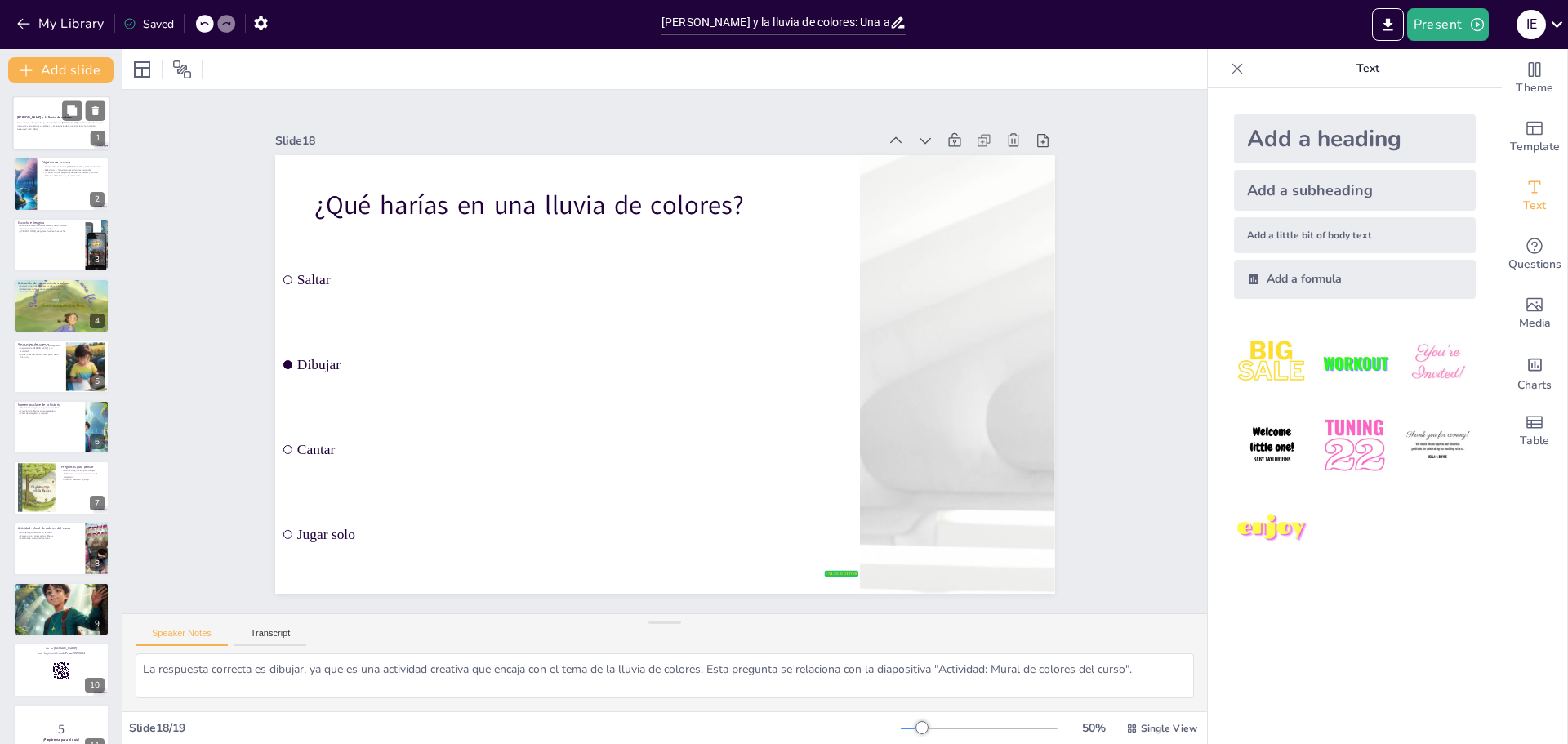
click at [39, 120] on div "Una aventura de aprendizaje sobre la historia [PERSON_NAME] y la lluvia de colo…" at bounding box center [61, 126] width 88 height 12
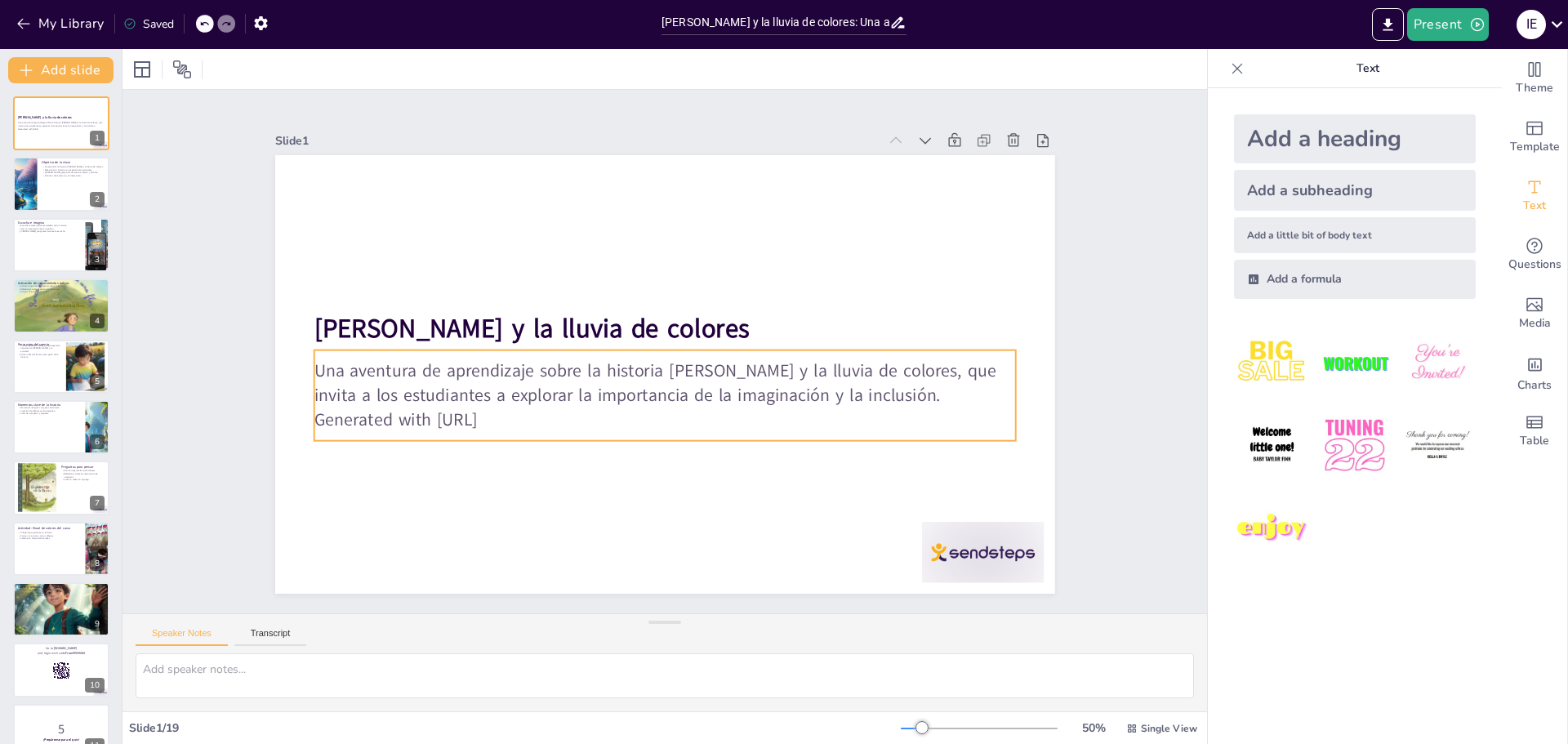
click at [364, 370] on p "Una aventura de aprendizaje sobre la historia [PERSON_NAME] y la lluvia de colo…" at bounding box center [680, 324] width 632 height 392
click at [692, 334] on icon at bounding box center [700, 342] width 17 height 16
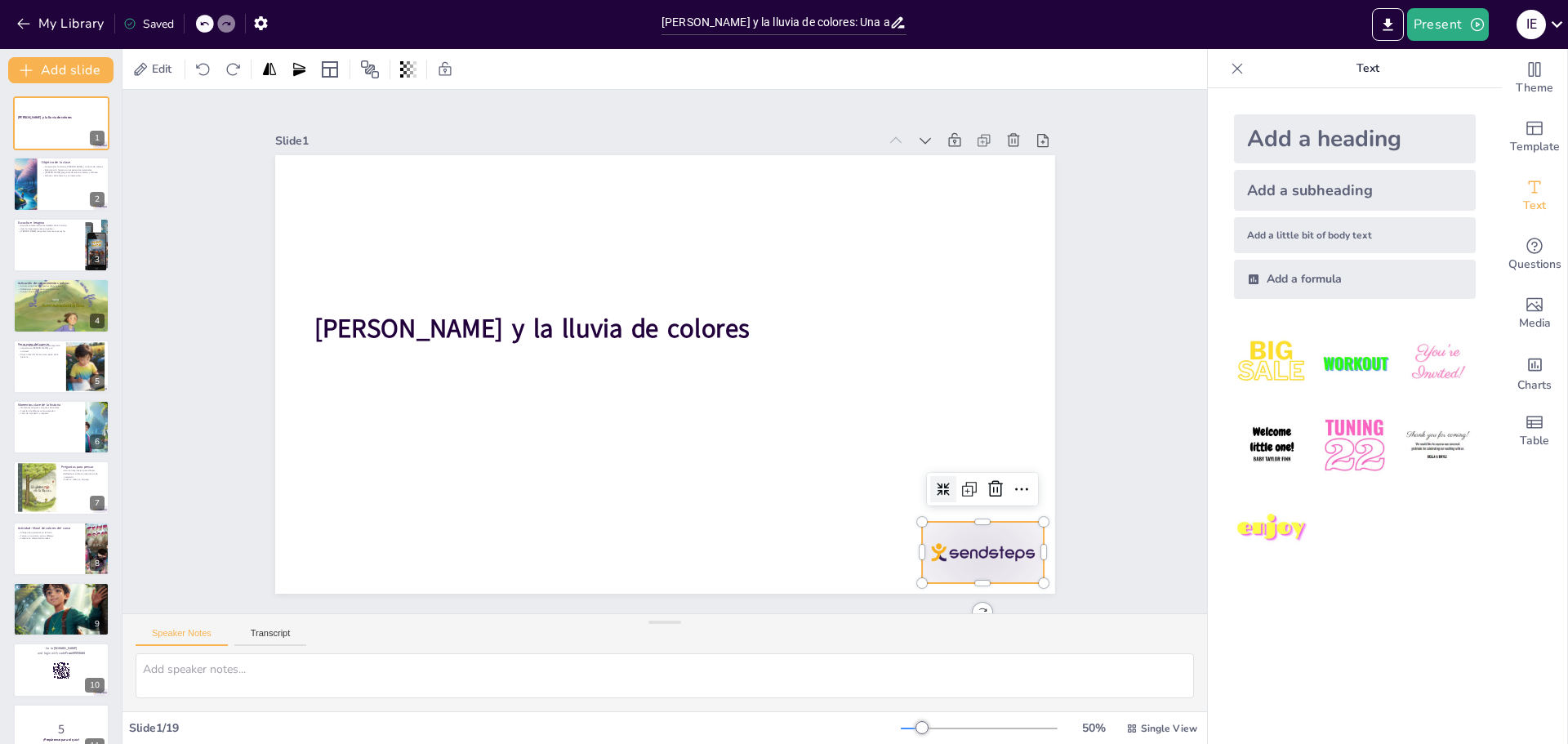
click at [523, 92] on div at bounding box center [455, 40] width 137 height 105
click at [595, 17] on icon at bounding box center [580, 3] width 28 height 28
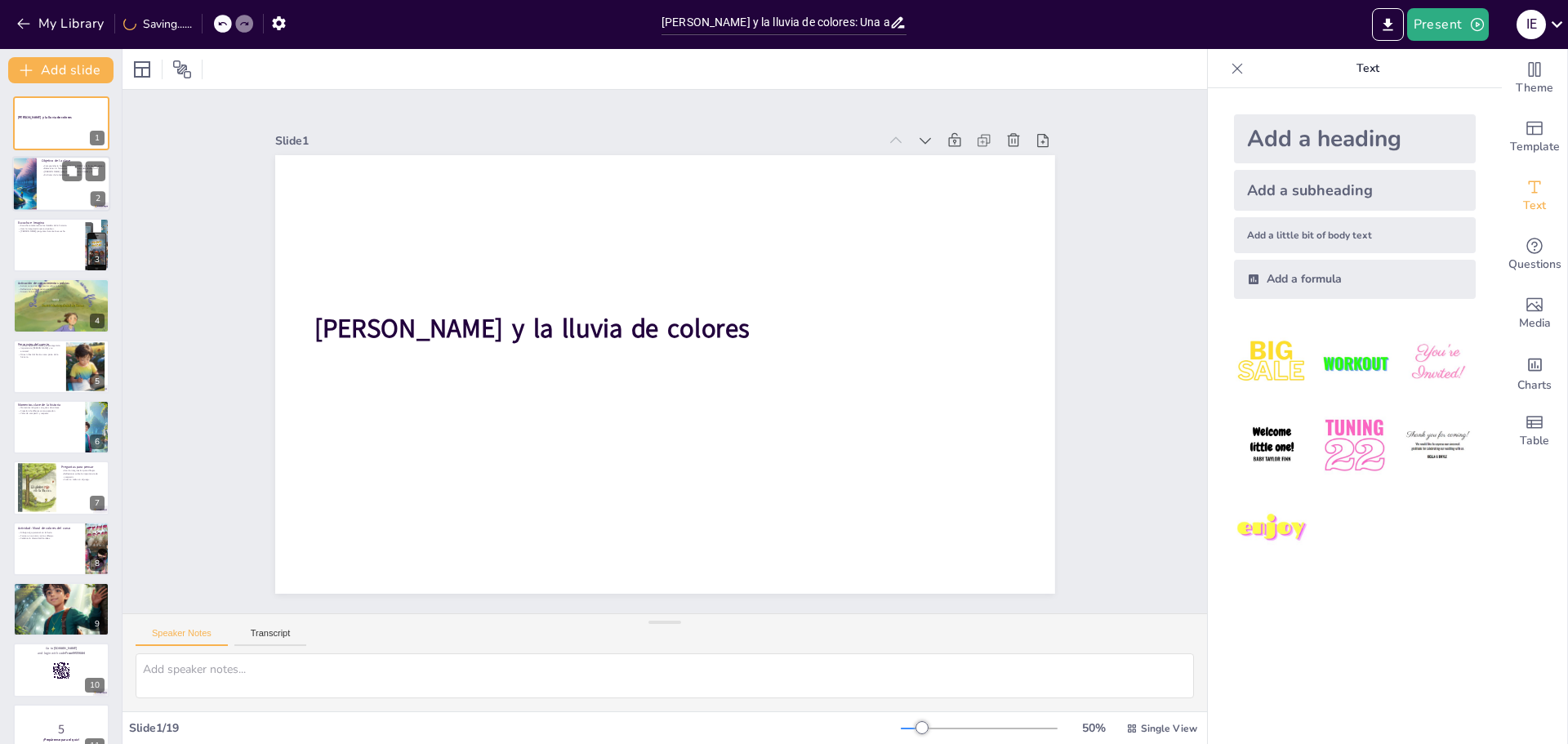
click at [49, 185] on div at bounding box center [62, 184] width 98 height 55
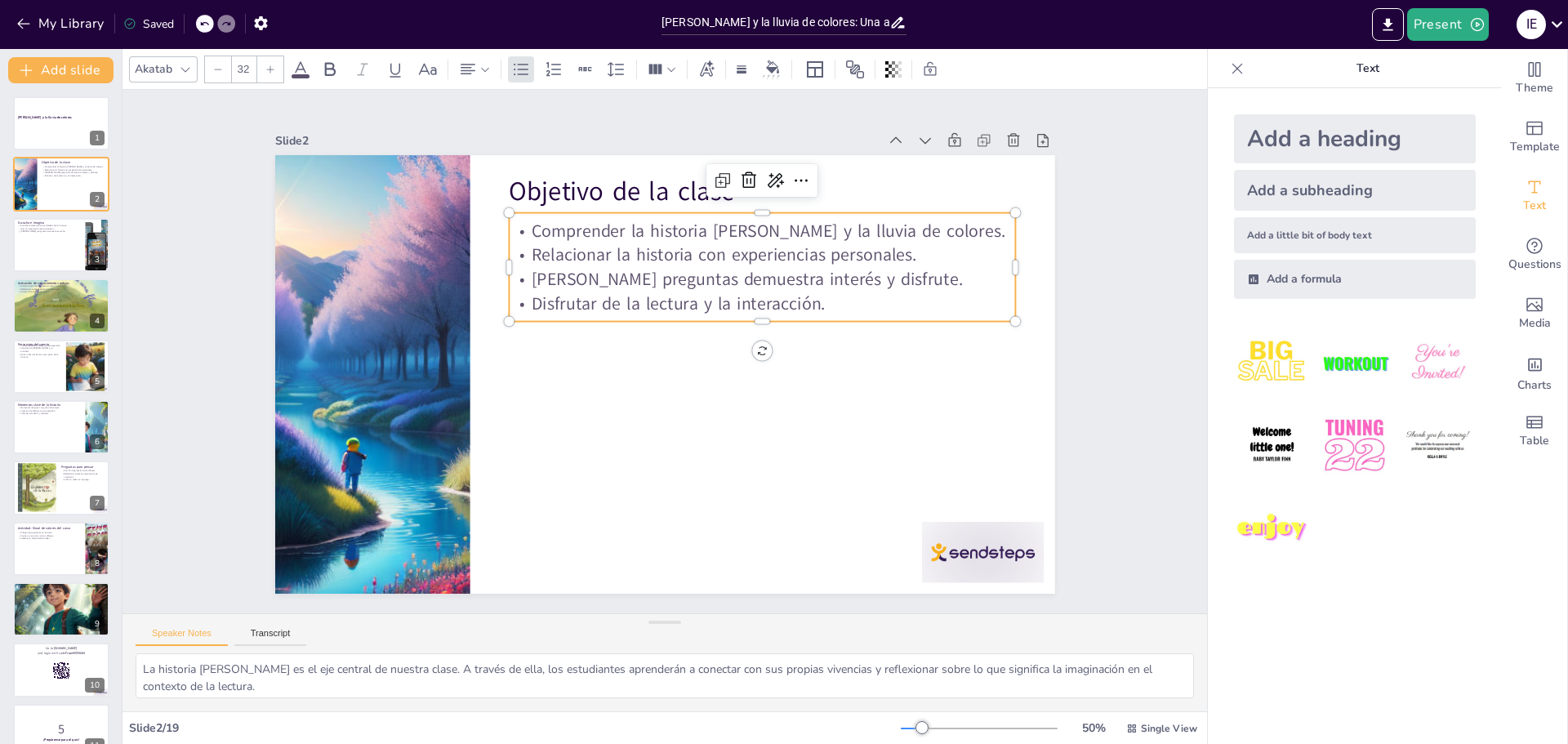
click at [540, 253] on p "Relacionar la historia con experiencias personales." at bounding box center [578, 243] width 77 height 506
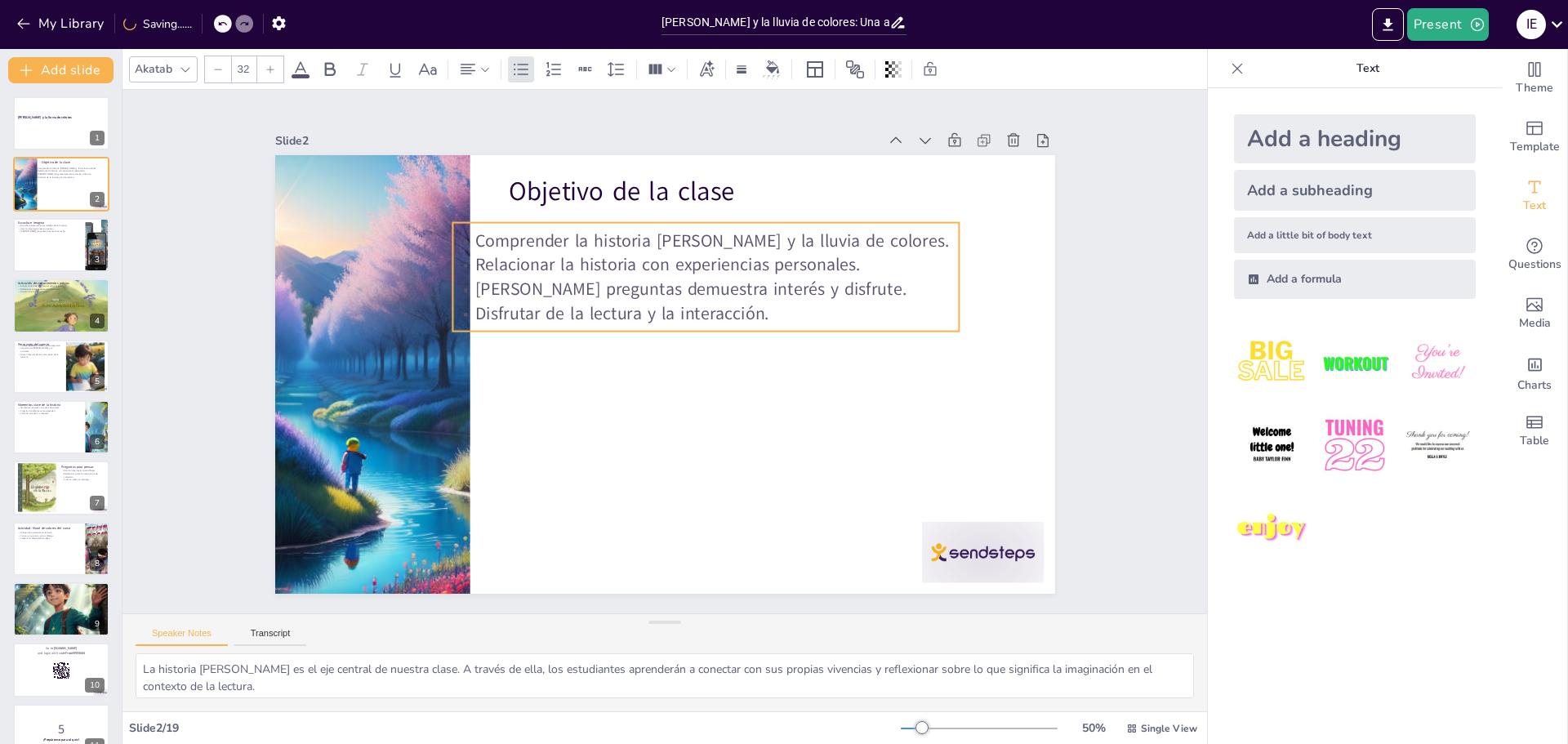
drag, startPoint x: 514, startPoint y: 224, endPoint x: 458, endPoint y: 234, distance: 56.9
click at [458, 234] on p "Comprender la historia [PERSON_NAME] y la lluvia de colores." at bounding box center [555, 395] width 358 height 392
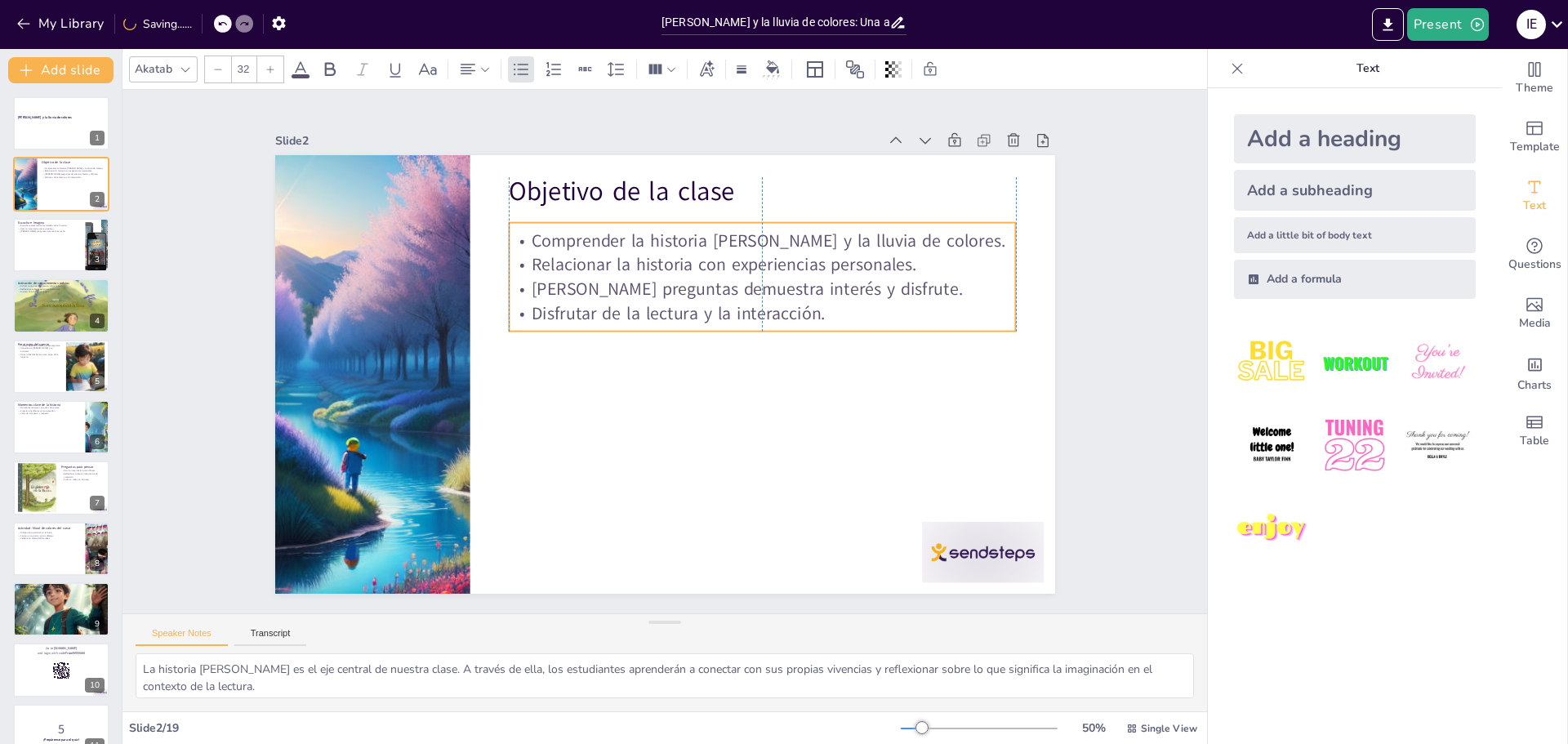
drag, startPoint x: 533, startPoint y: 237, endPoint x: 593, endPoint y: 238, distance: 60.0
click at [593, 238] on p "Comprender la historia [PERSON_NAME] y la lluvia de colores." at bounding box center [782, 263] width 501 height 129
click at [595, 253] on p "Relacionar la historia con experiencias personales." at bounding box center [652, 222] width 317 height 424
click at [527, 413] on p "Comprender la historia [PERSON_NAME] y la lluvia de colores." at bounding box center [556, 451] width 506 height 77
drag, startPoint x: 525, startPoint y: 234, endPoint x: 519, endPoint y: 210, distance: 24.7
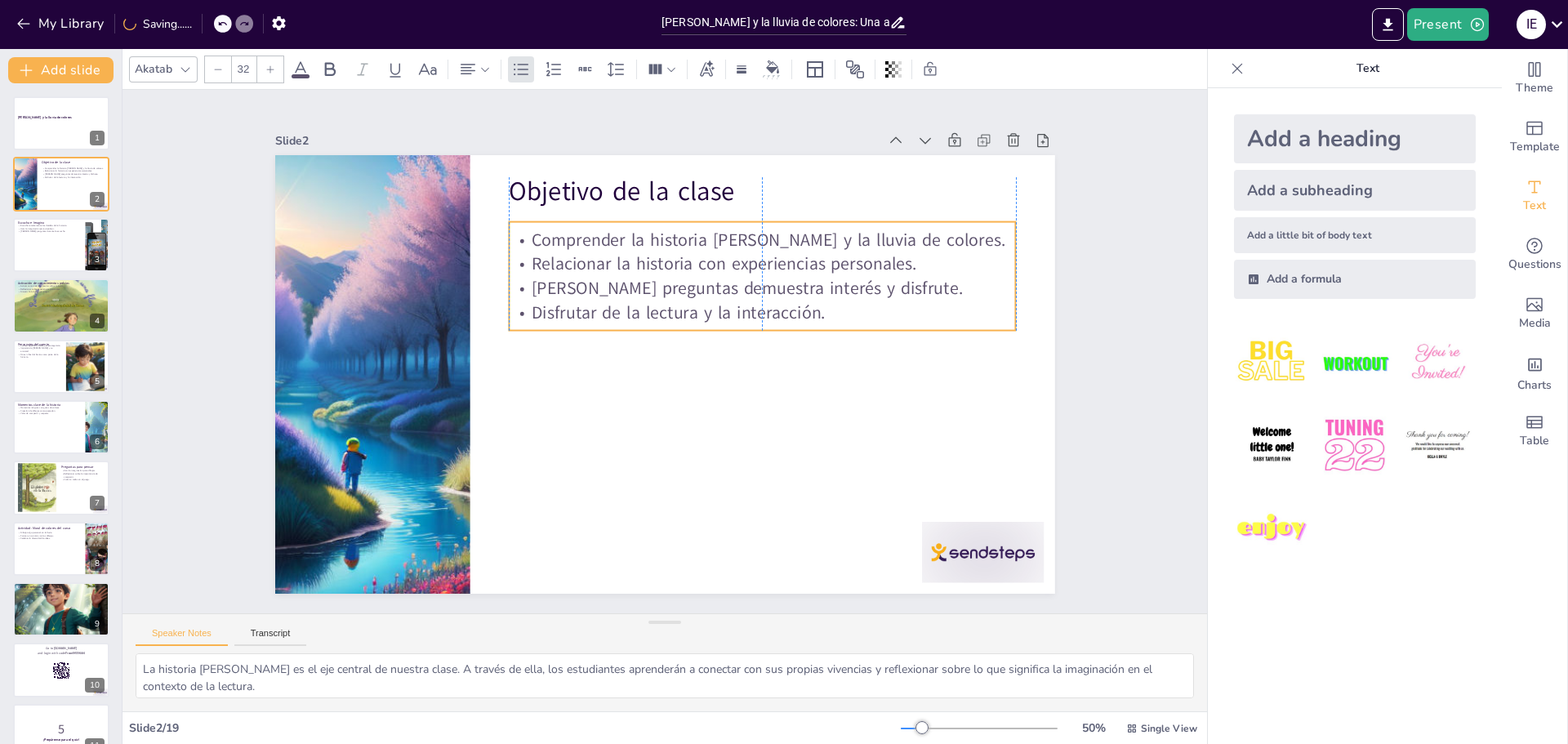
click at [579, 210] on p "Comprender la historia [PERSON_NAME] y la lluvia de colores." at bounding box center [805, 303] width 452 height 273
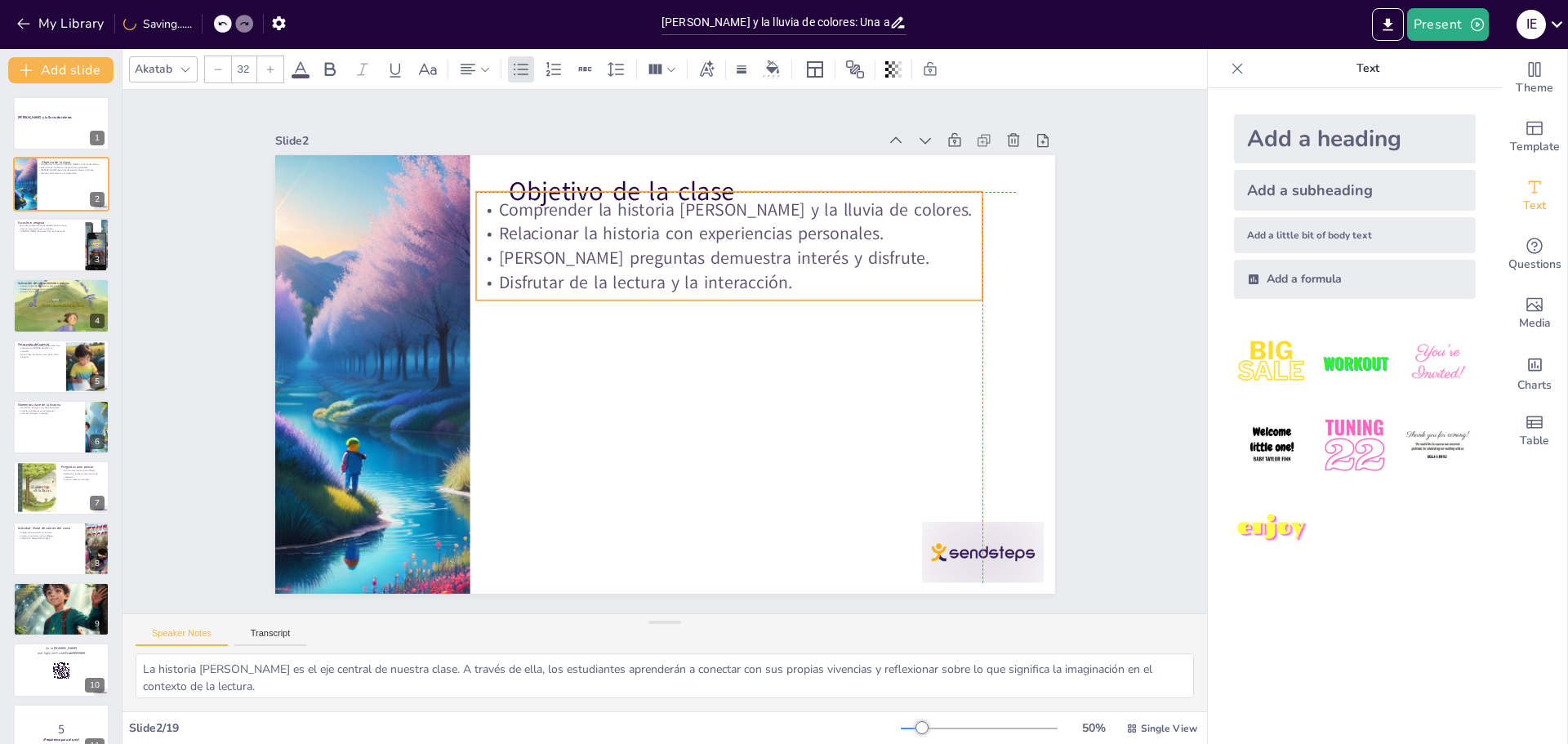
click at [570, 235] on p "Relacionar la historia con experiencias personales." at bounding box center [563, 263] width 129 height 501
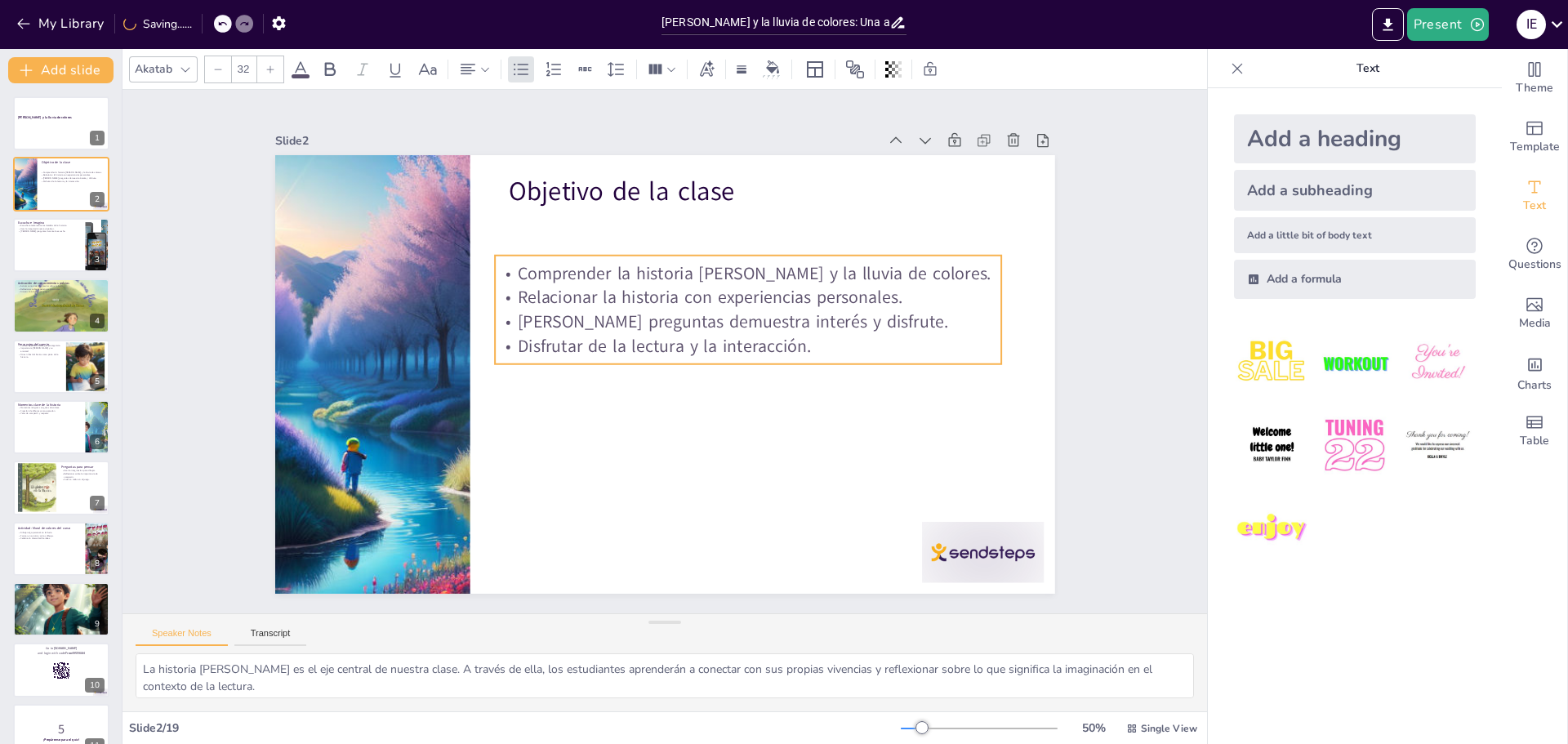
drag, startPoint x: 582, startPoint y: 245, endPoint x: 601, endPoint y: 303, distance: 61.0
click at [601, 393] on p "Relacionar la historia con experiencias personales." at bounding box center [582, 405] width 507 height 25
click at [601, 290] on p "Relacionar la historia con experiencias personales." at bounding box center [757, 316] width 501 height 129
click at [557, 231] on icon at bounding box center [546, 241] width 21 height 21
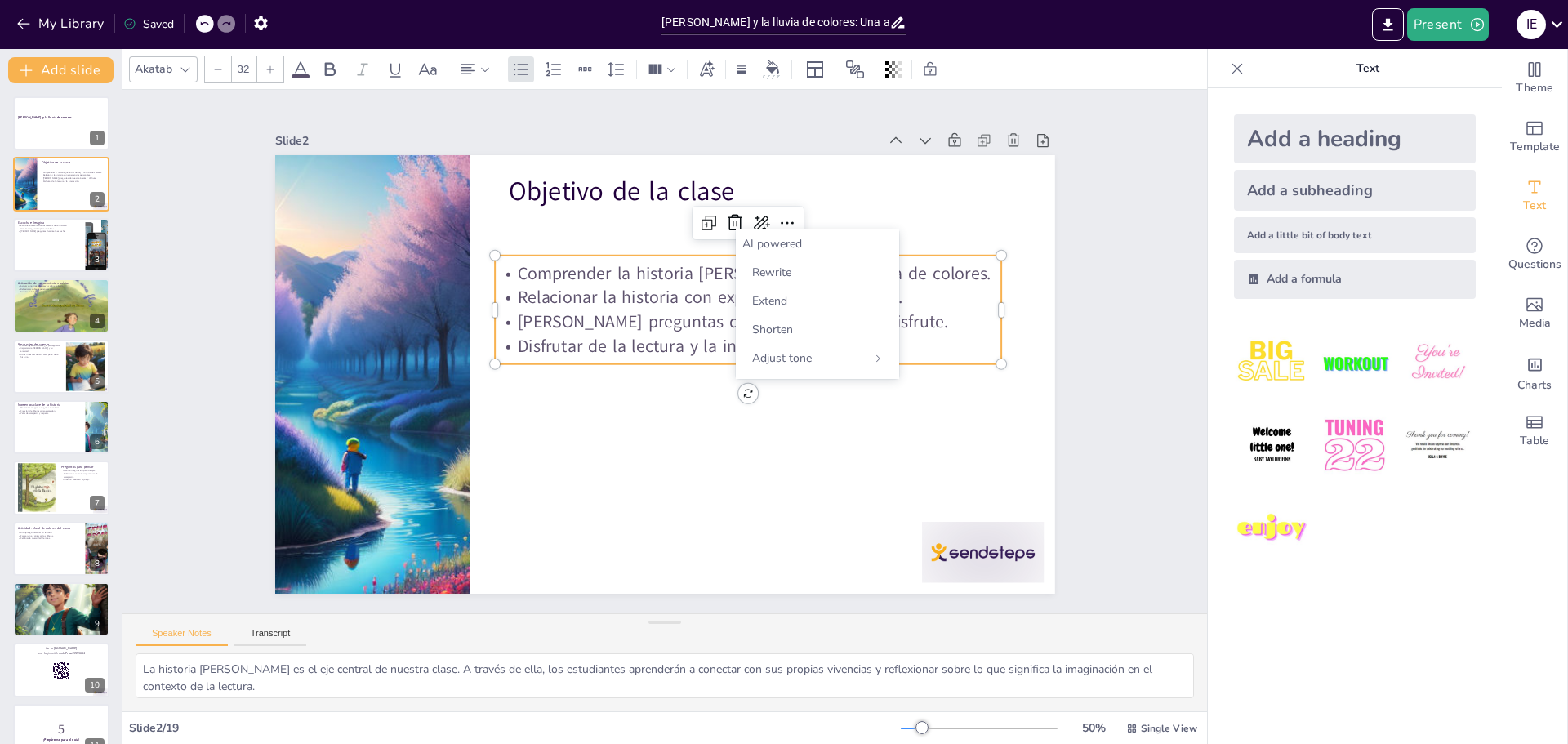
click at [521, 310] on p "[PERSON_NAME] preguntas demuestra interés y disfrute." at bounding box center [611, 281] width 179 height 489
click at [516, 295] on p "Relacionar la historia con experiencias personales." at bounding box center [760, 326] width 489 height 179
